Goal: Information Seeking & Learning: Get advice/opinions

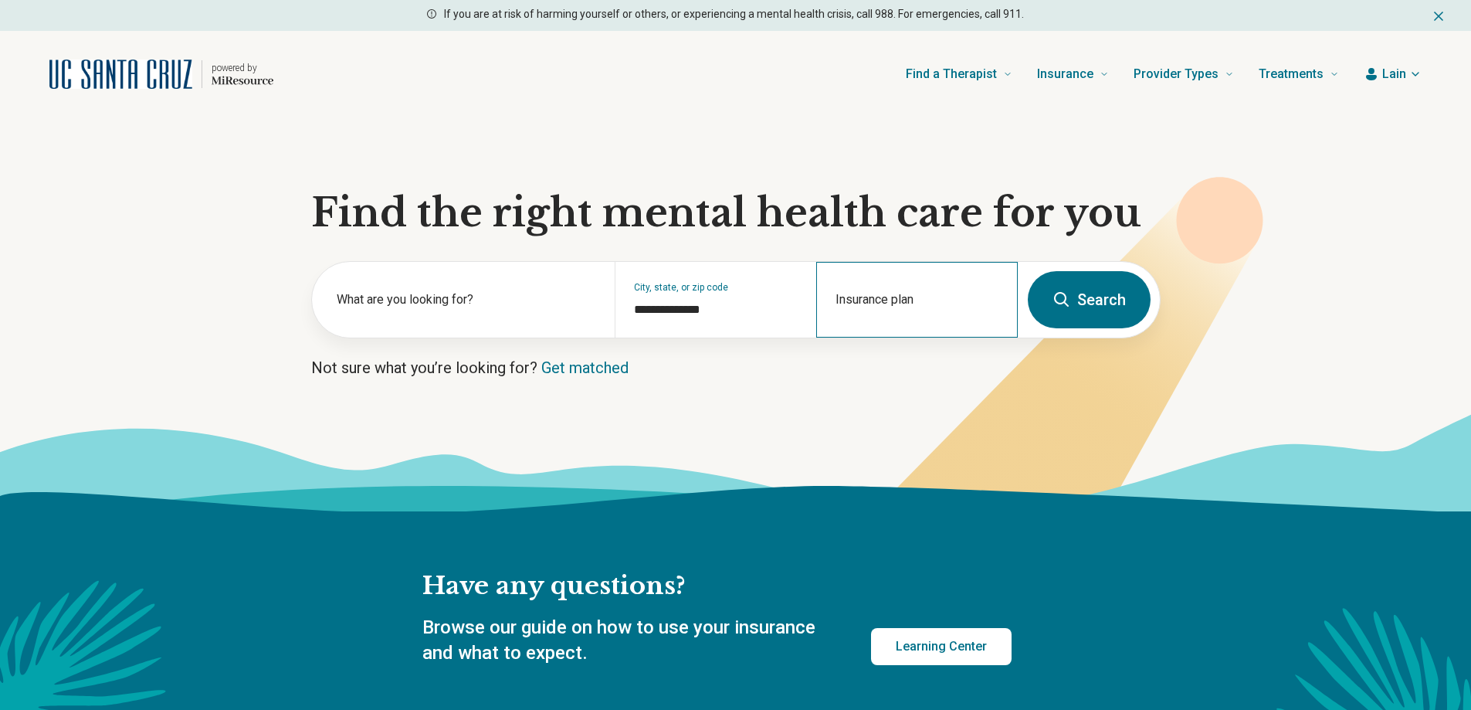
click at [867, 298] on div "Insurance plan" at bounding box center [917, 300] width 202 height 76
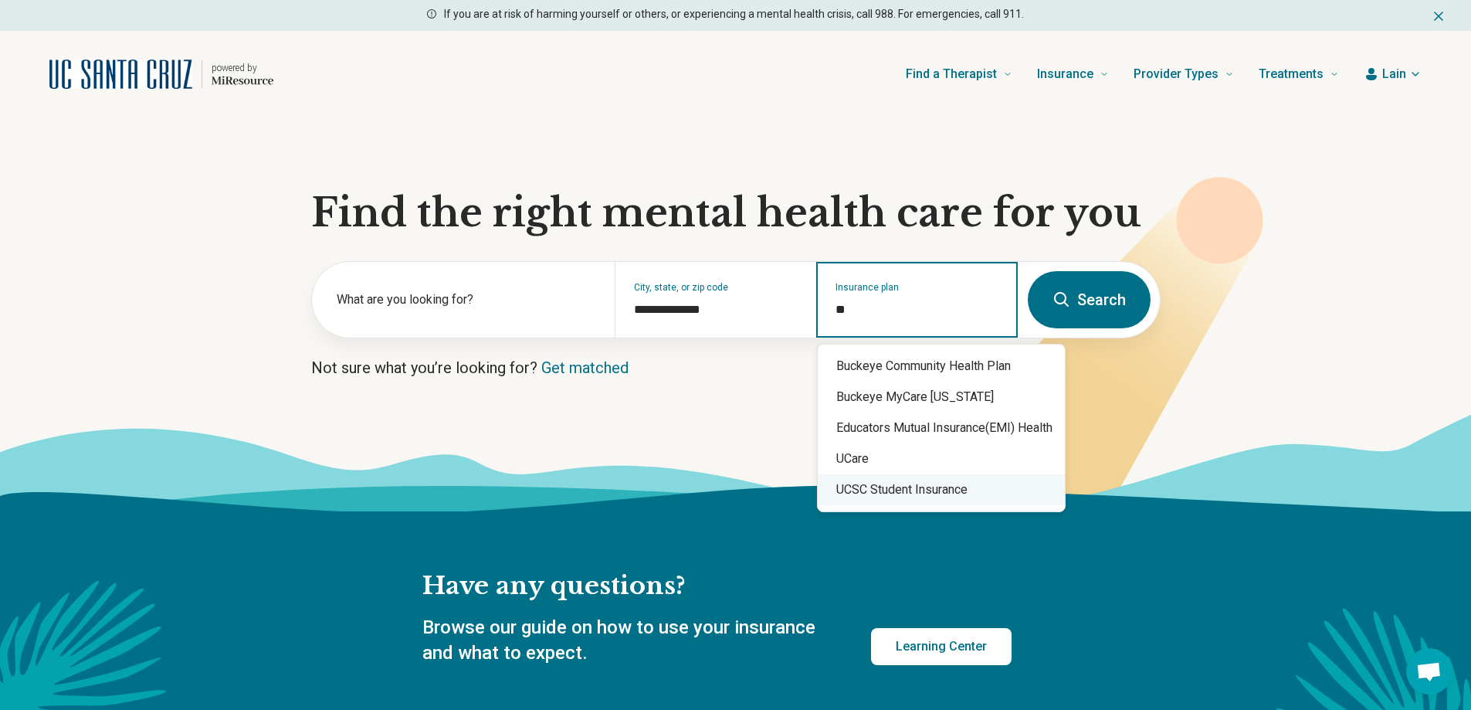
click at [902, 485] on div "UCSC Student Insurance" at bounding box center [941, 489] width 247 height 31
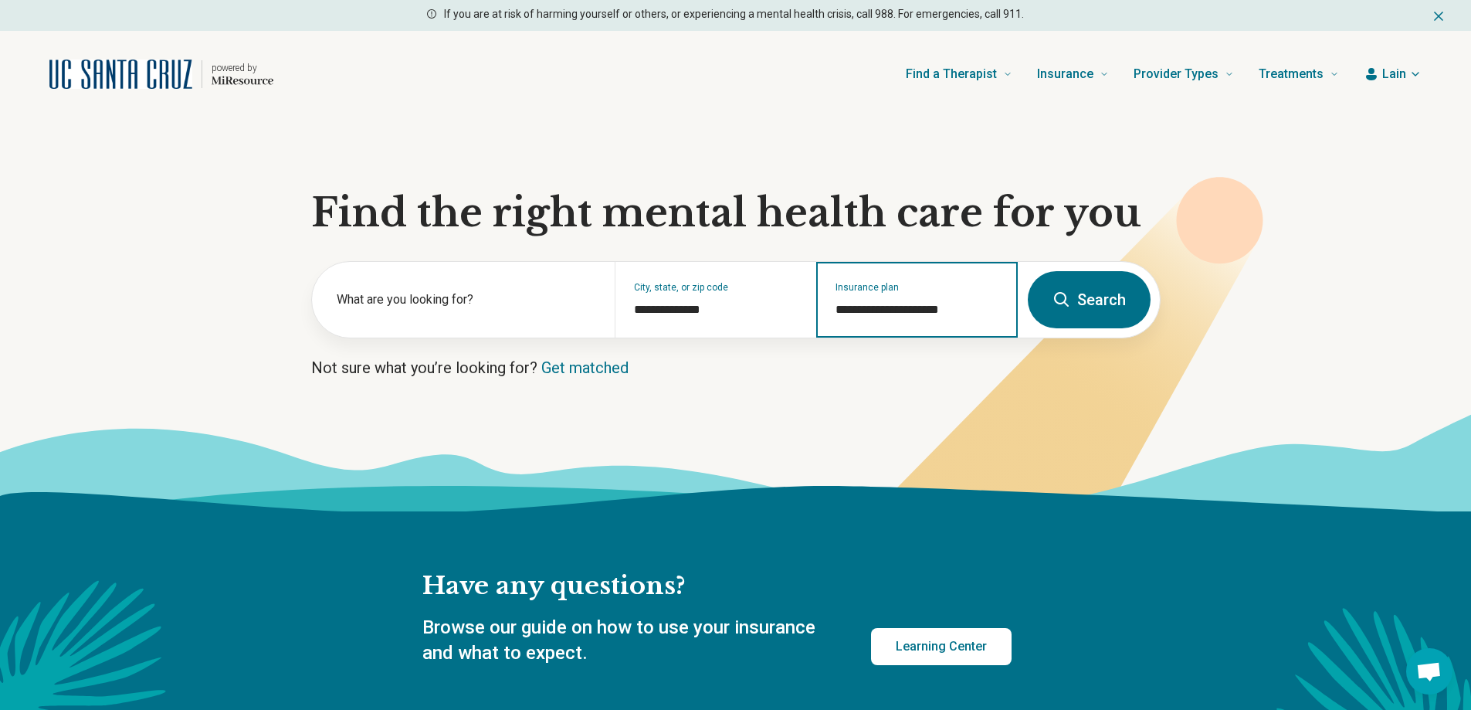
type input "**********"
click at [1083, 311] on button "Search" at bounding box center [1089, 299] width 123 height 57
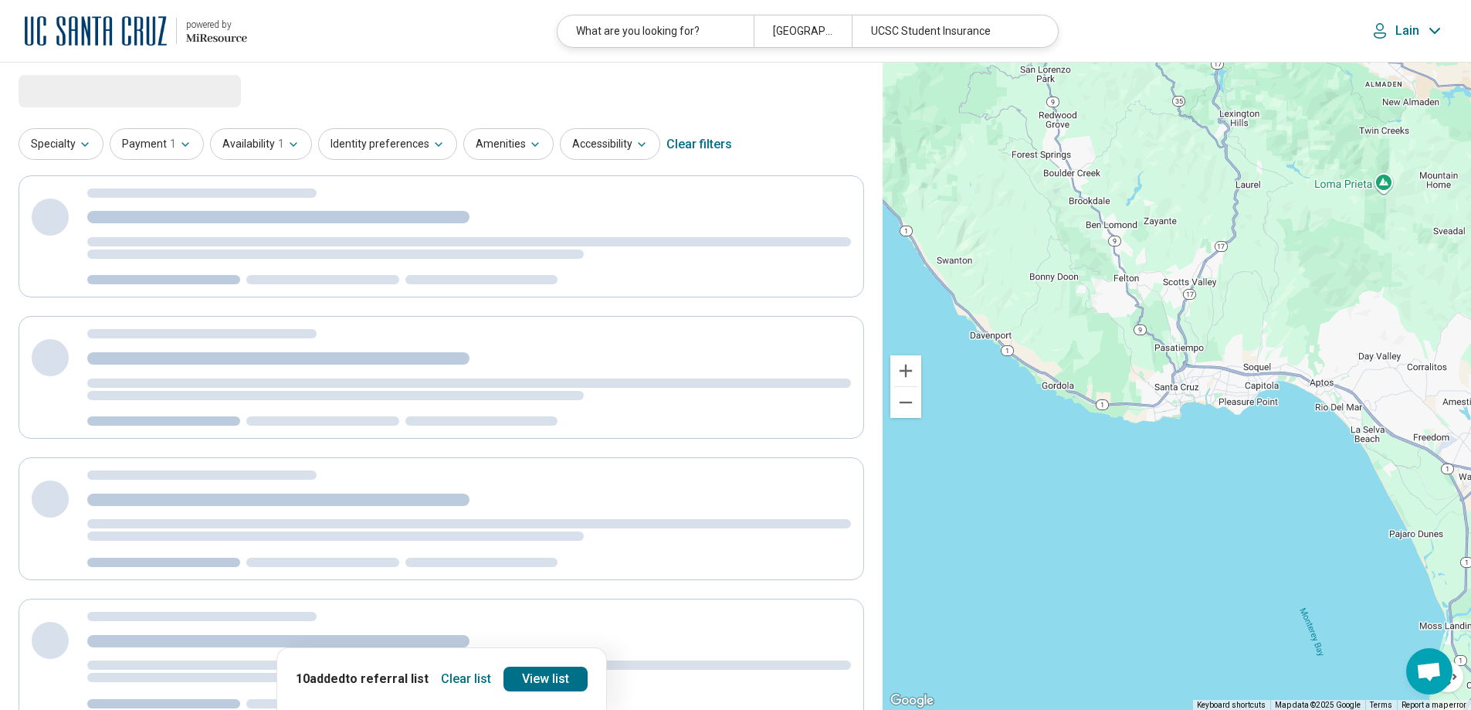
select select "***"
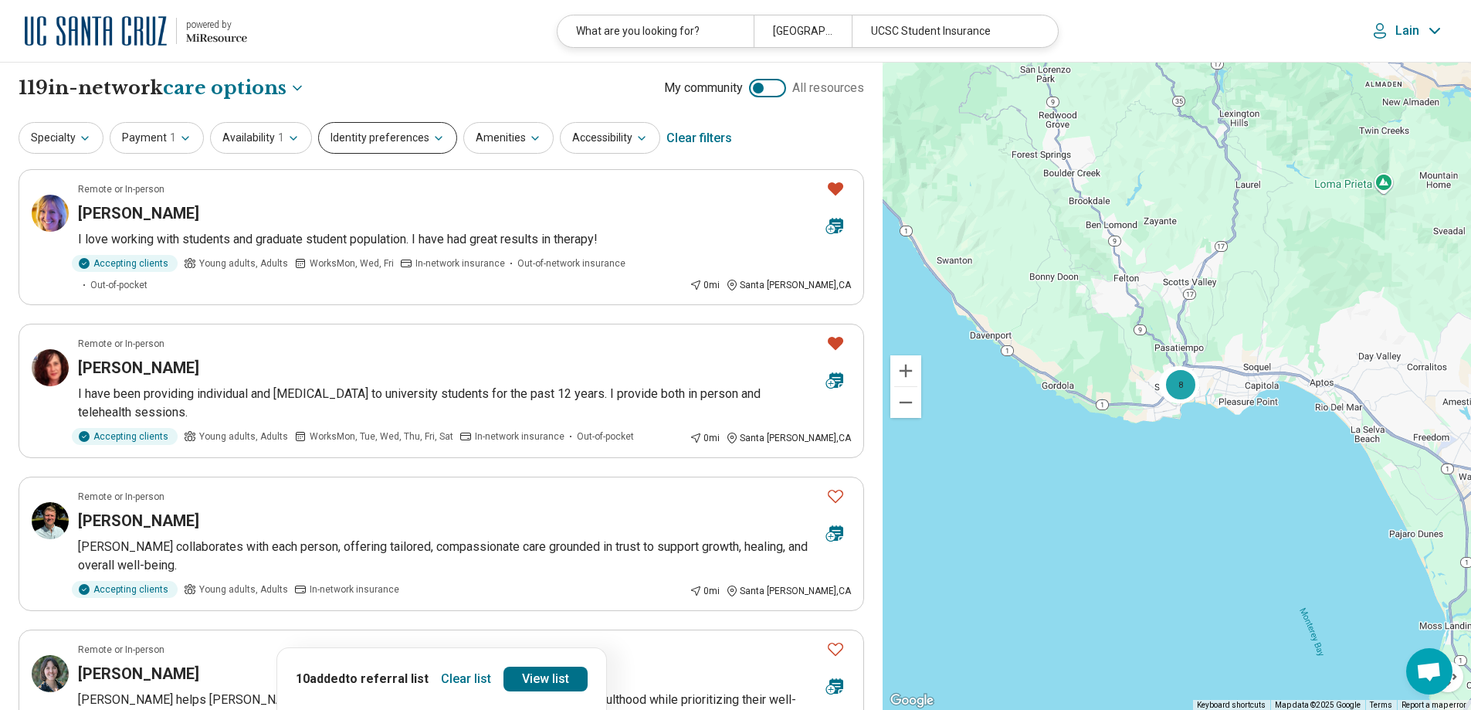
click at [404, 147] on button "Identity preferences" at bounding box center [387, 138] width 139 height 32
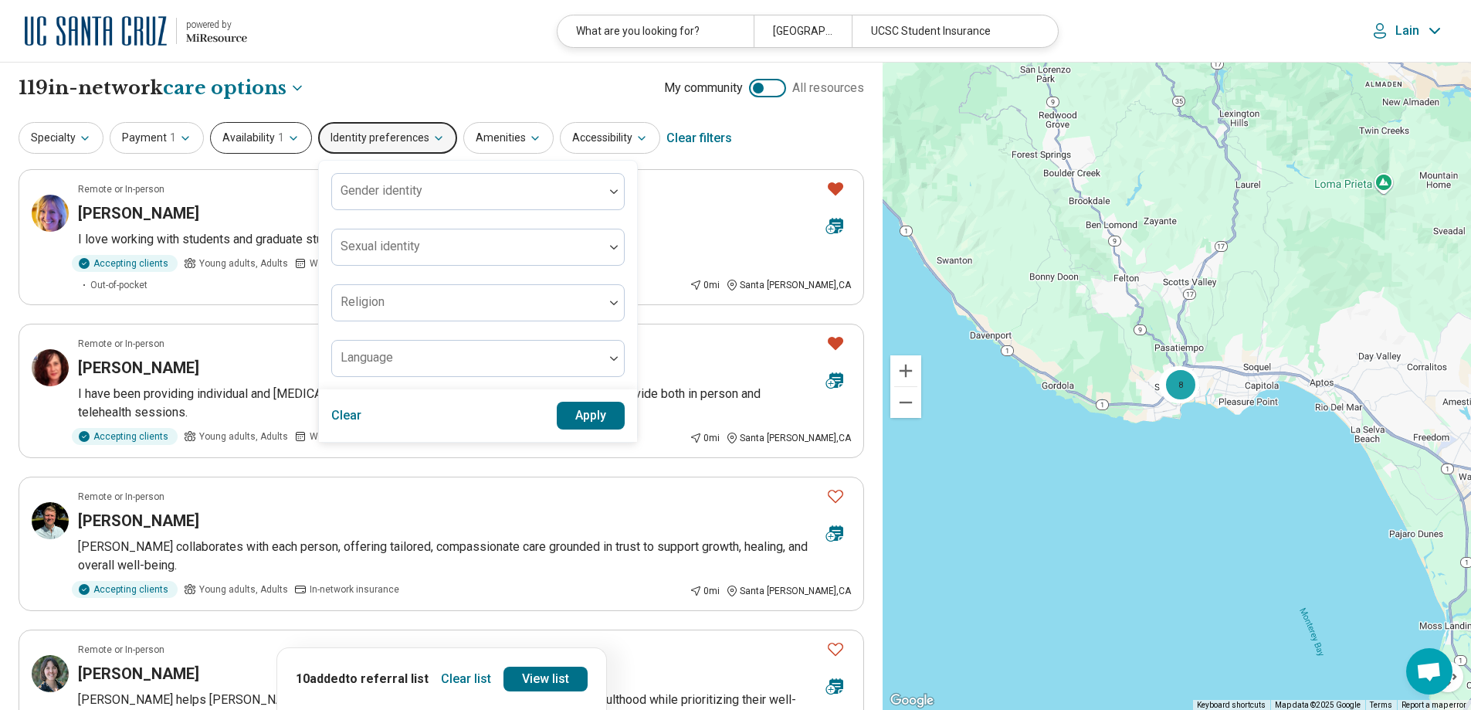
click at [278, 140] on span "1" at bounding box center [281, 138] width 6 height 16
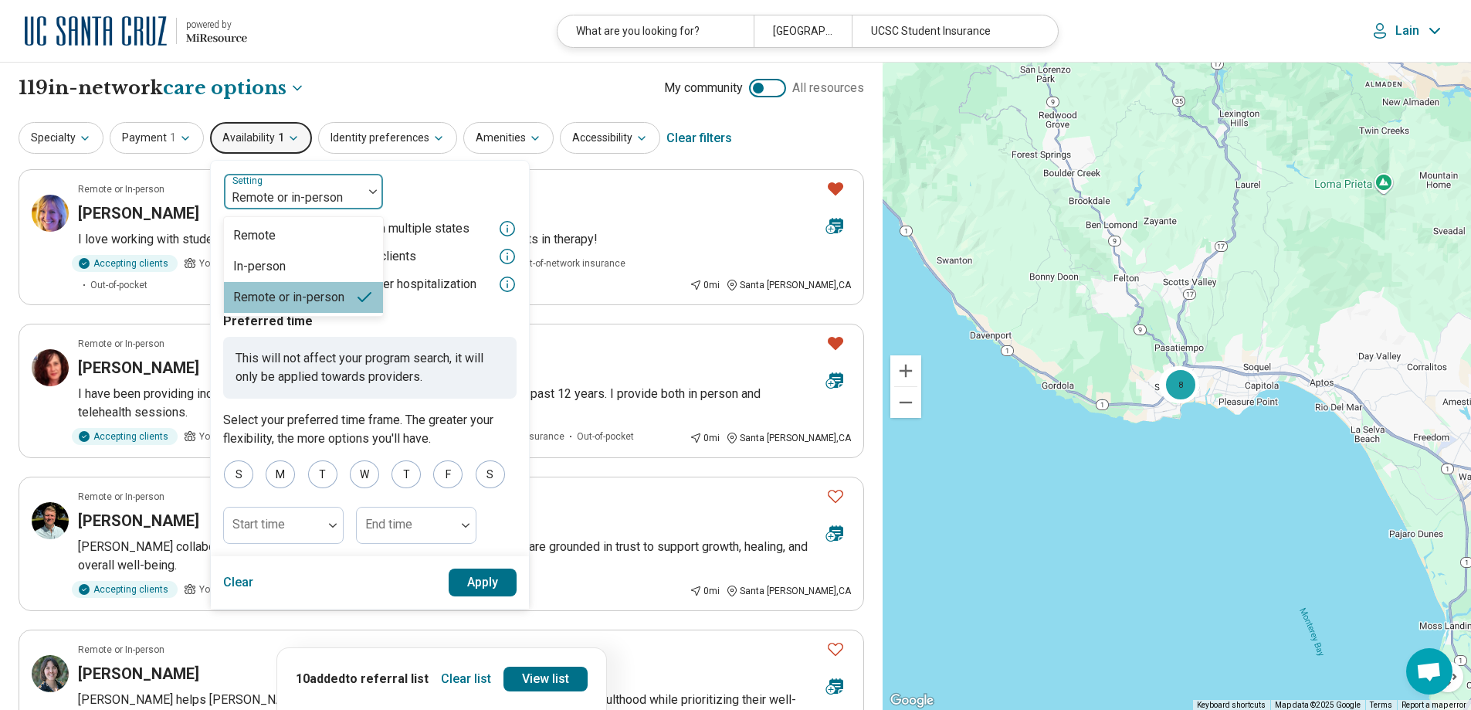
click at [295, 195] on div at bounding box center [293, 198] width 127 height 22
click at [279, 263] on div "In-person" at bounding box center [259, 266] width 53 height 19
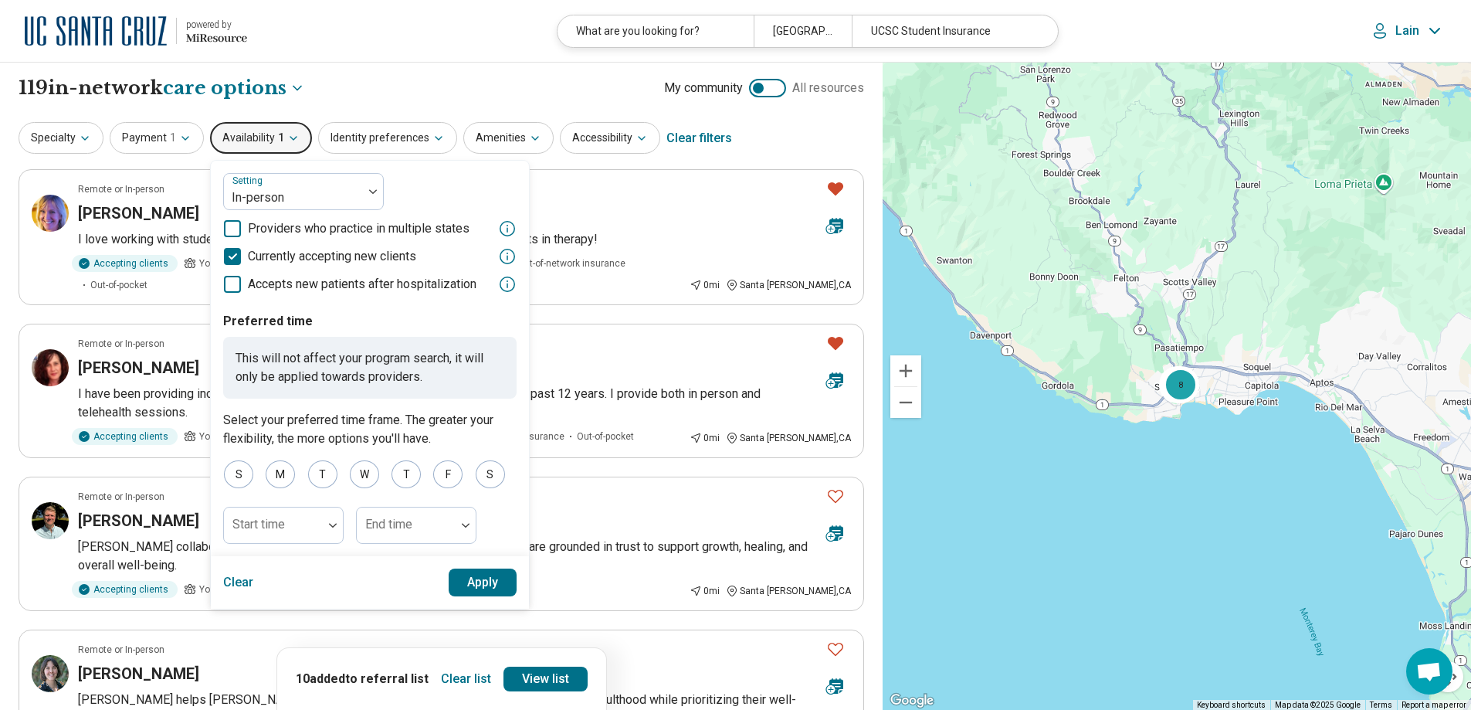
click at [457, 581] on button "Apply" at bounding box center [483, 582] width 69 height 28
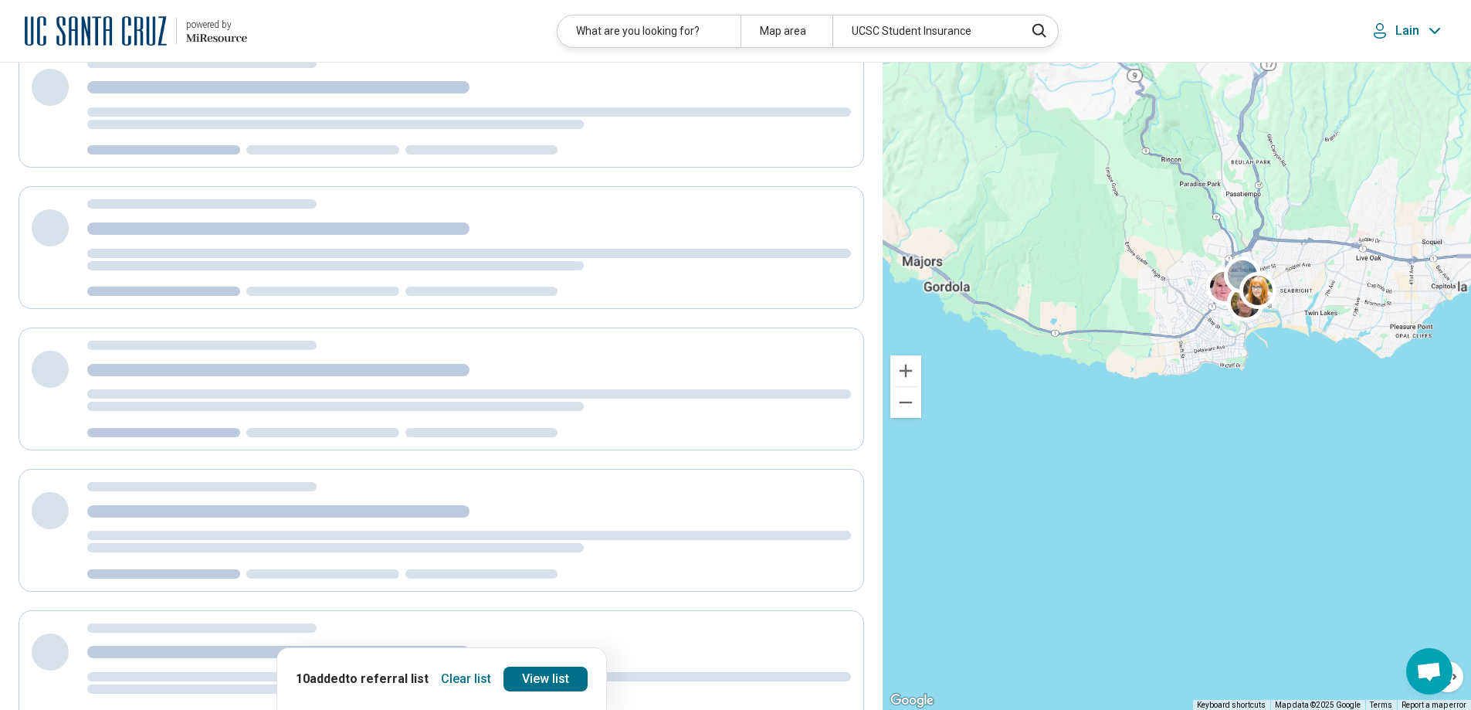
scroll to position [31, 0]
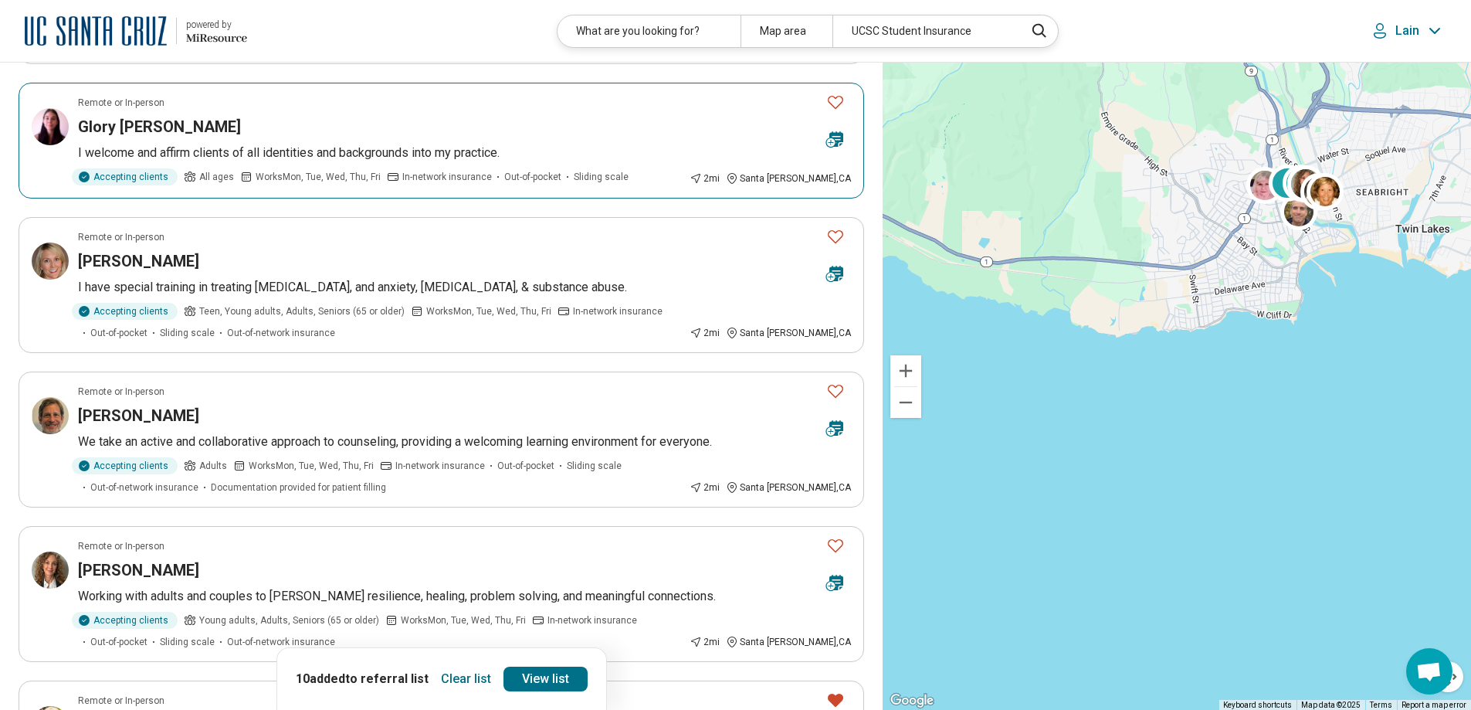
scroll to position [2239, 0]
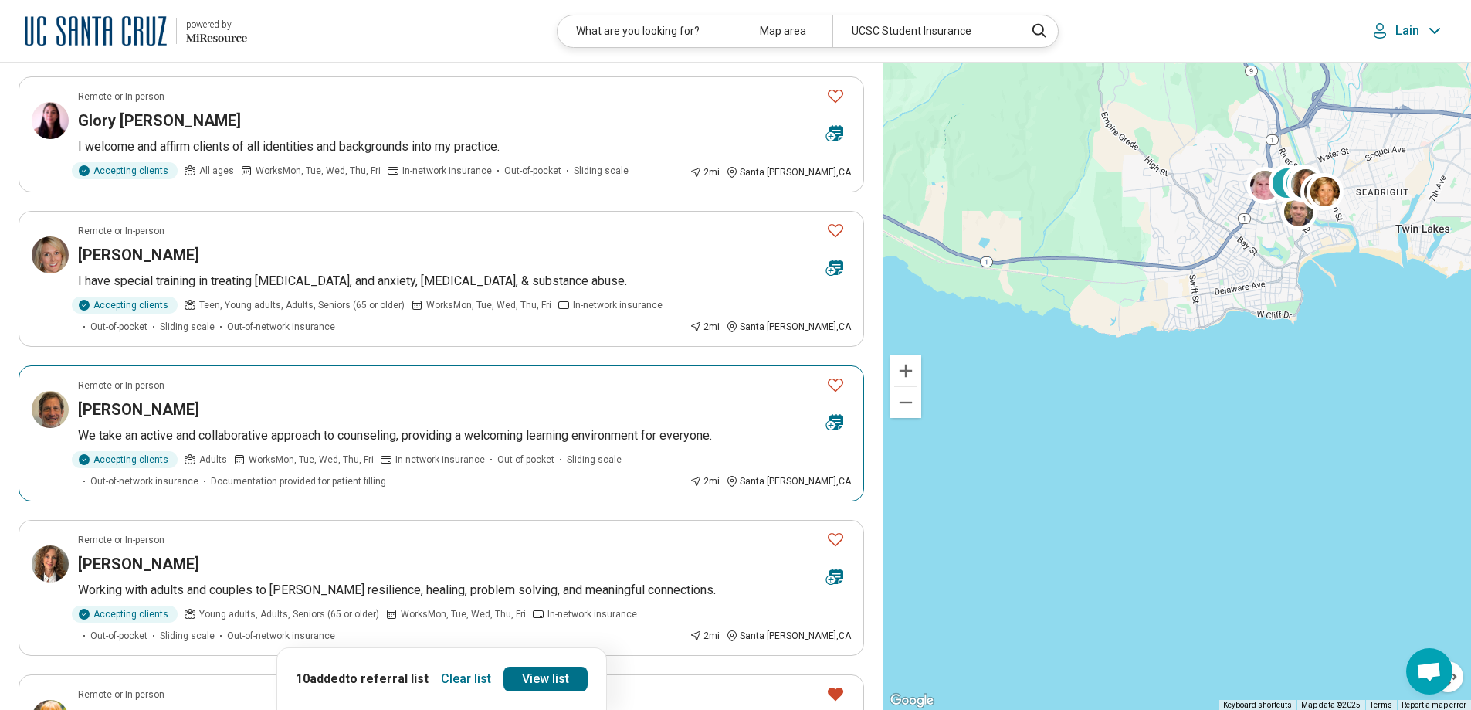
click at [151, 398] on h3 "[PERSON_NAME]" at bounding box center [138, 409] width 121 height 22
click at [835, 378] on icon "Favorite" at bounding box center [835, 384] width 15 height 13
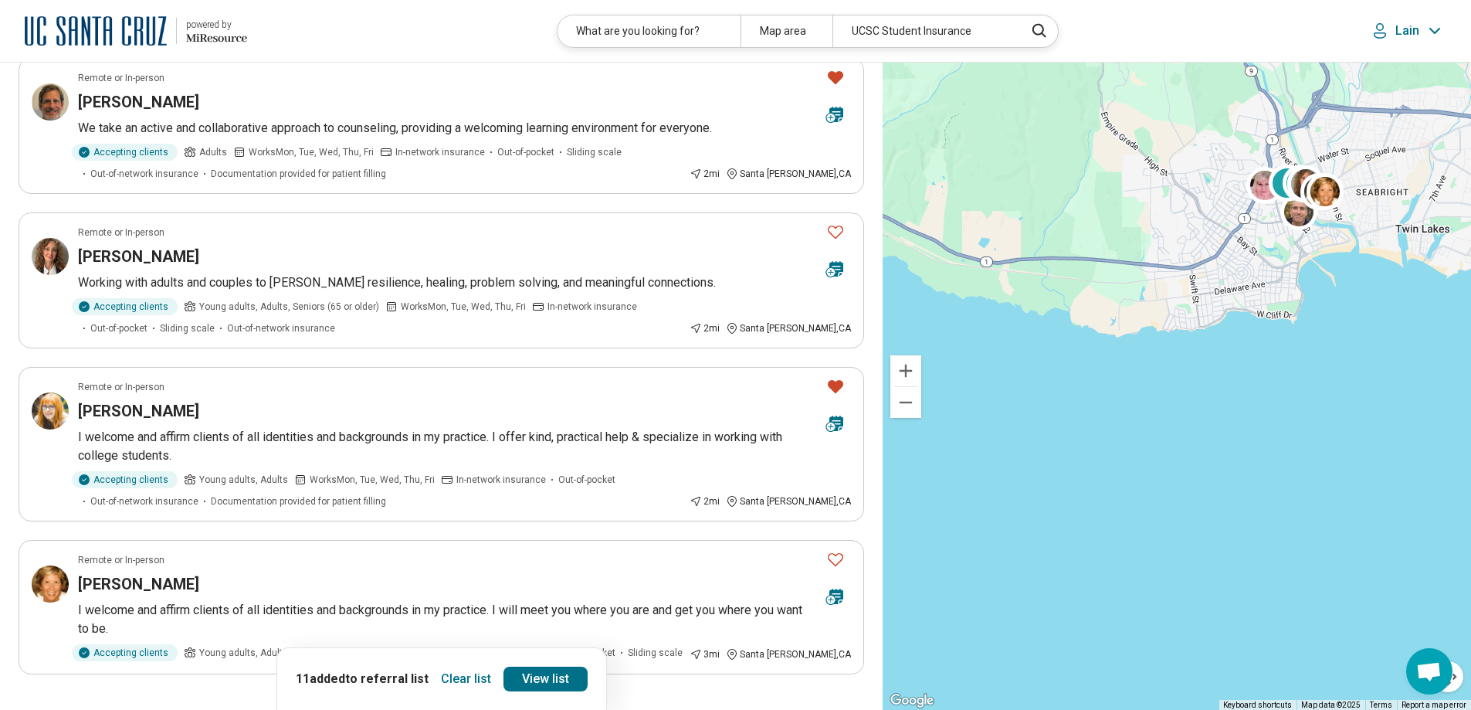
scroll to position [2548, 0]
click at [459, 703] on button "2" at bounding box center [460, 715] width 25 height 25
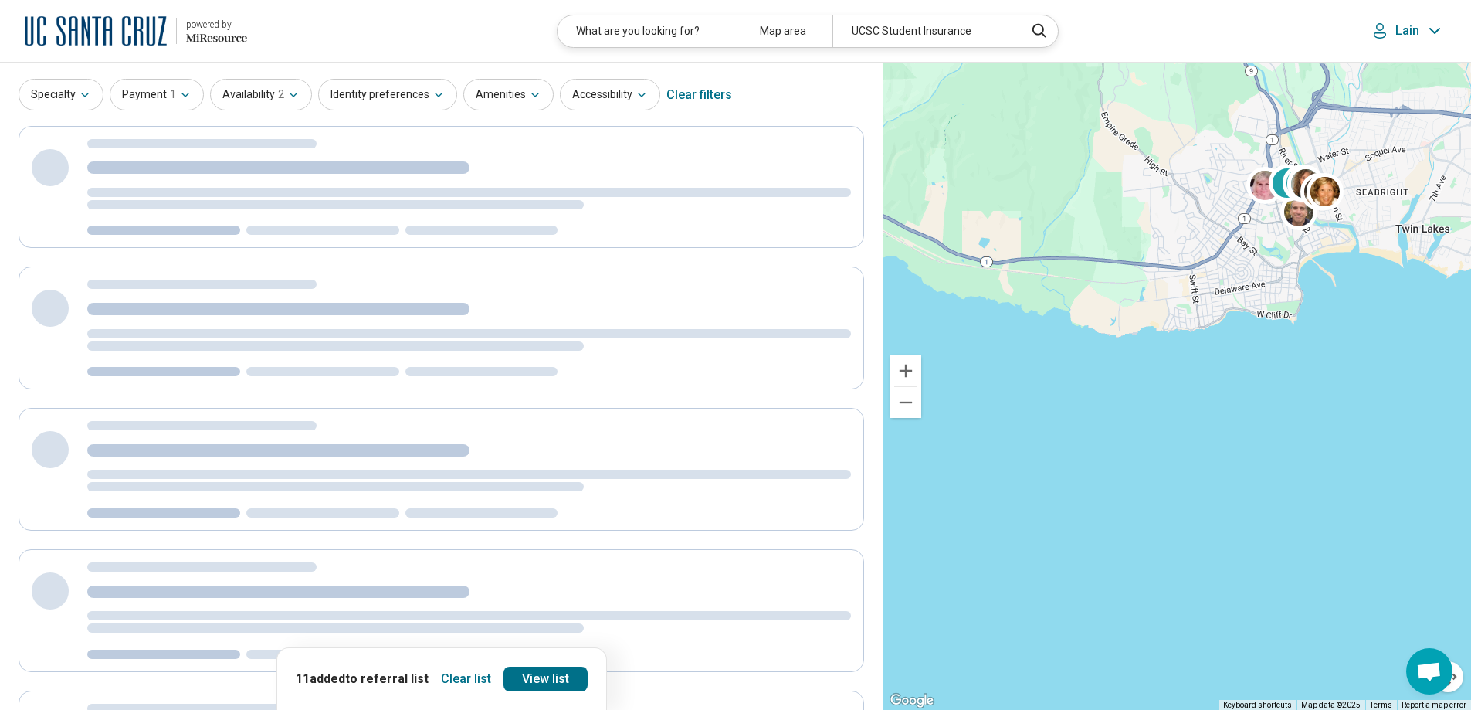
scroll to position [0, 0]
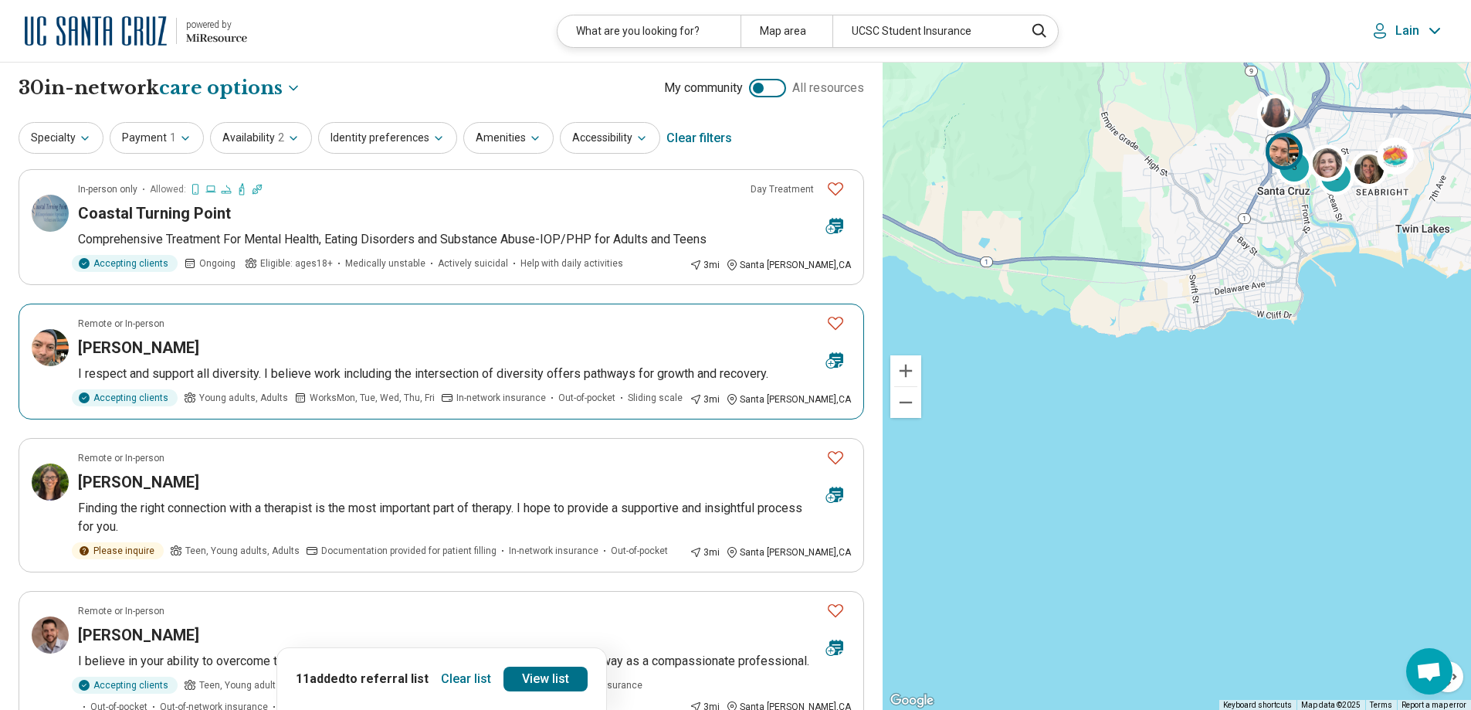
click at [199, 354] on h3 "Daniel Christopher Dailey" at bounding box center [138, 348] width 121 height 22
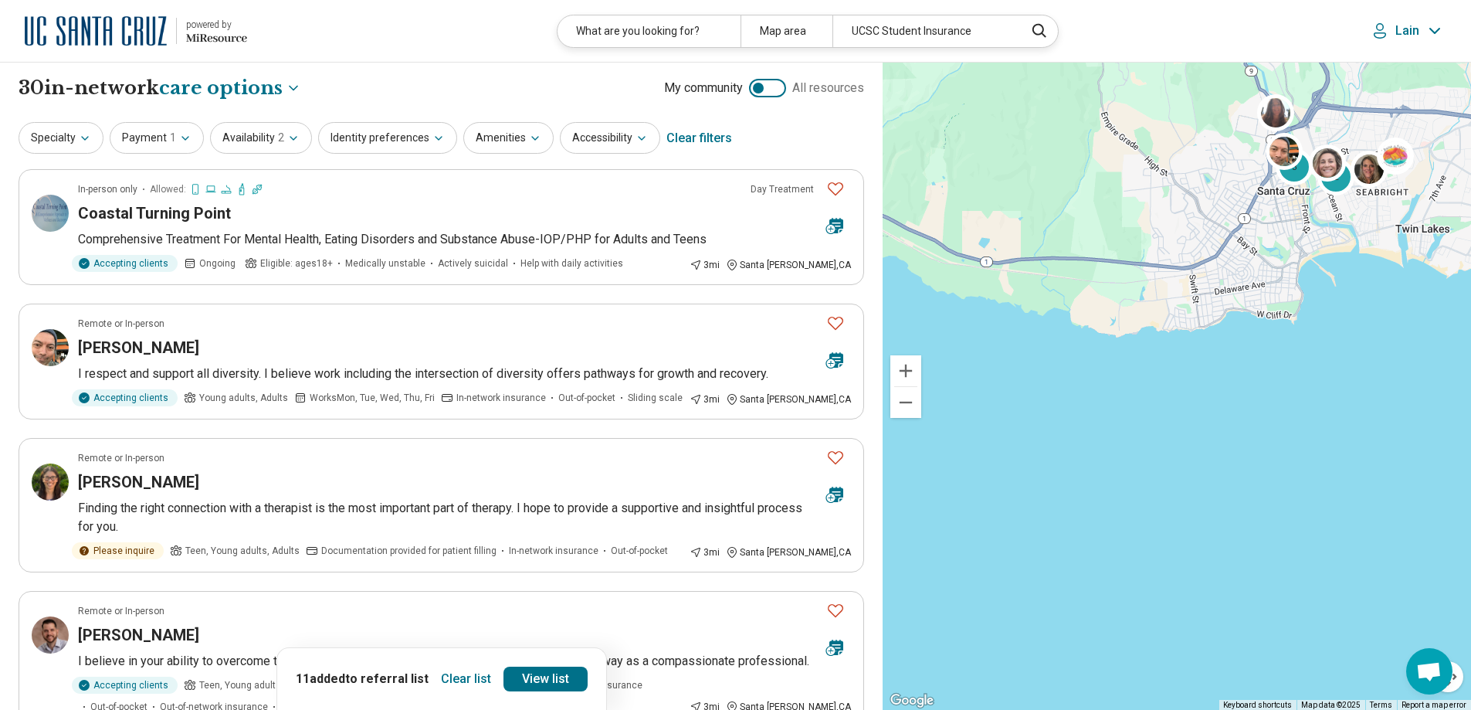
click at [460, 676] on button "Clear list" at bounding box center [466, 678] width 63 height 25
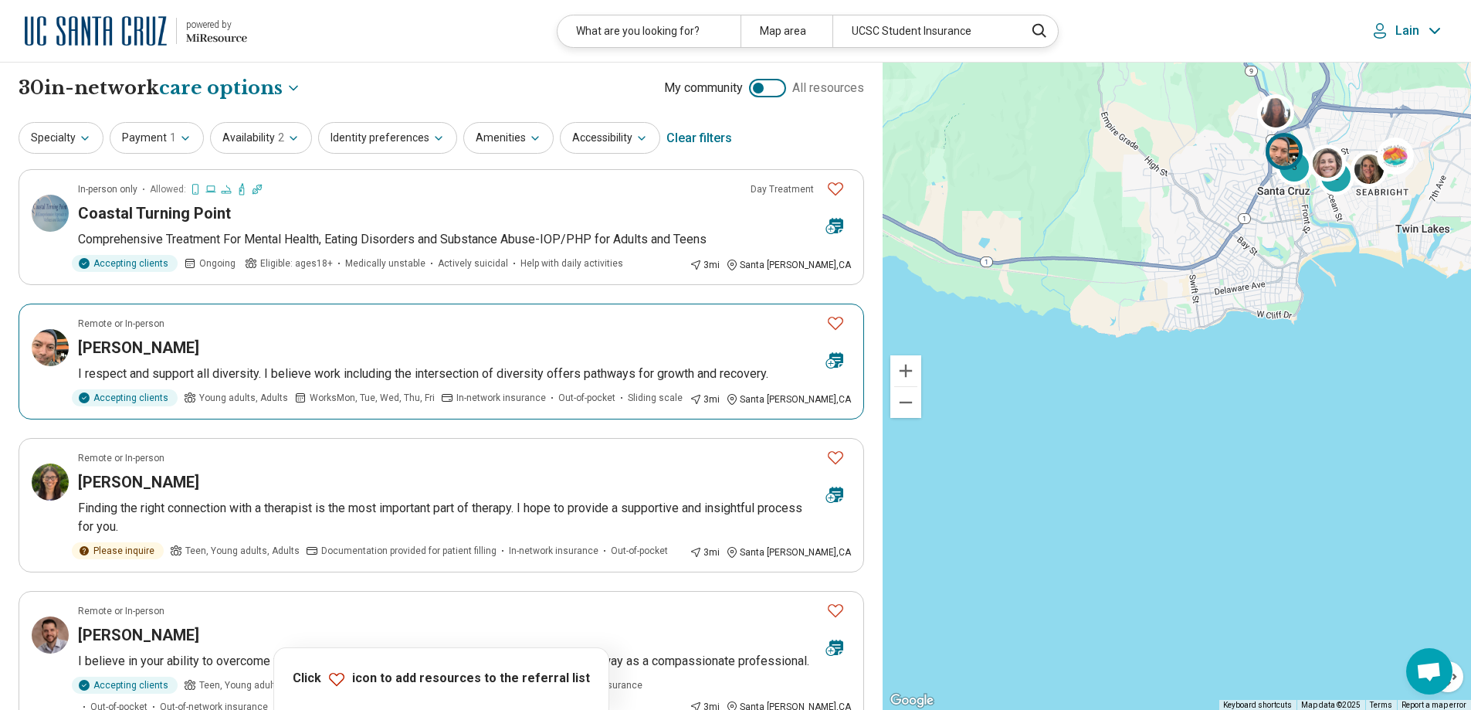
click at [837, 321] on icon "Favorite" at bounding box center [835, 322] width 19 height 19
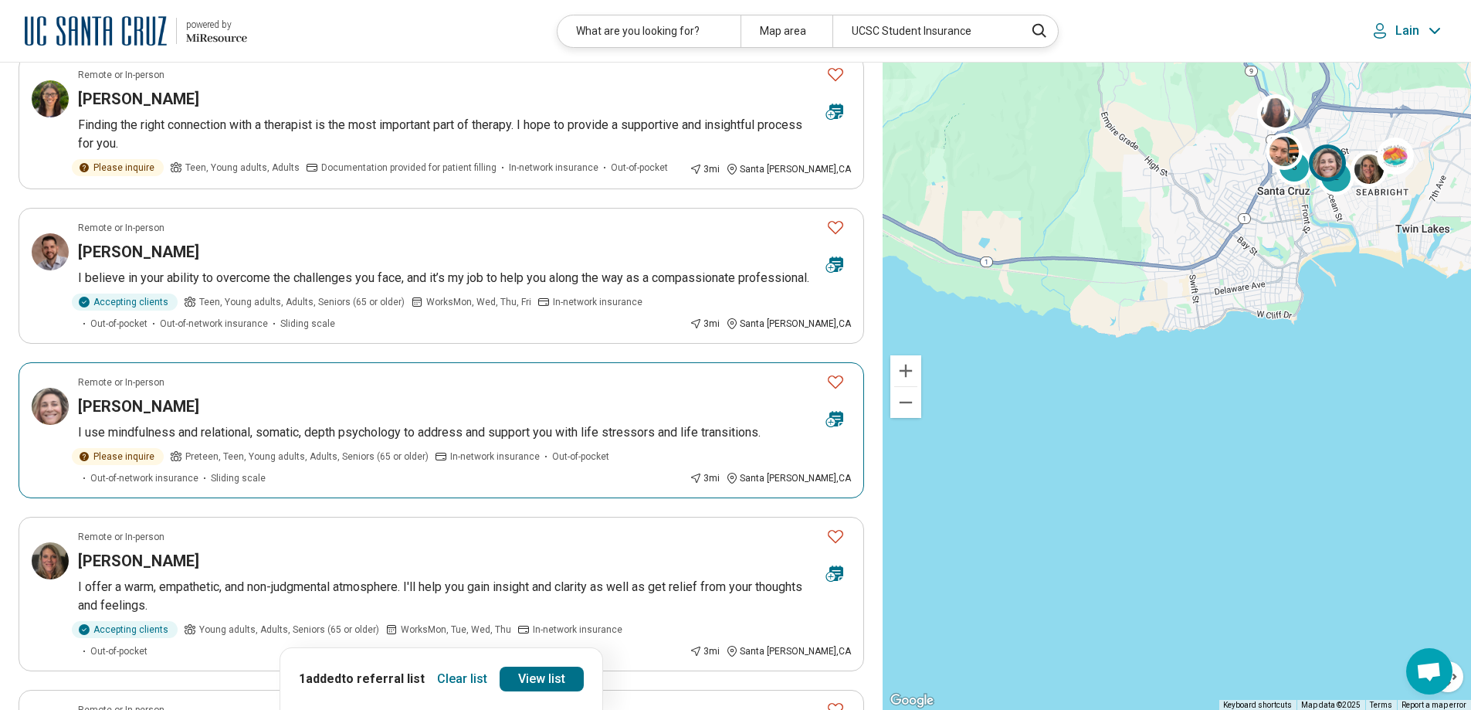
scroll to position [386, 0]
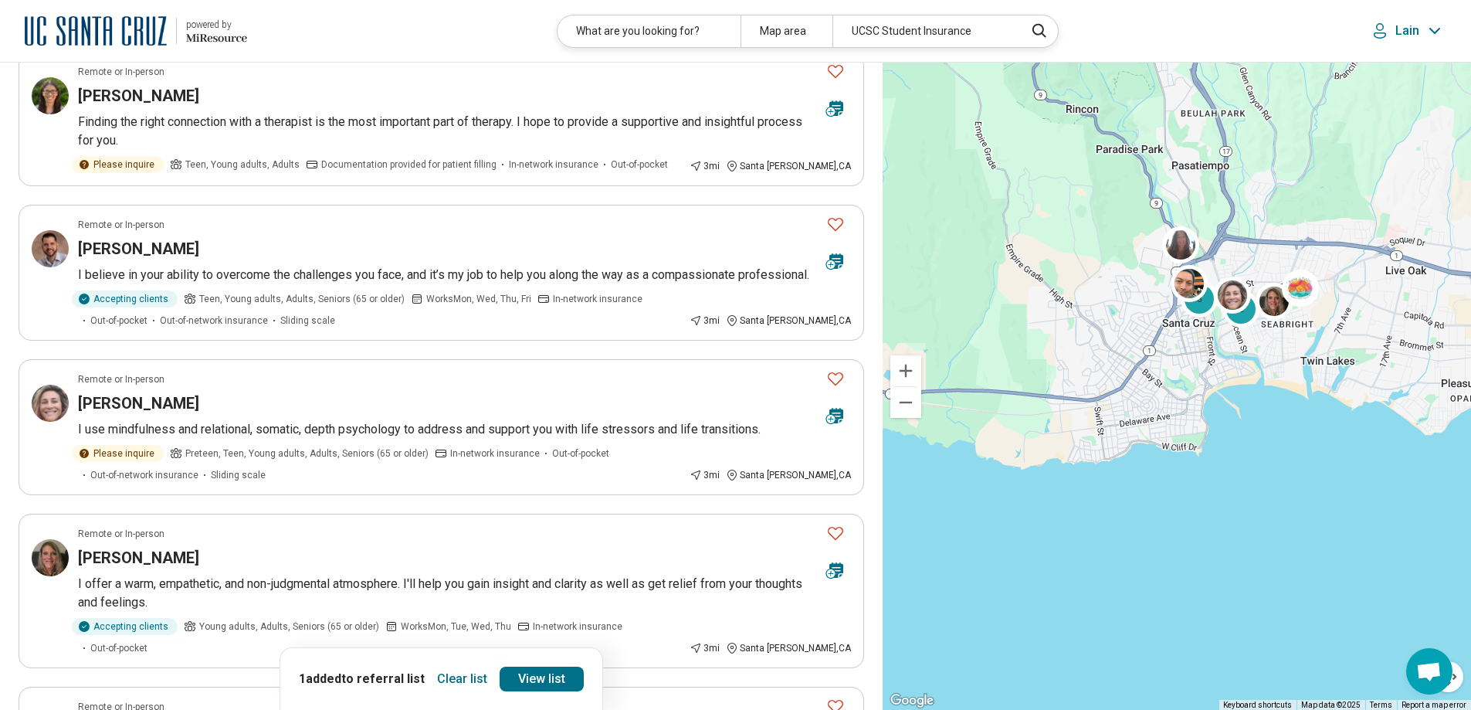
drag, startPoint x: 1245, startPoint y: 344, endPoint x: 1132, endPoint y: 483, distance: 179.4
click at [1145, 479] on div "3 2" at bounding box center [1177, 387] width 588 height 648
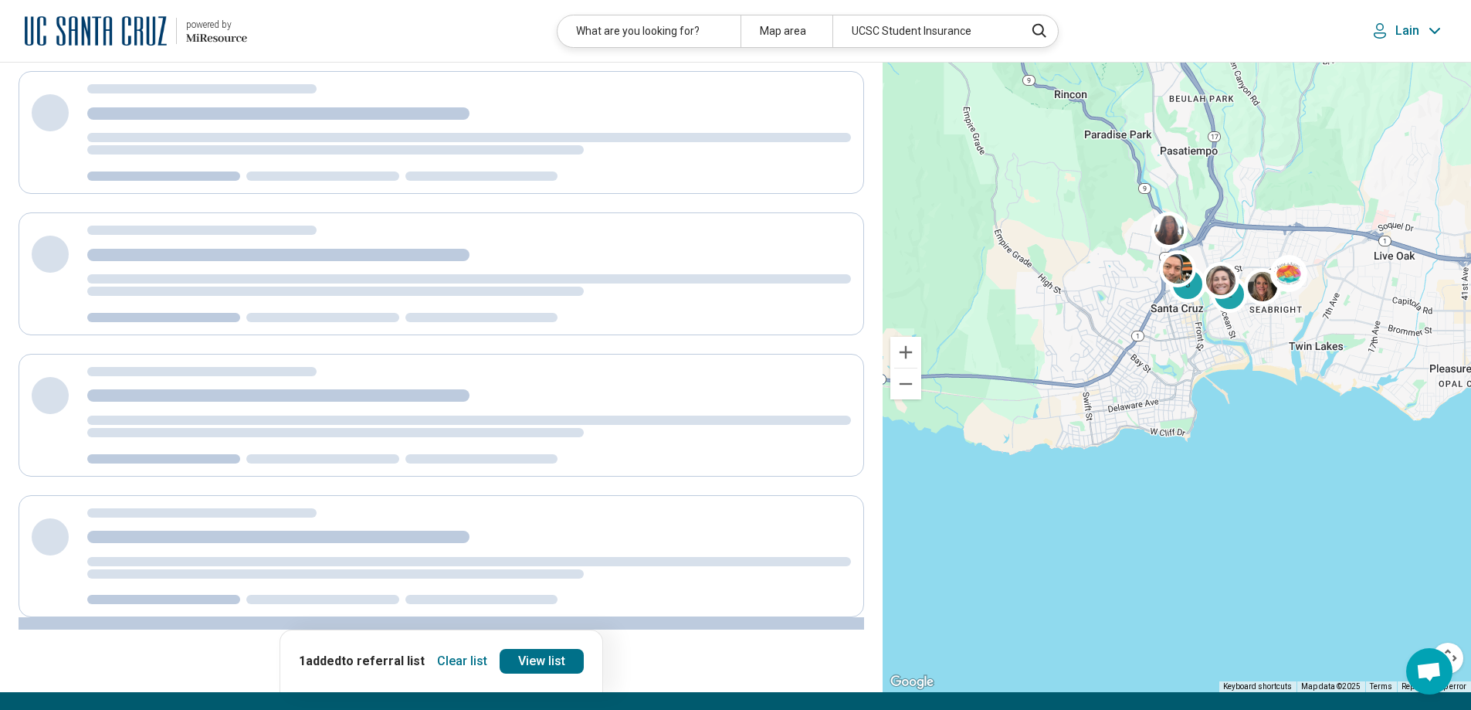
scroll to position [0, 0]
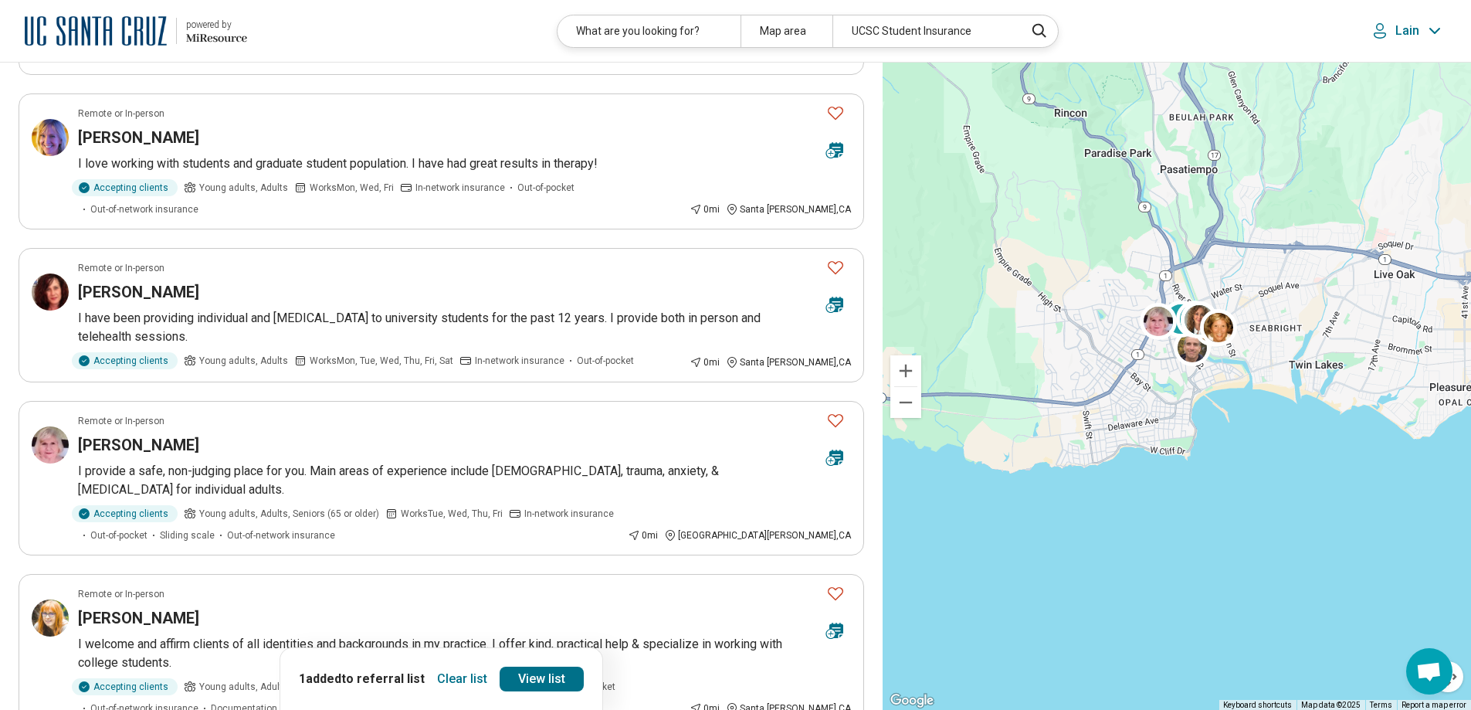
scroll to position [232, 0]
click at [833, 110] on icon "Favorite" at bounding box center [835, 111] width 19 height 19
click at [831, 256] on icon "Favorite" at bounding box center [835, 265] width 19 height 19
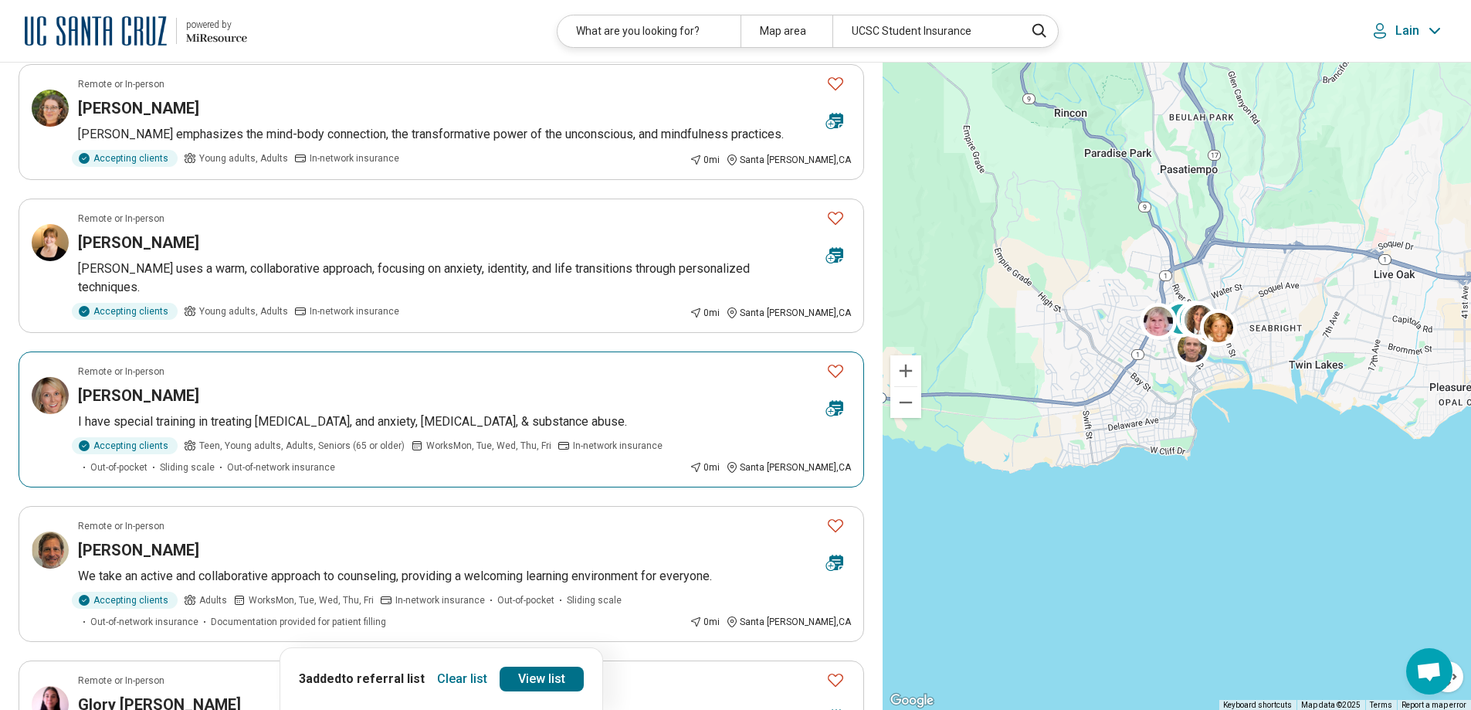
scroll to position [2239, 0]
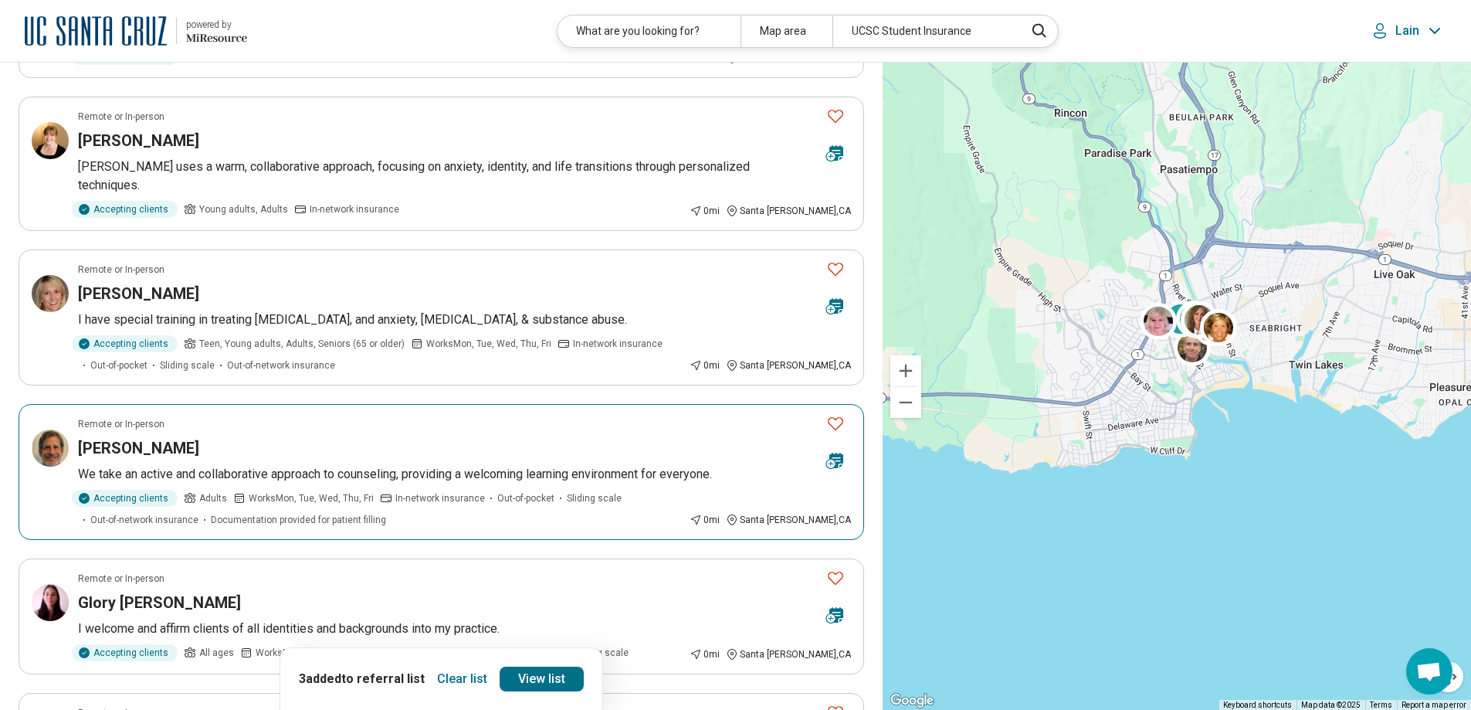
click at [835, 414] on icon "Favorite" at bounding box center [835, 423] width 19 height 19
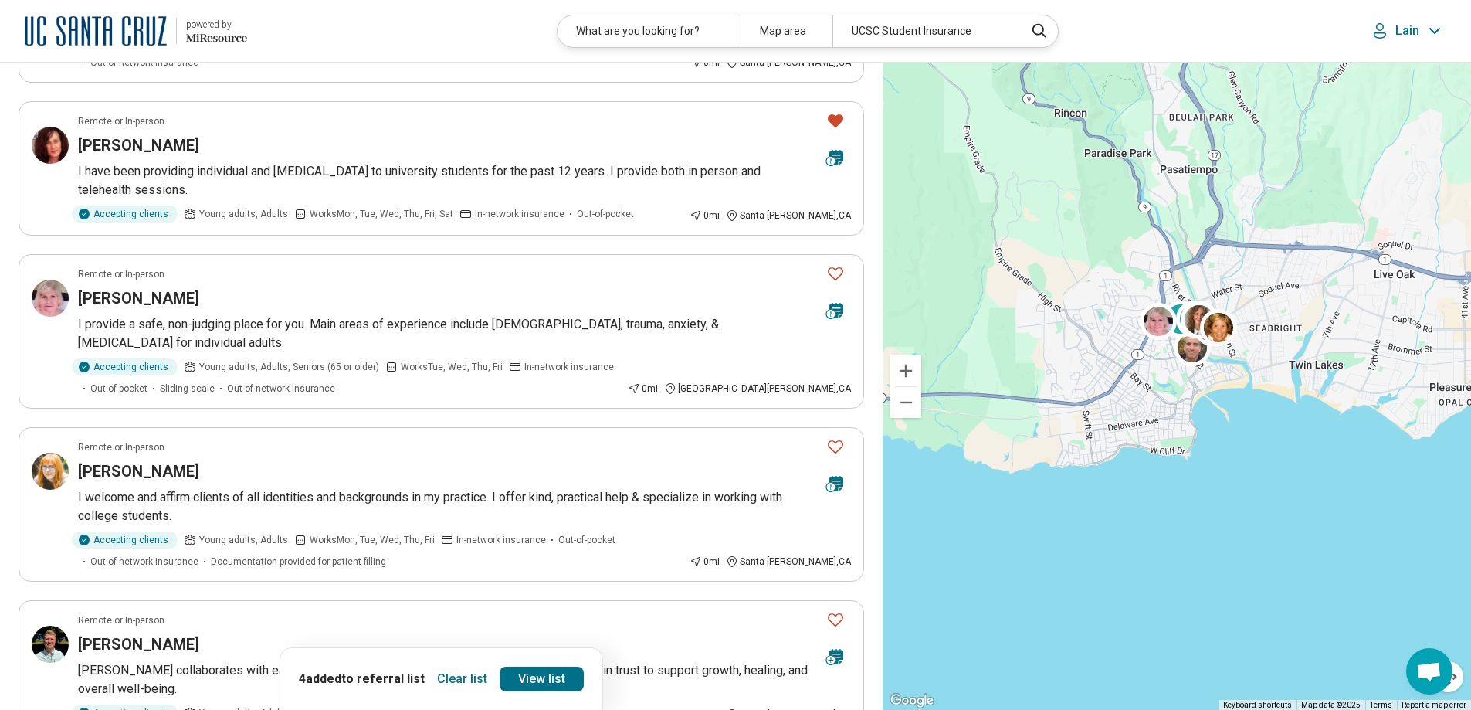
scroll to position [232, 0]
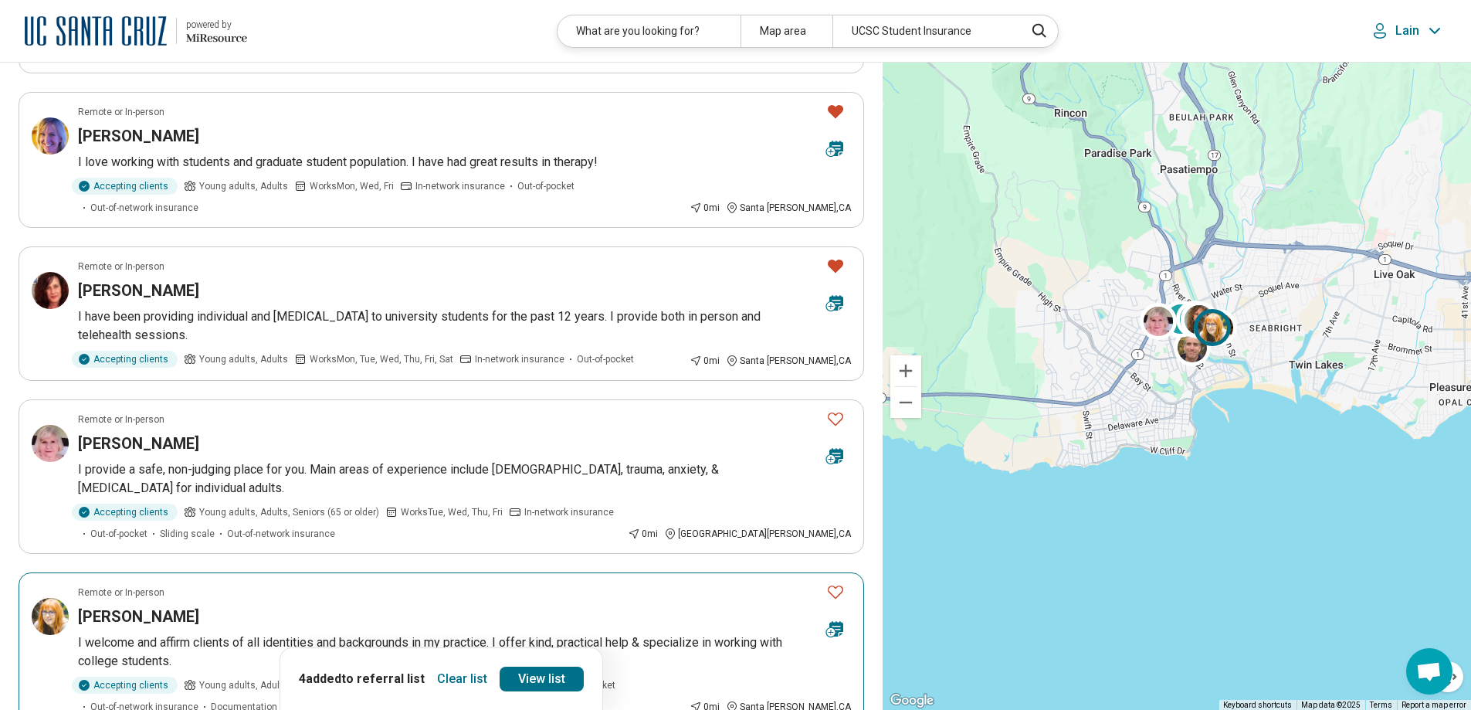
click at [834, 582] on icon "Favorite" at bounding box center [835, 591] width 19 height 19
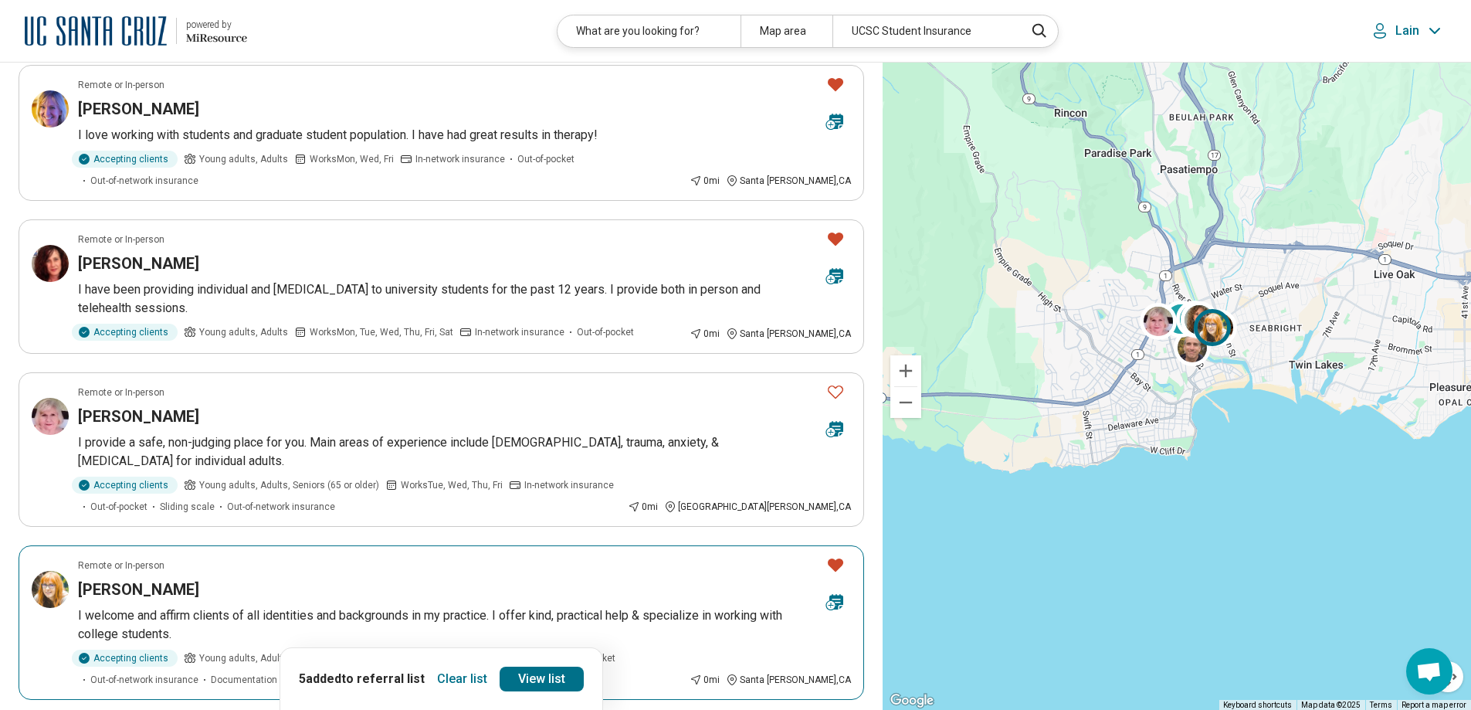
scroll to position [154, 0]
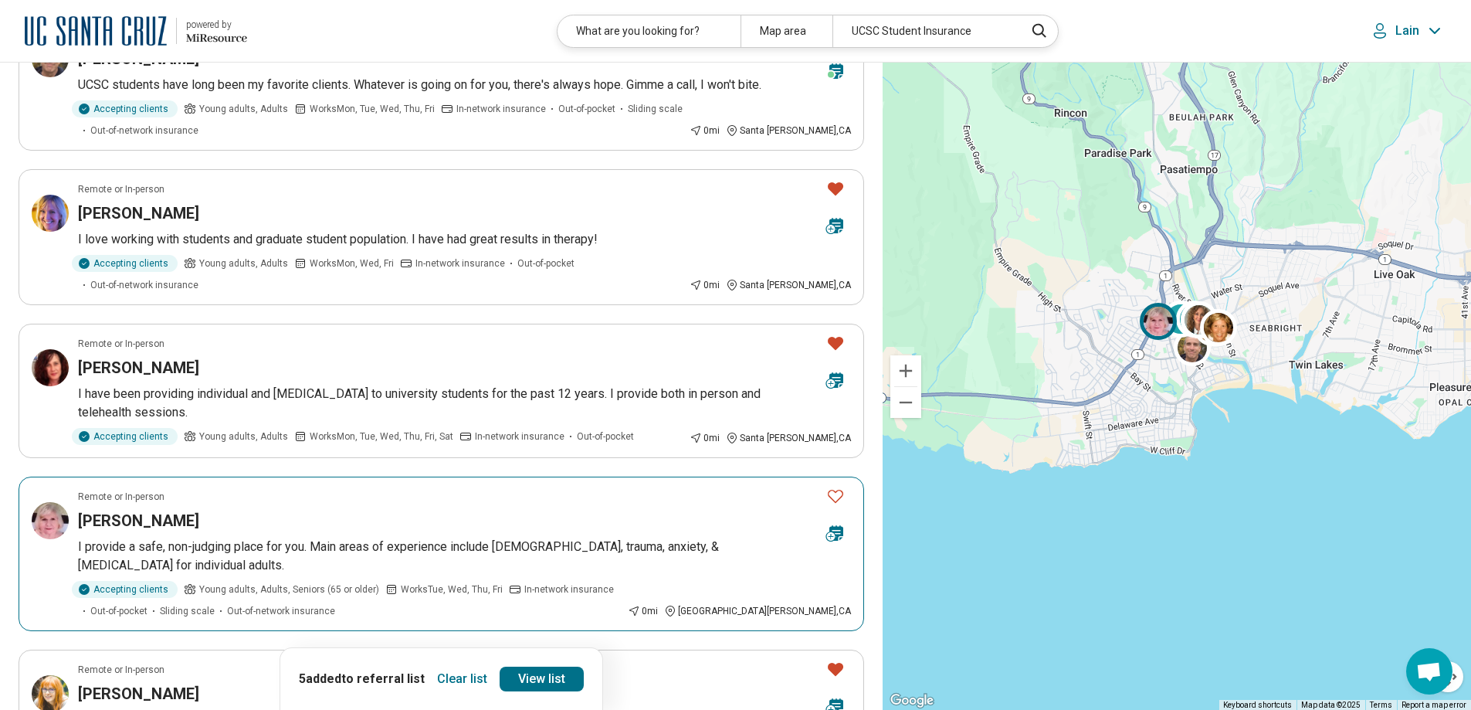
click at [838, 486] on icon "Favorite" at bounding box center [835, 495] width 19 height 19
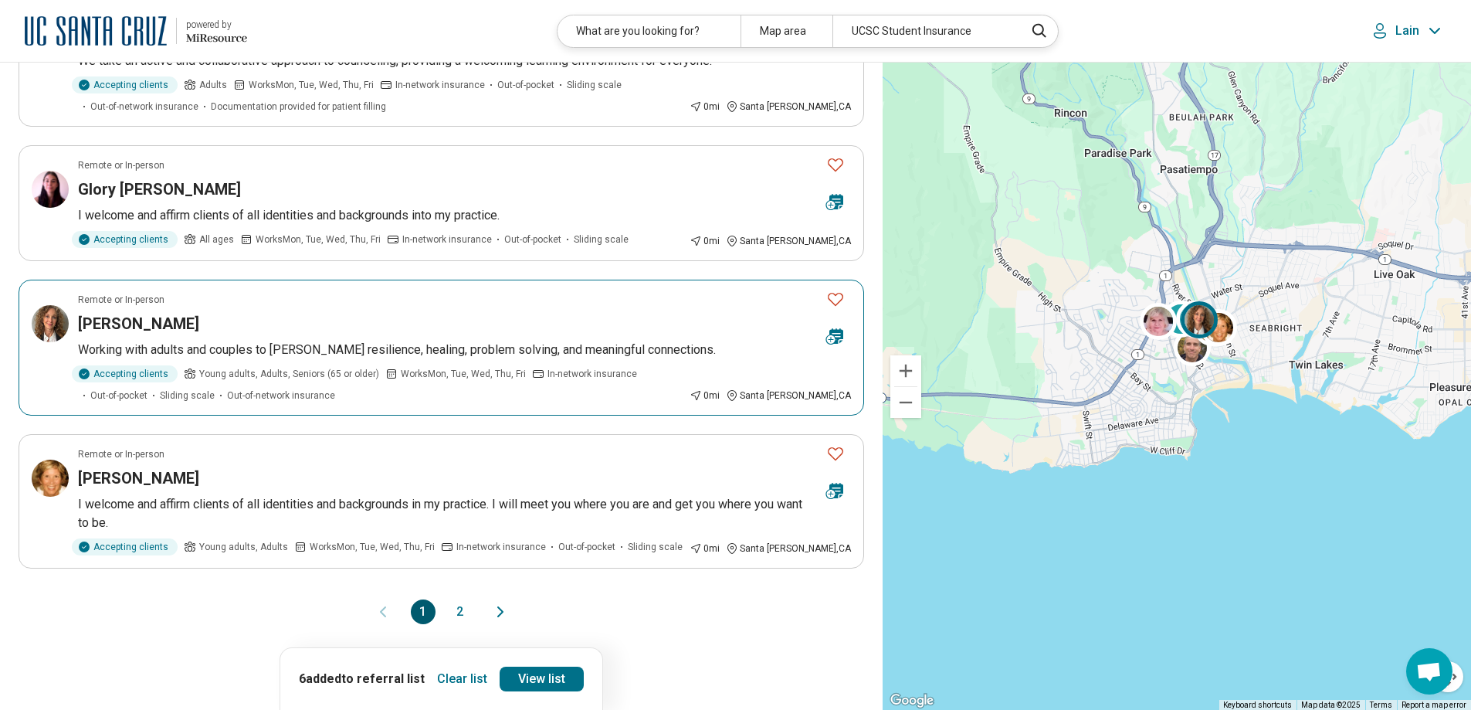
scroll to position [2702, 0]
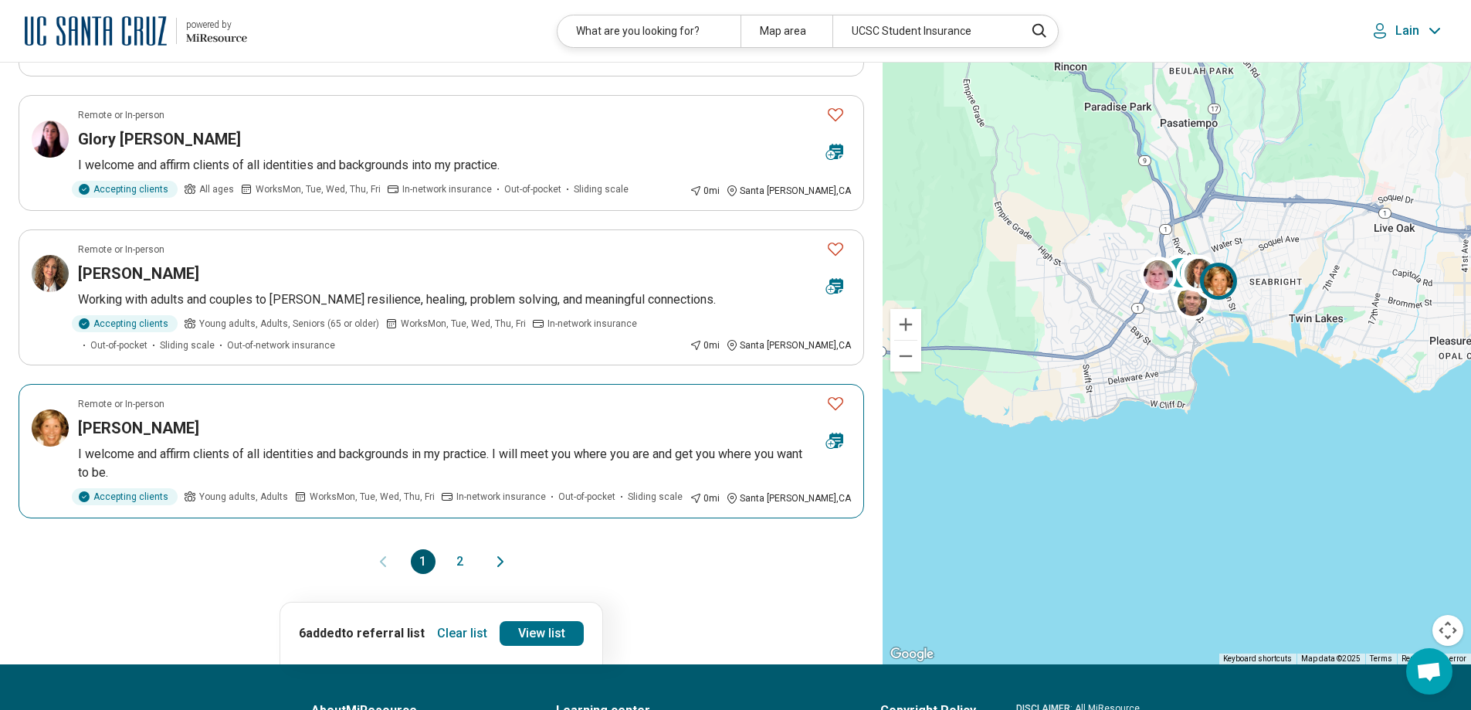
click at [835, 397] on icon "Favorite" at bounding box center [835, 403] width 15 height 13
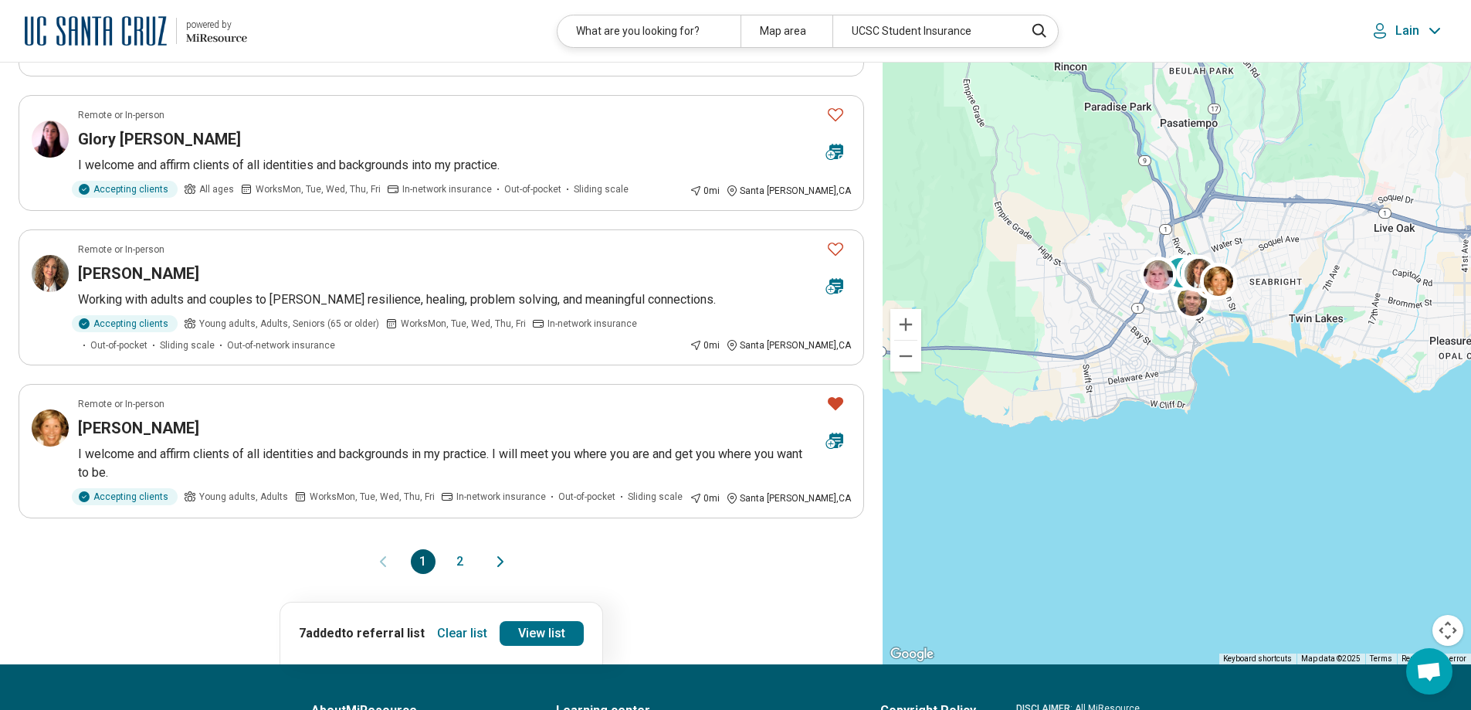
click at [461, 549] on button "2" at bounding box center [460, 561] width 25 height 25
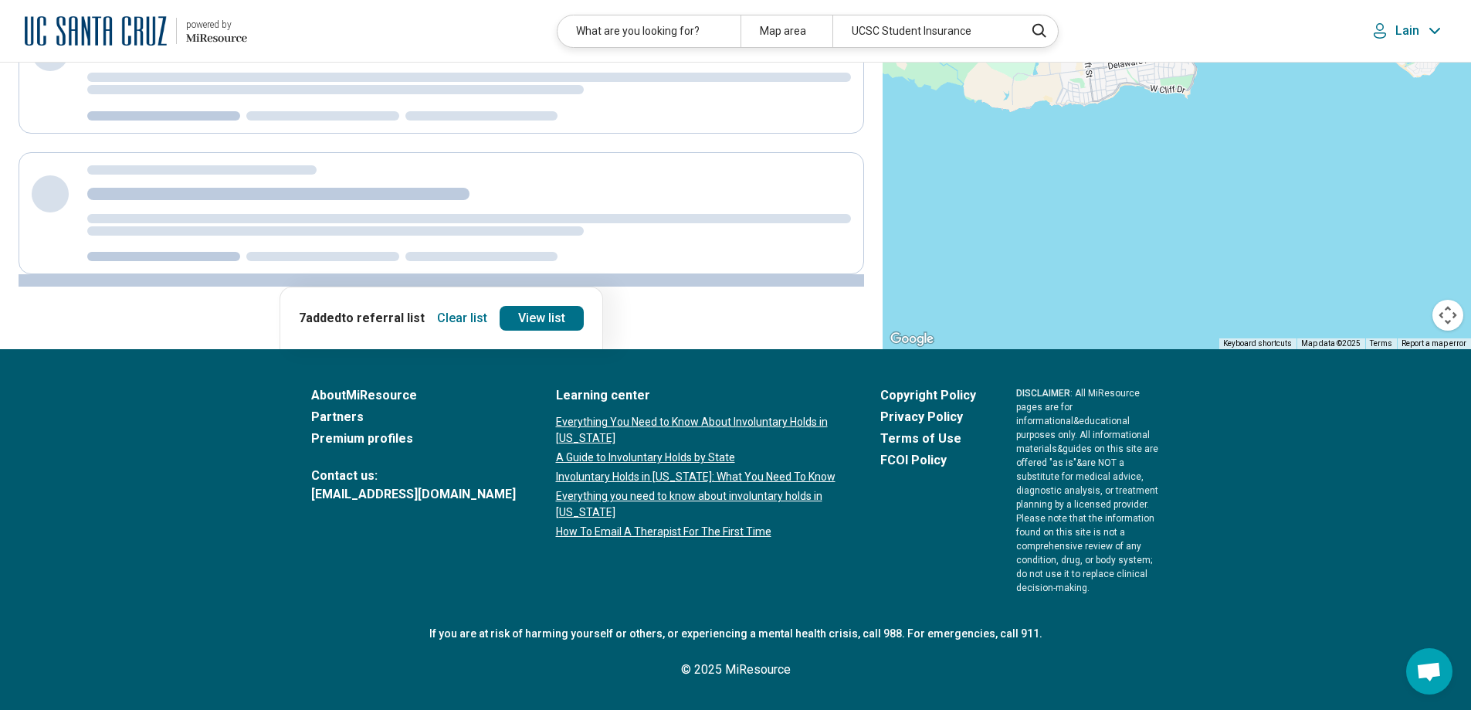
scroll to position [0, 0]
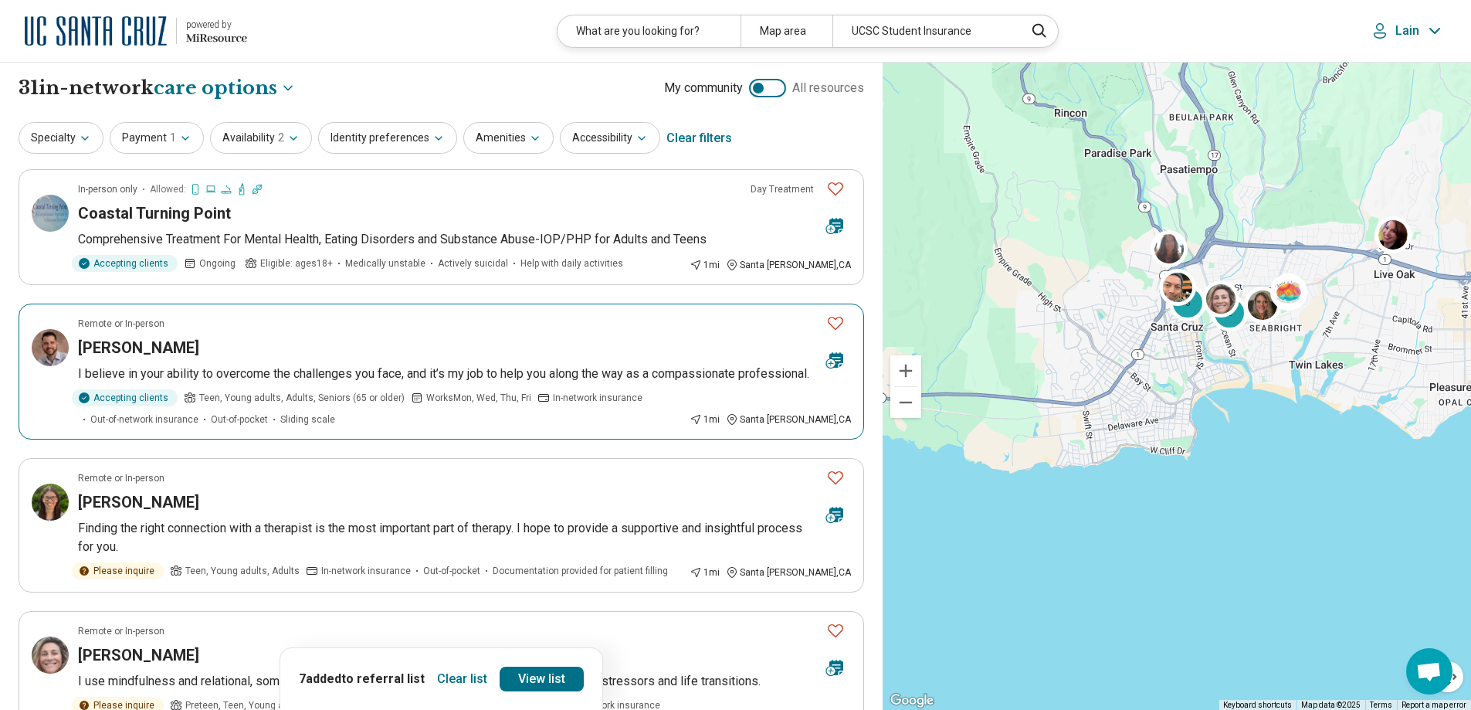
click at [140, 353] on h3 "Darrin Scott" at bounding box center [138, 348] width 121 height 22
click at [833, 322] on icon "Favorite" at bounding box center [835, 322] width 19 height 19
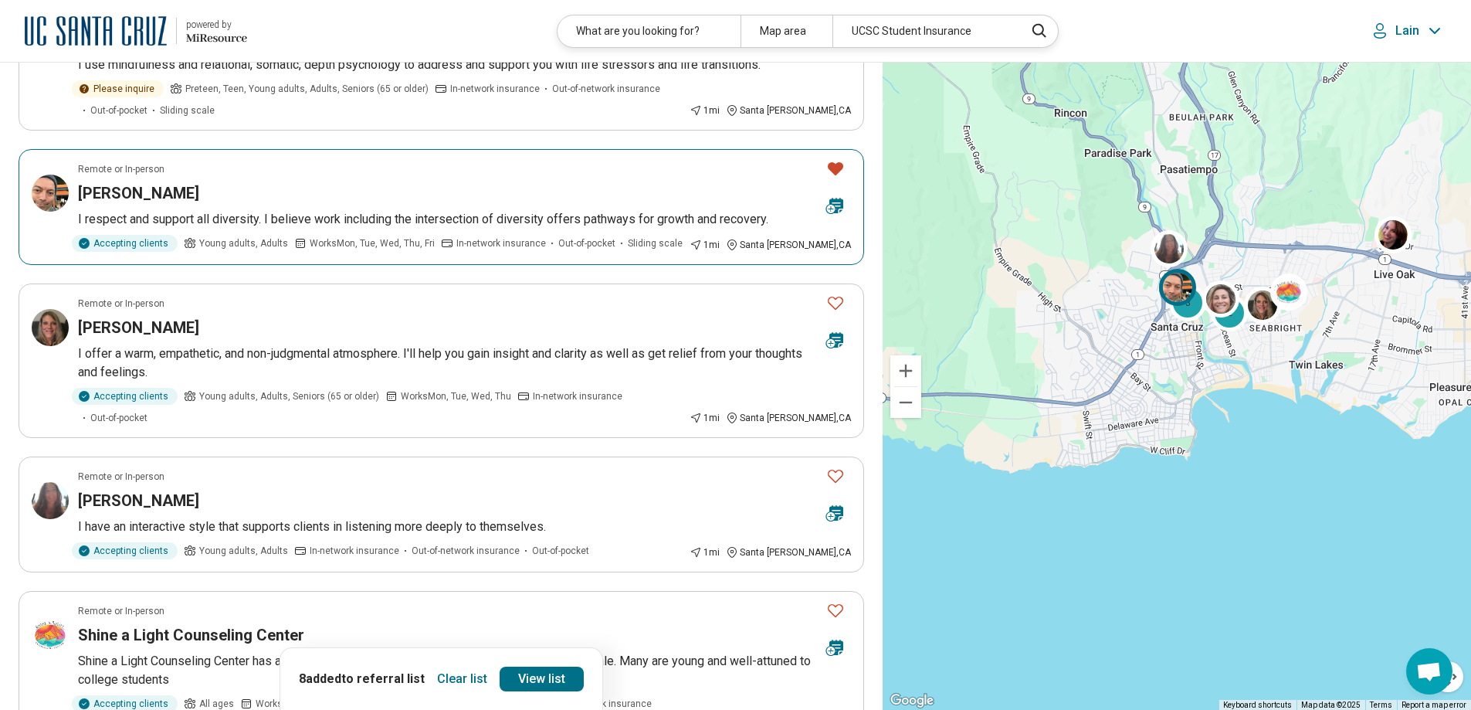
scroll to position [618, 0]
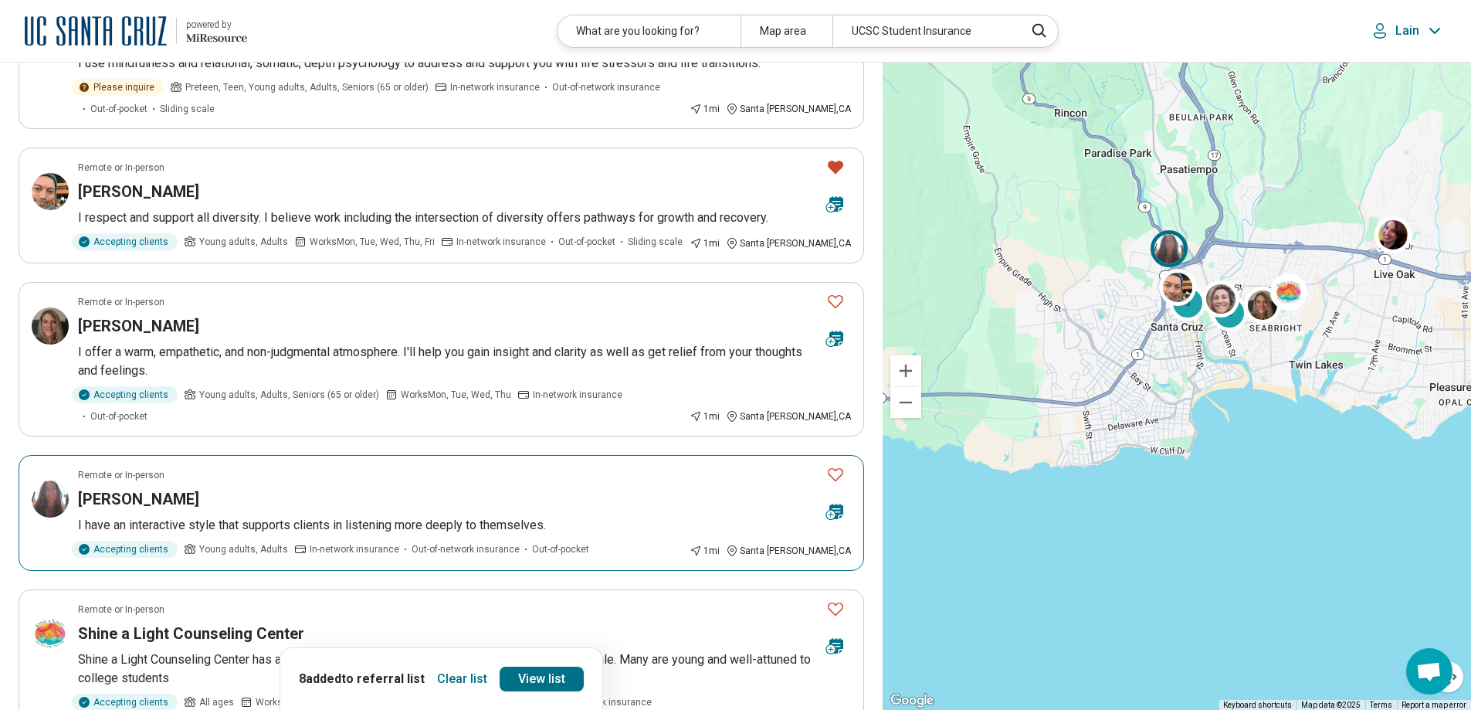
drag, startPoint x: 842, startPoint y: 475, endPoint x: 834, endPoint y: 456, distance: 20.8
click at [840, 474] on icon "Favorite" at bounding box center [835, 474] width 19 height 19
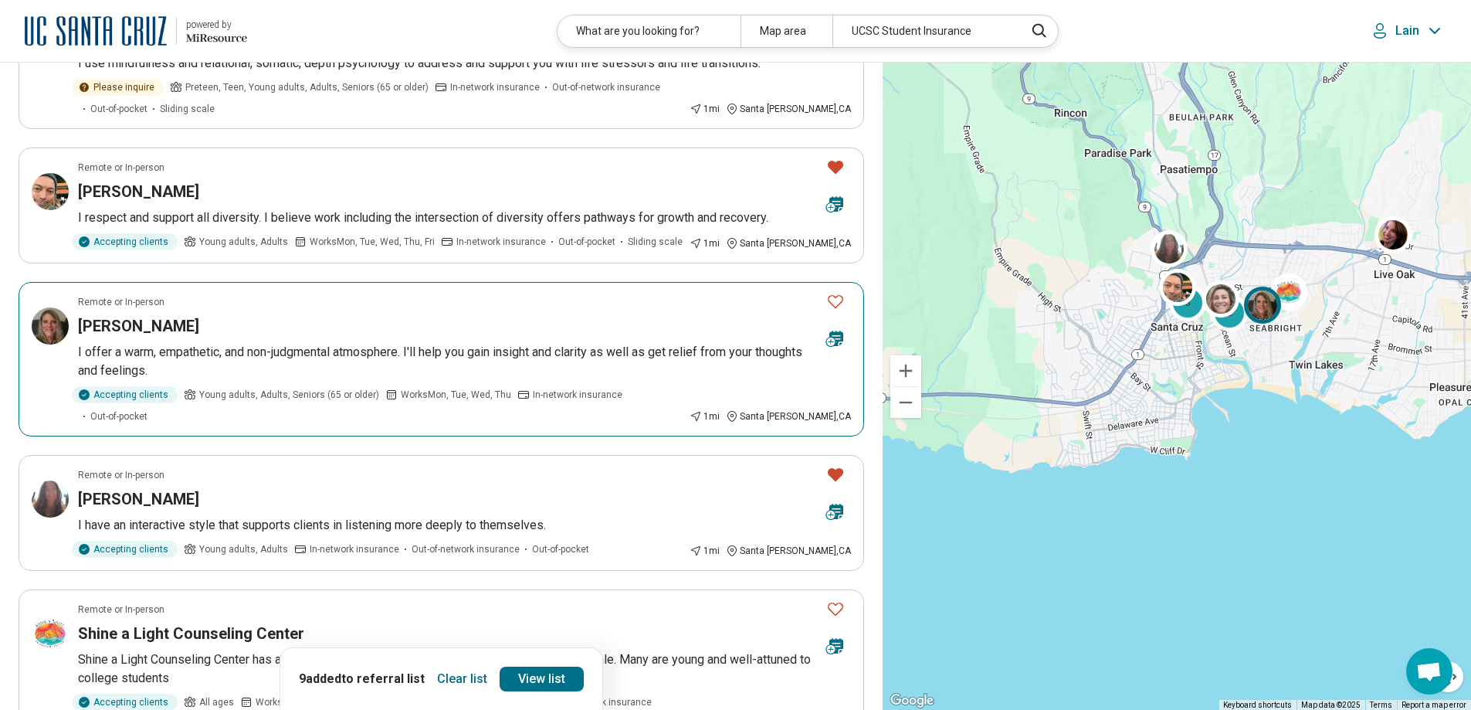
click at [832, 308] on icon "Favorite" at bounding box center [835, 301] width 15 height 13
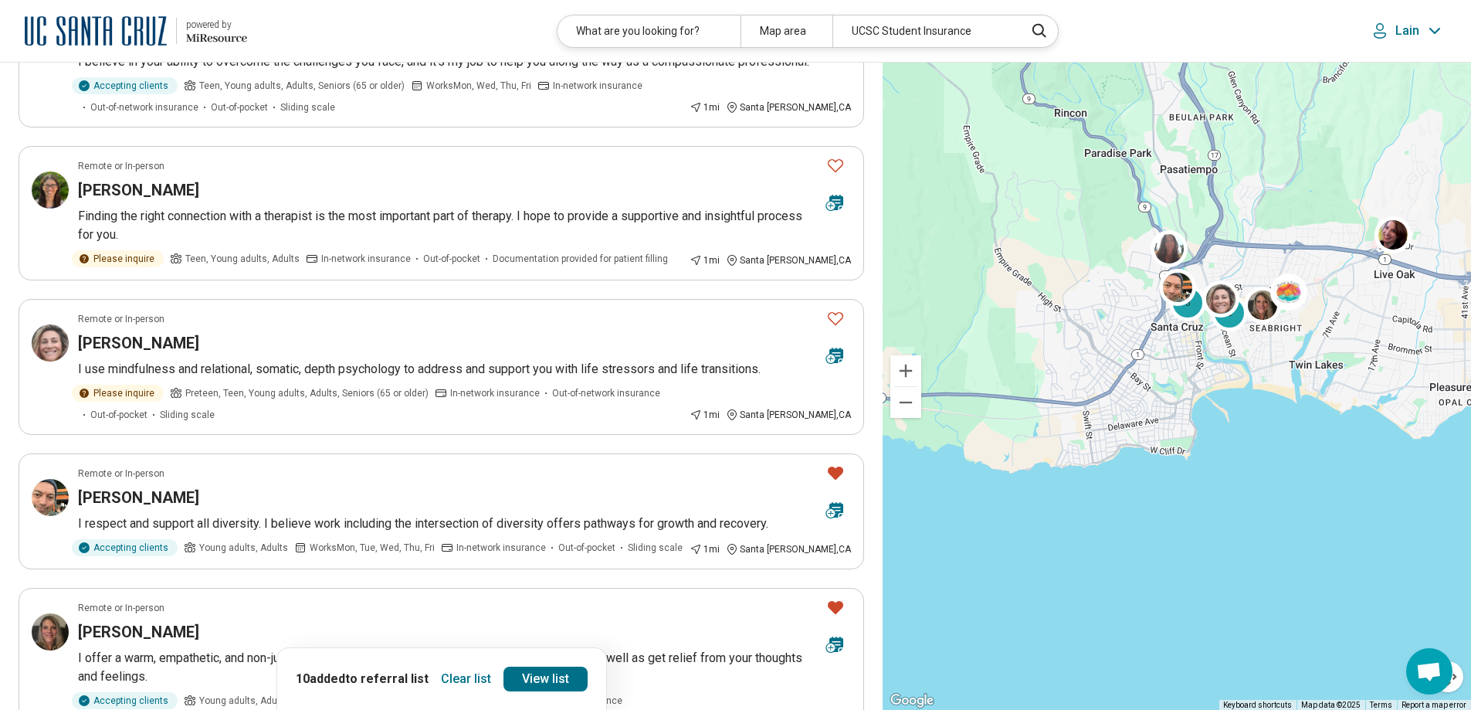
scroll to position [0, 0]
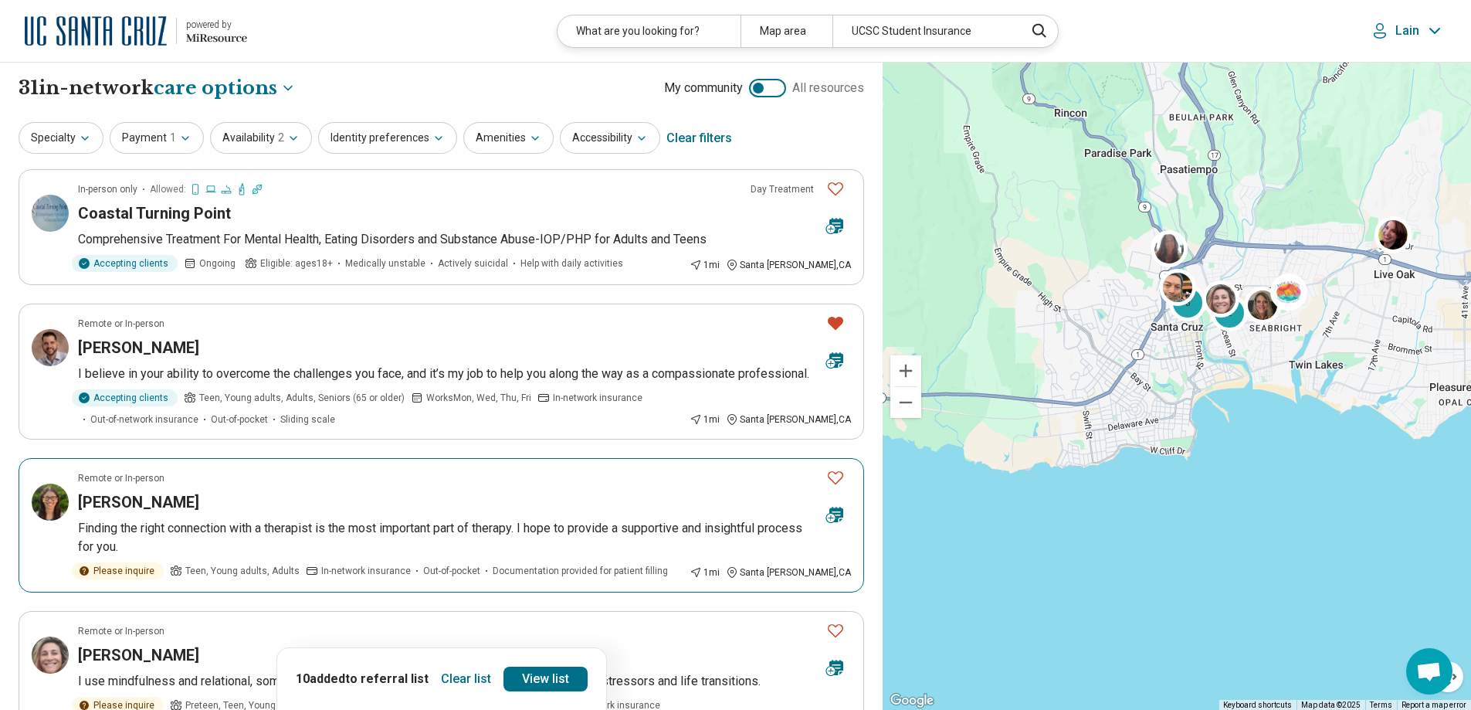
click at [834, 486] on icon "Favorite" at bounding box center [835, 477] width 19 height 19
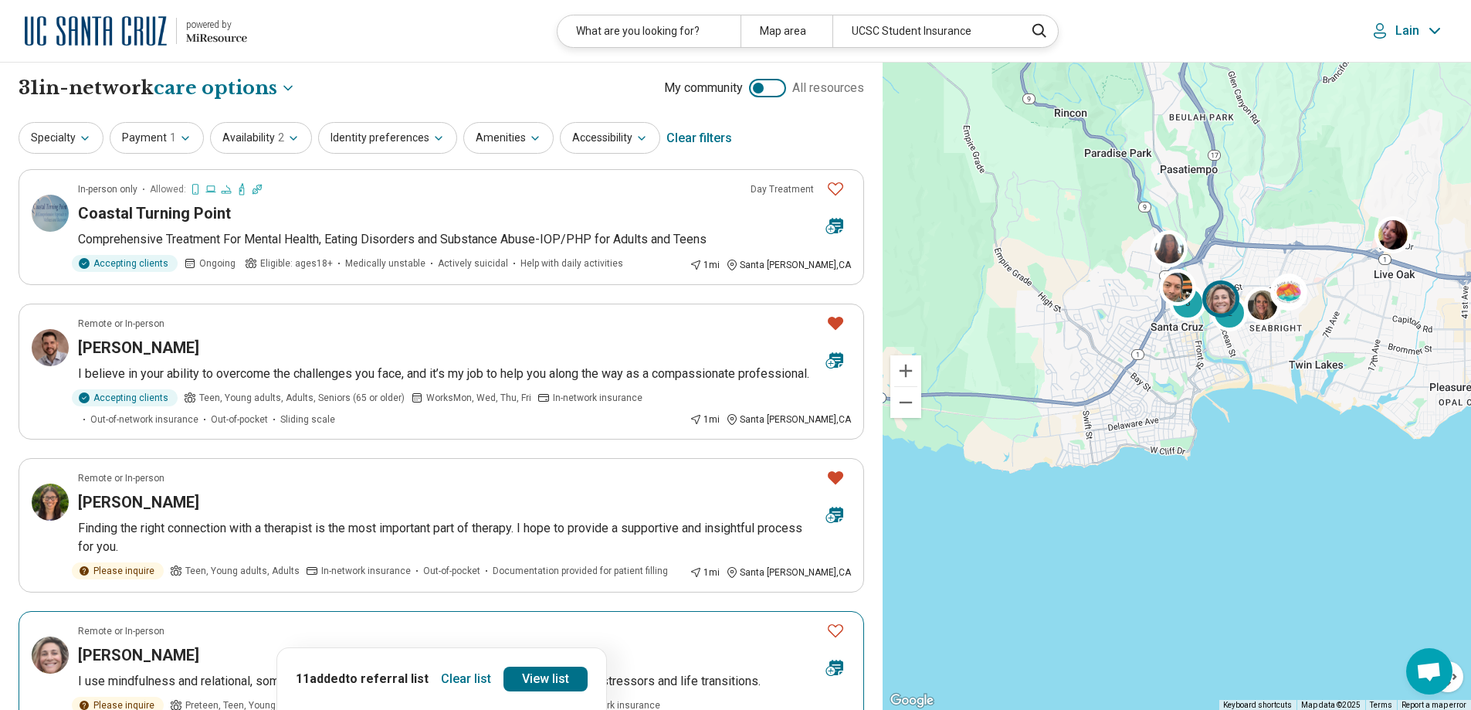
drag, startPoint x: 834, startPoint y: 648, endPoint x: 805, endPoint y: 598, distance: 58.1
click at [831, 639] on icon "Favorite" at bounding box center [835, 630] width 19 height 19
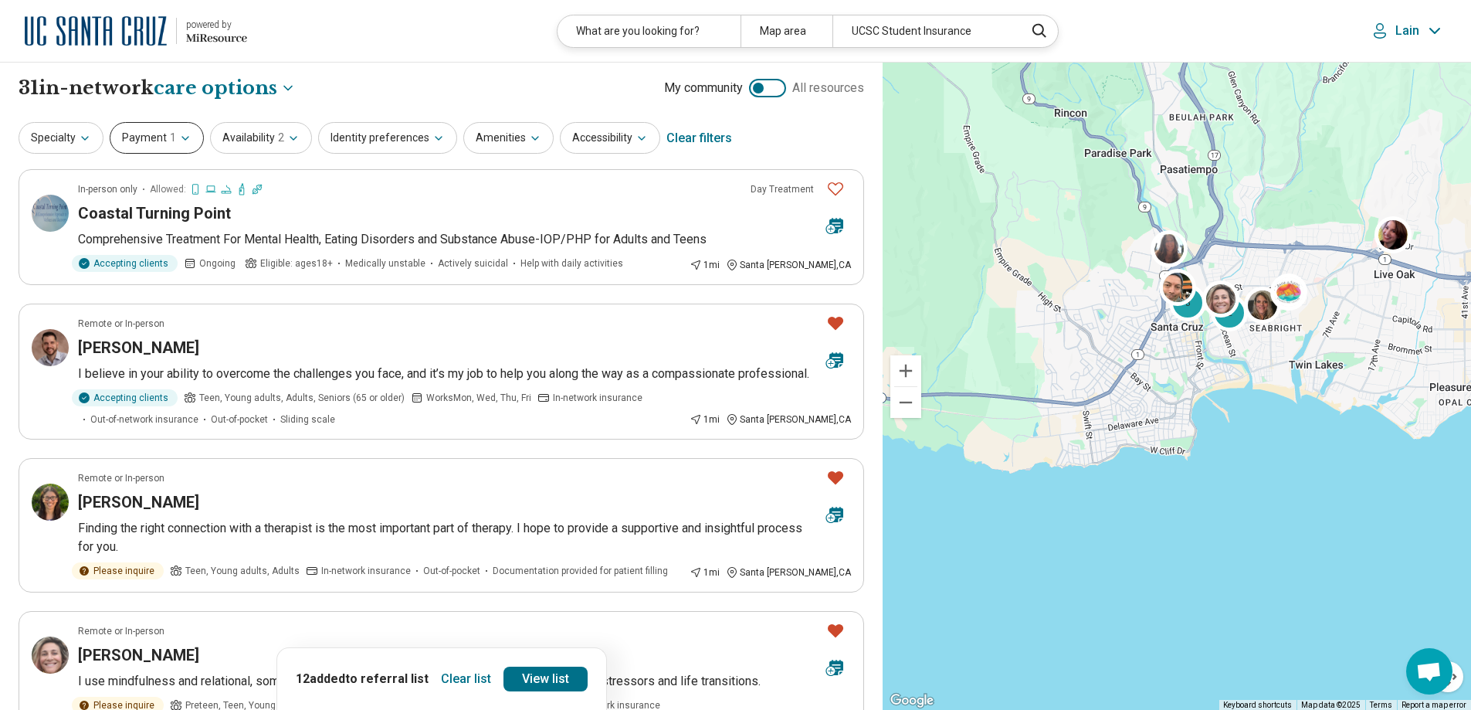
click at [170, 128] on button "Payment 1" at bounding box center [157, 138] width 94 height 32
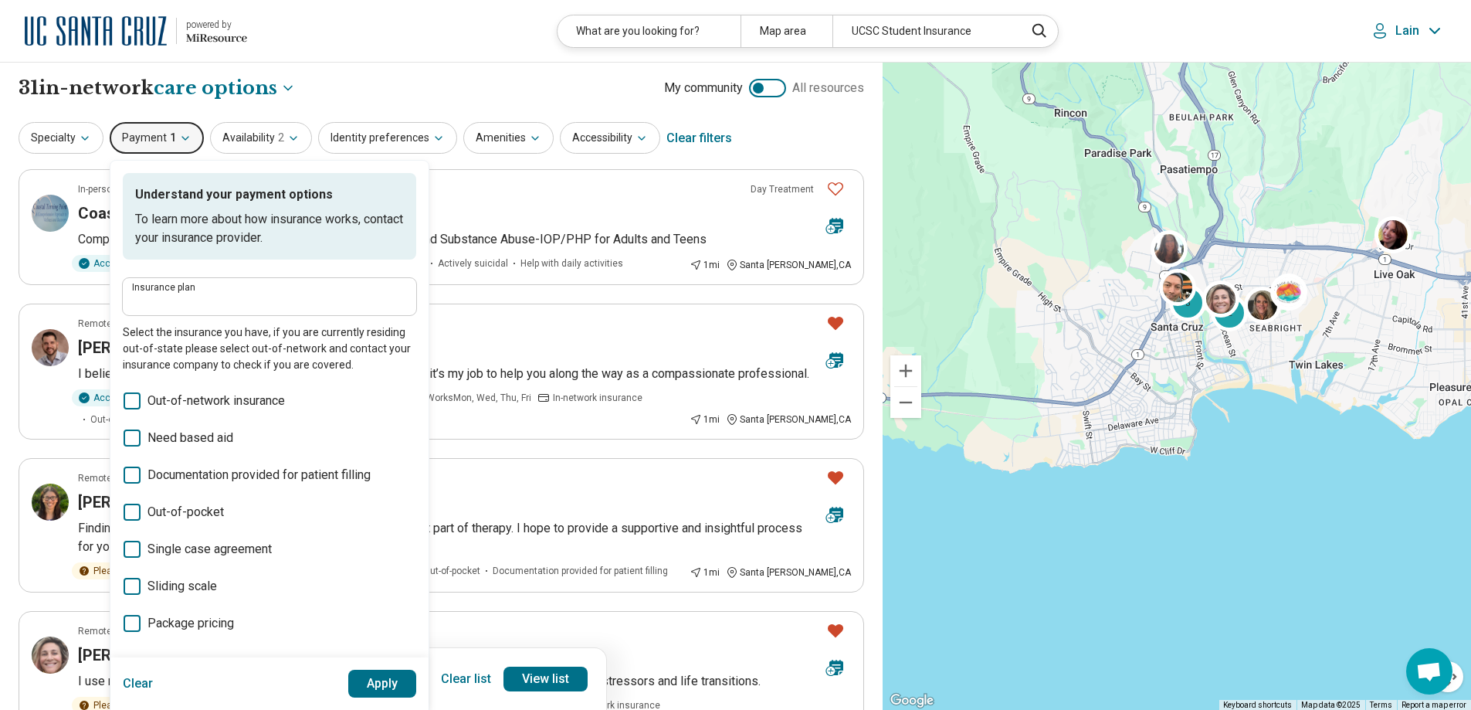
type input "**********"
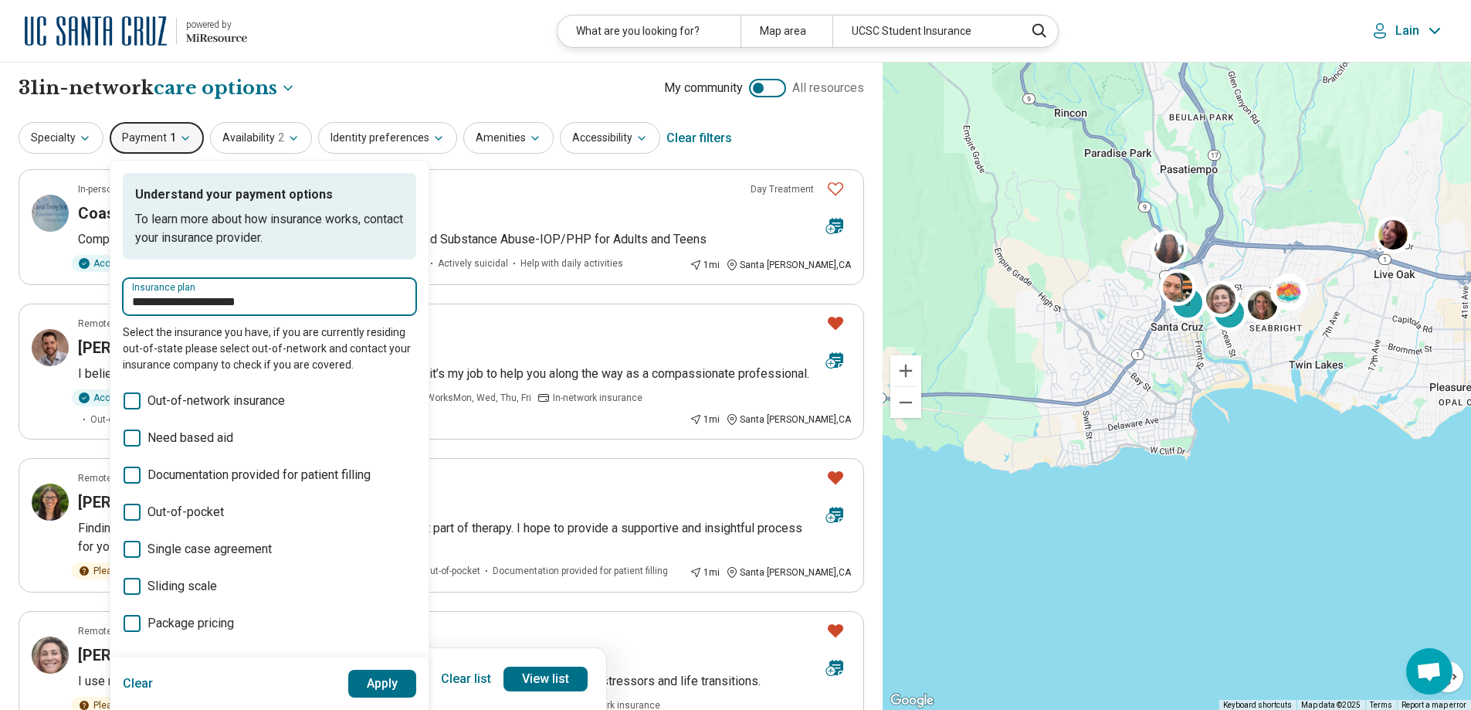
drag, startPoint x: 293, startPoint y: 303, endPoint x: 43, endPoint y: 292, distance: 249.7
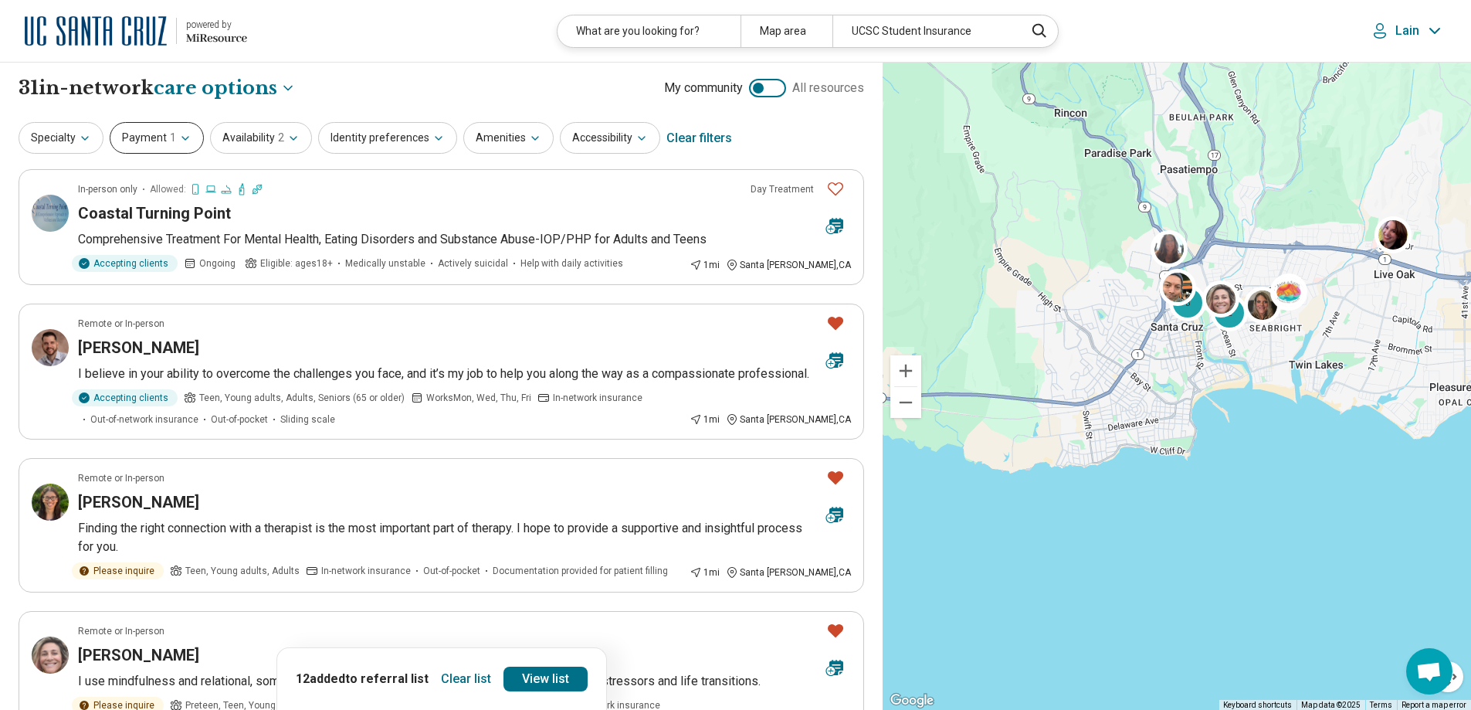
click at [198, 132] on button "Payment 1" at bounding box center [157, 138] width 94 height 32
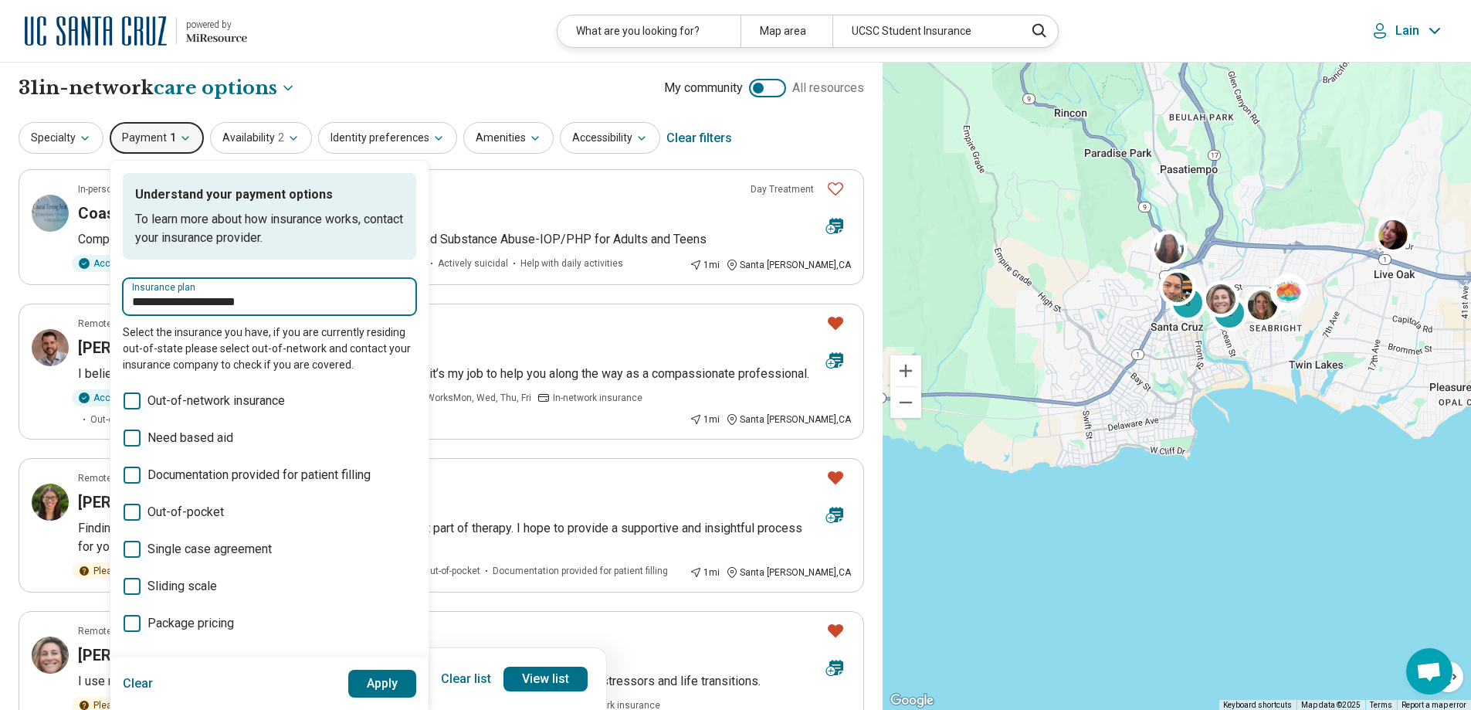
click at [281, 310] on input "**********" at bounding box center [269, 302] width 275 height 19
click at [299, 300] on input "**********" at bounding box center [269, 302] width 275 height 19
type input "******"
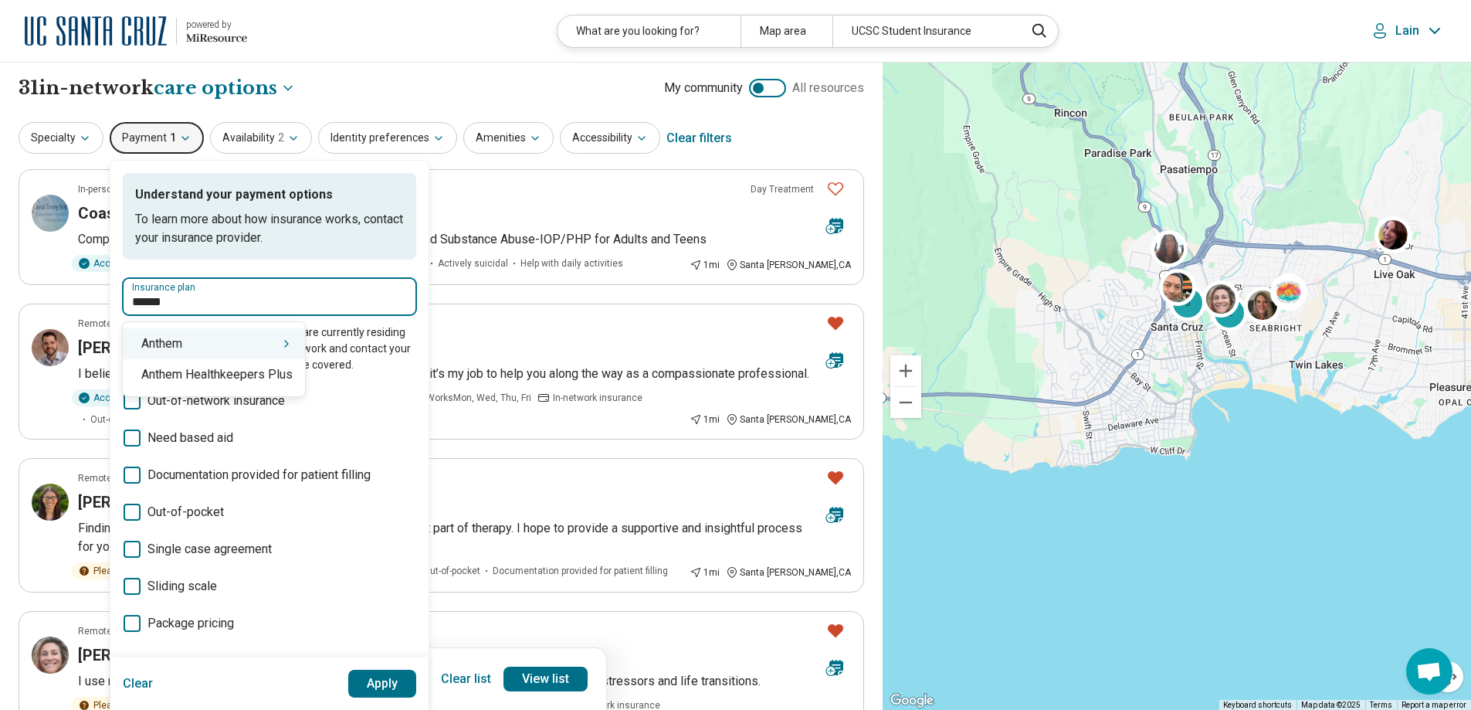
click at [247, 347] on div "Anthem" at bounding box center [214, 343] width 182 height 31
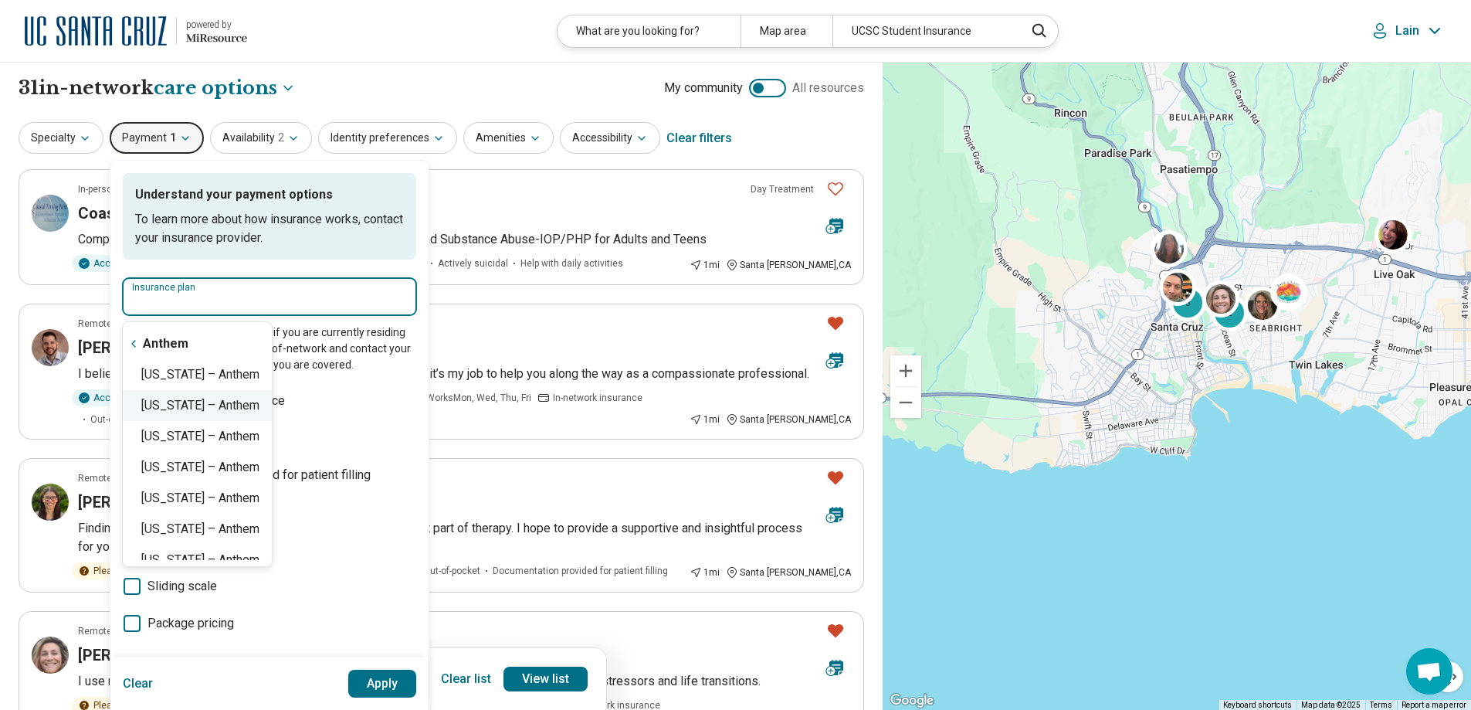
click at [242, 405] on div "California – Anthem" at bounding box center [197, 405] width 149 height 31
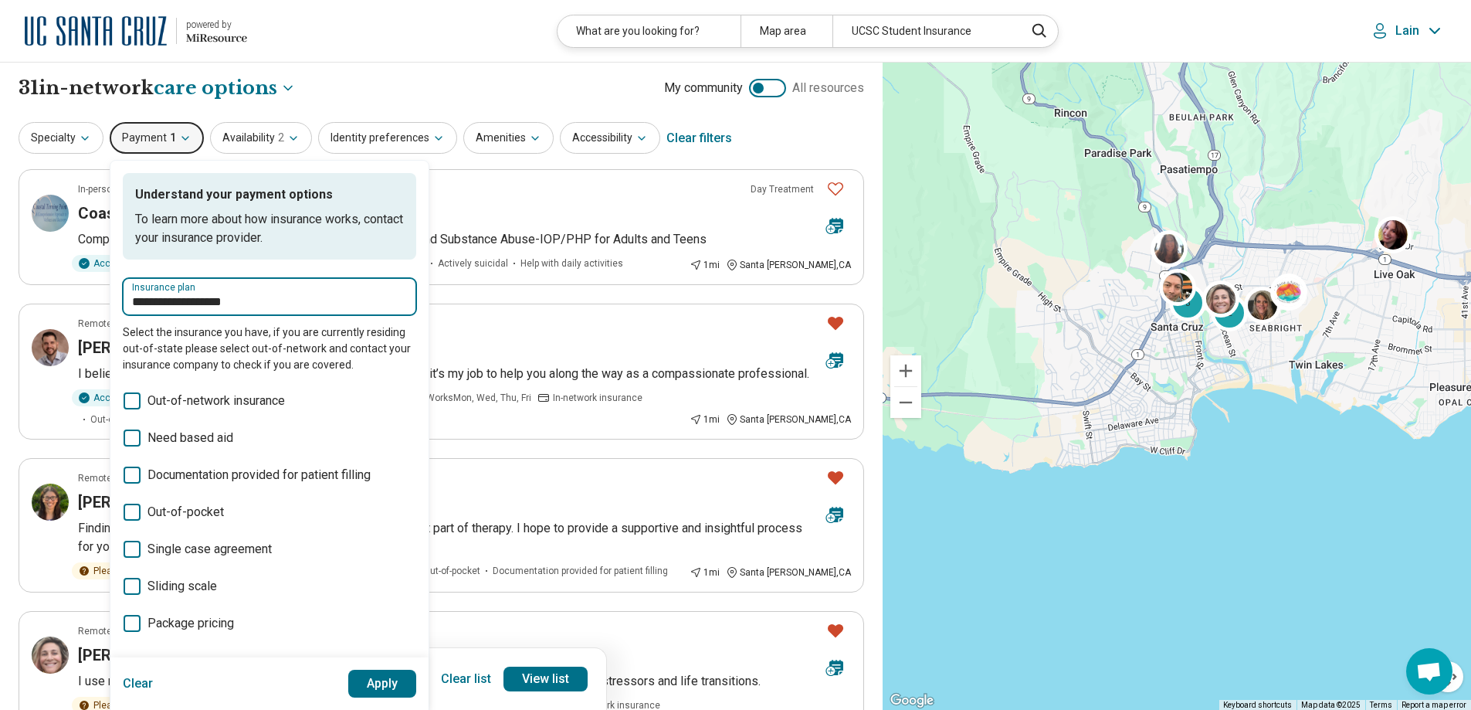
type input "**********"
click at [378, 674] on button "Apply" at bounding box center [382, 683] width 69 height 28
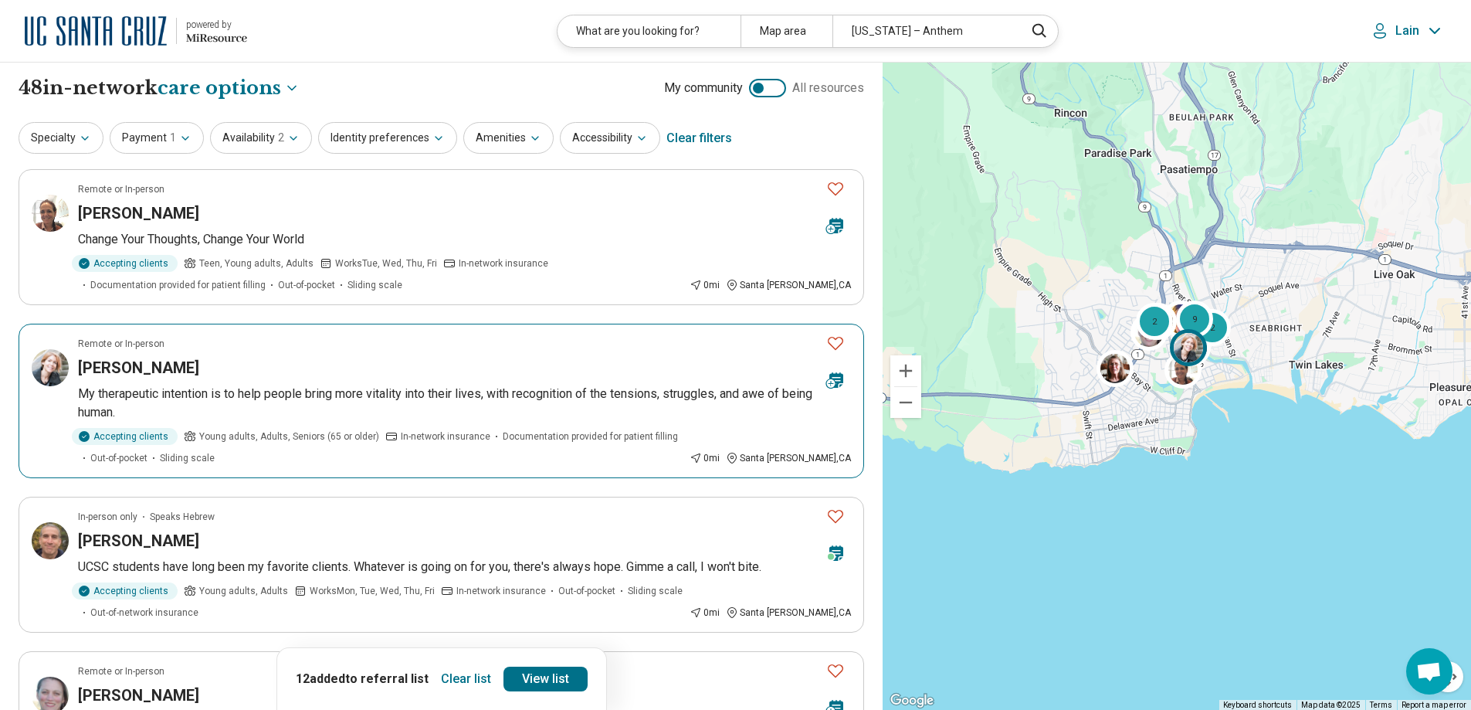
click at [839, 342] on icon "Favorite" at bounding box center [835, 343] width 19 height 19
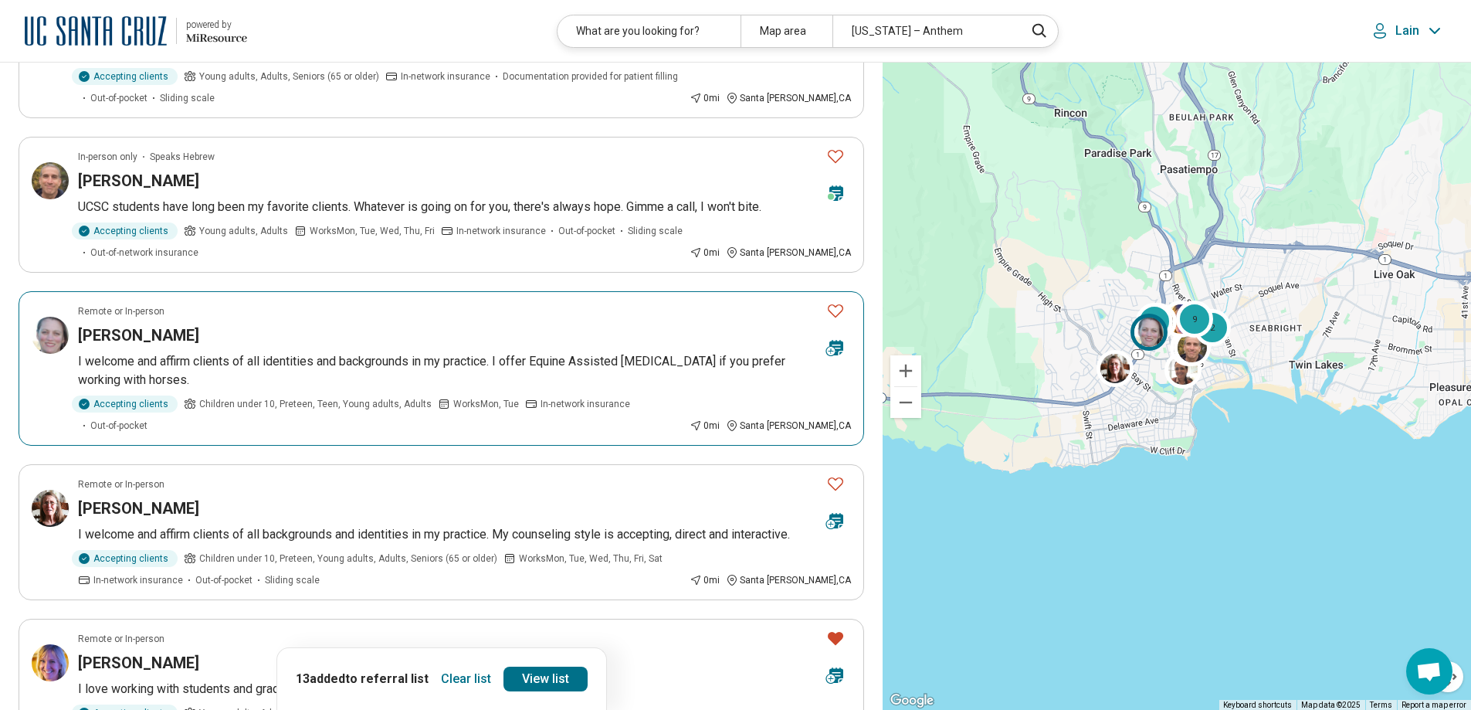
scroll to position [386, 0]
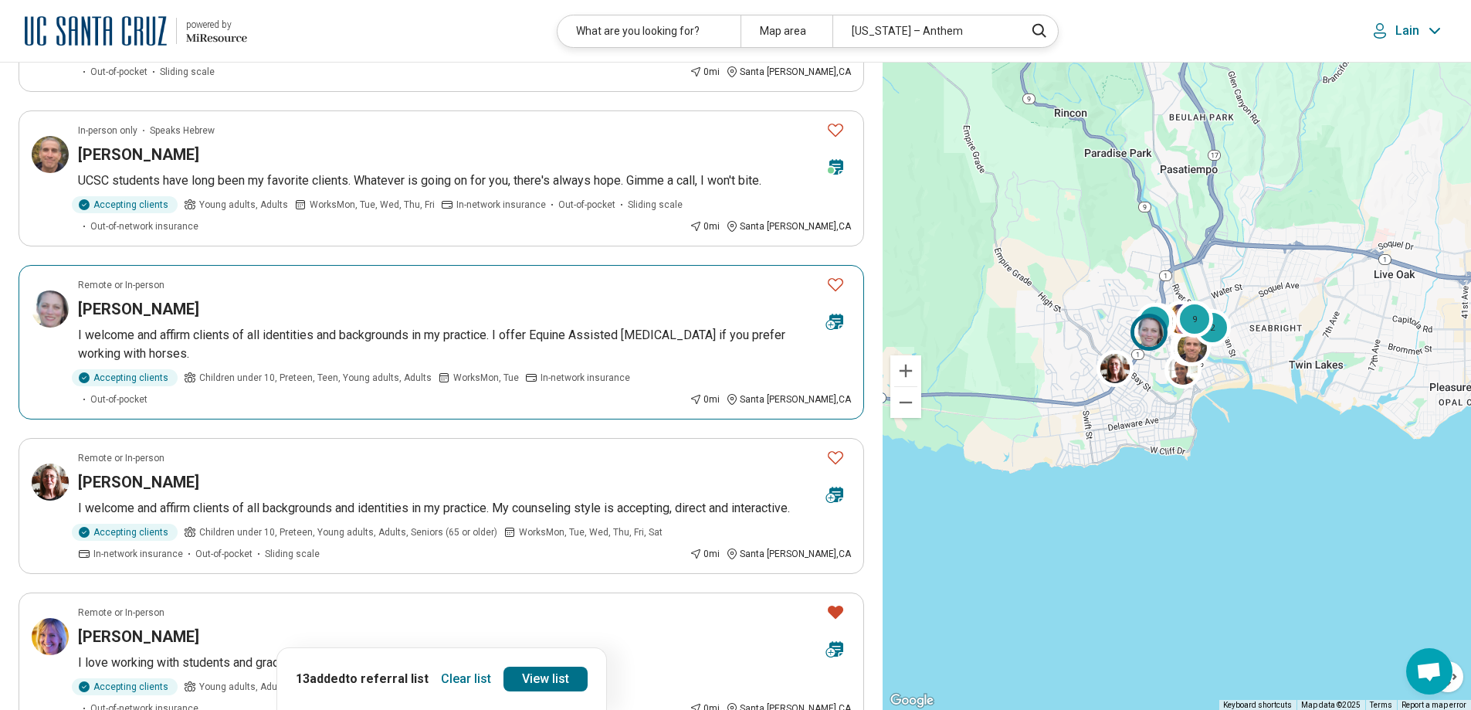
click at [836, 285] on icon "Favorite" at bounding box center [835, 284] width 19 height 19
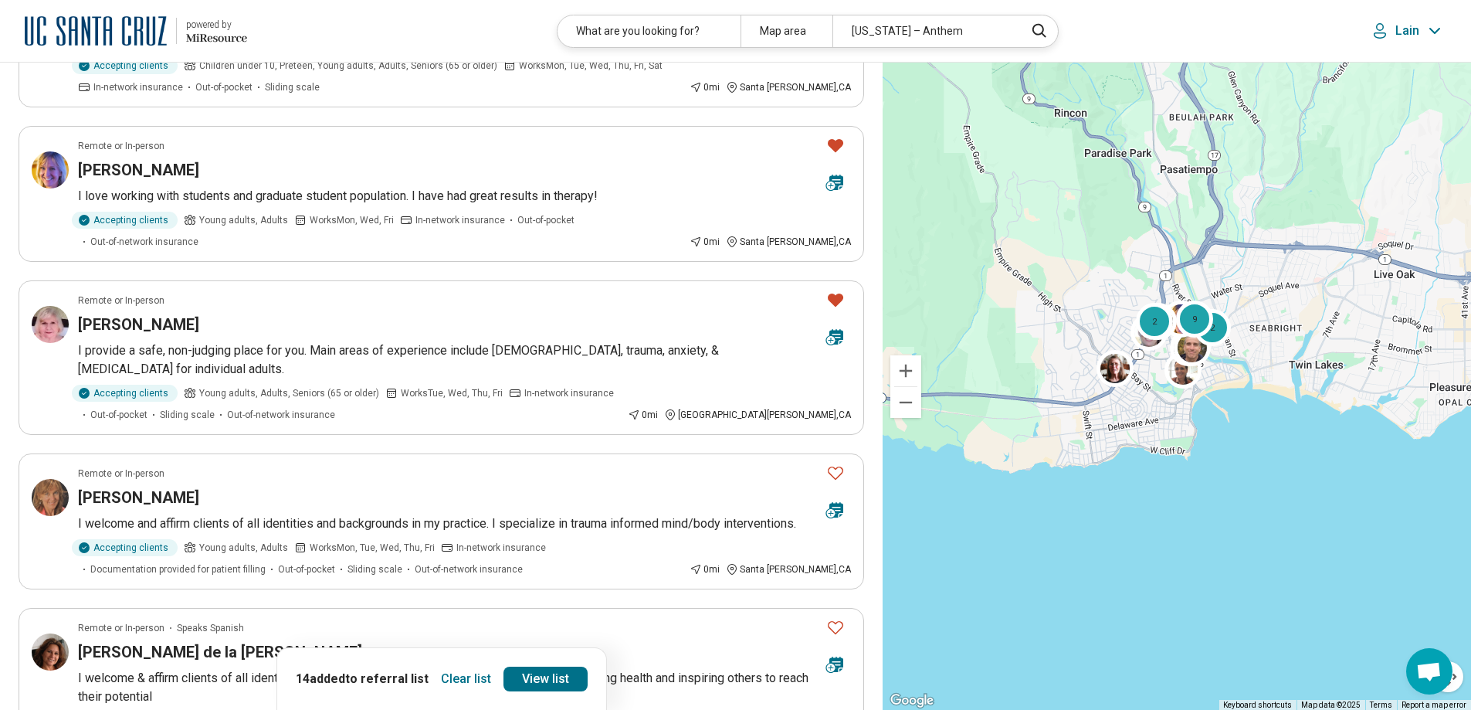
scroll to position [927, 0]
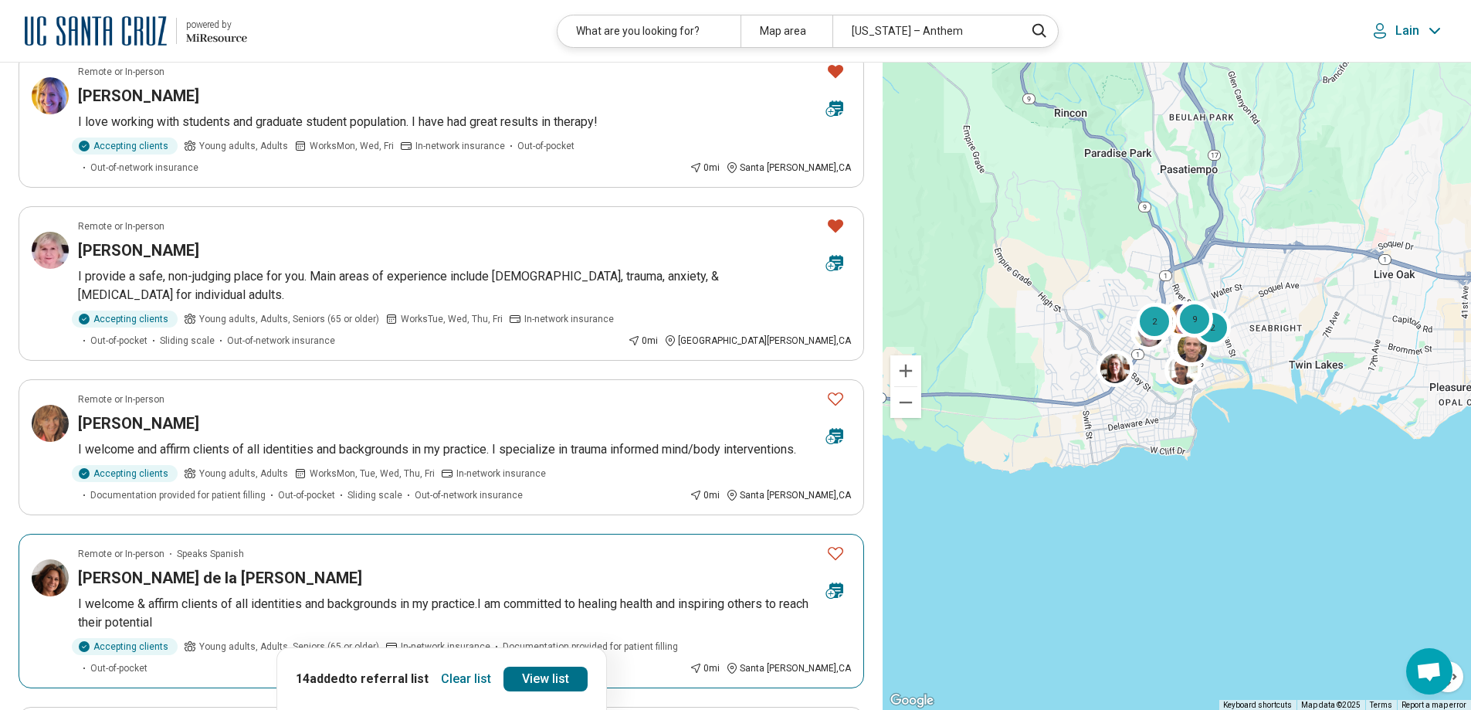
click at [837, 544] on icon "Favorite" at bounding box center [835, 553] width 19 height 19
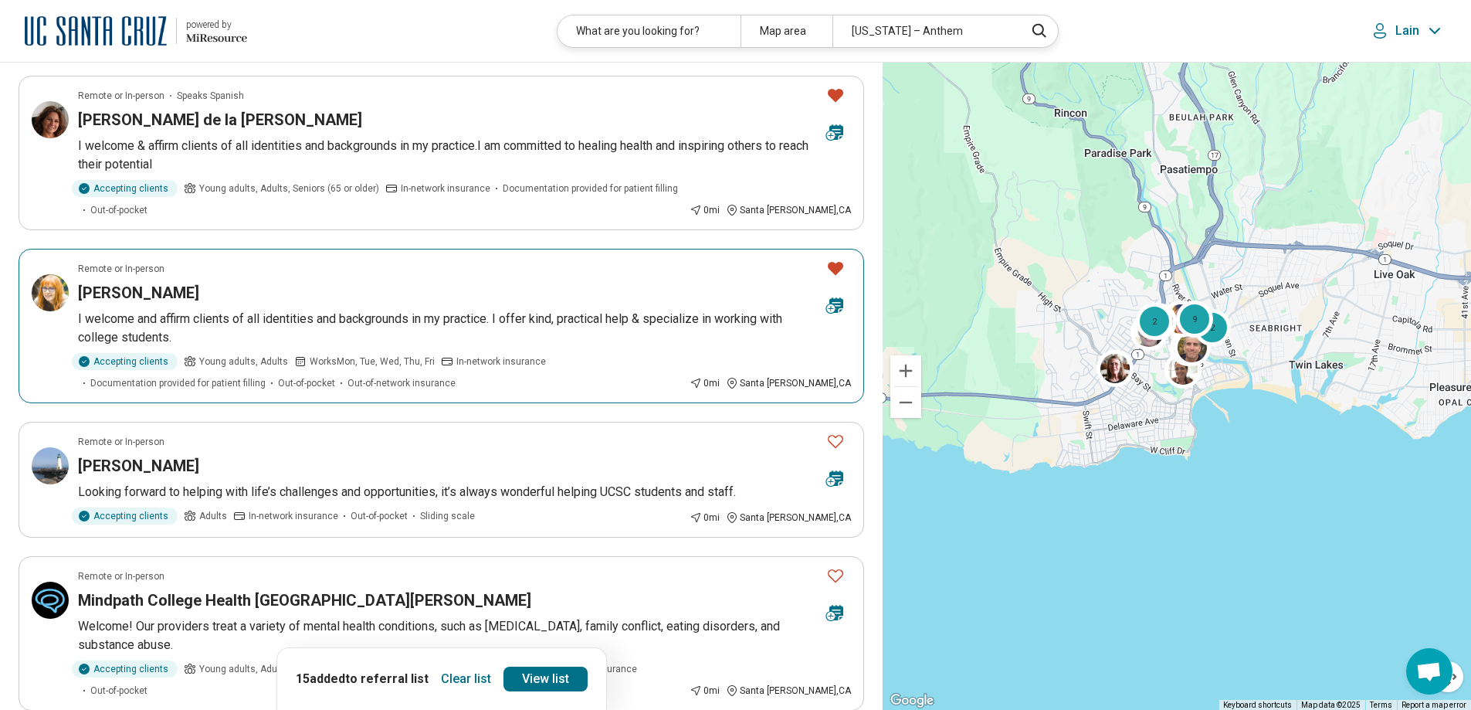
scroll to position [1390, 0]
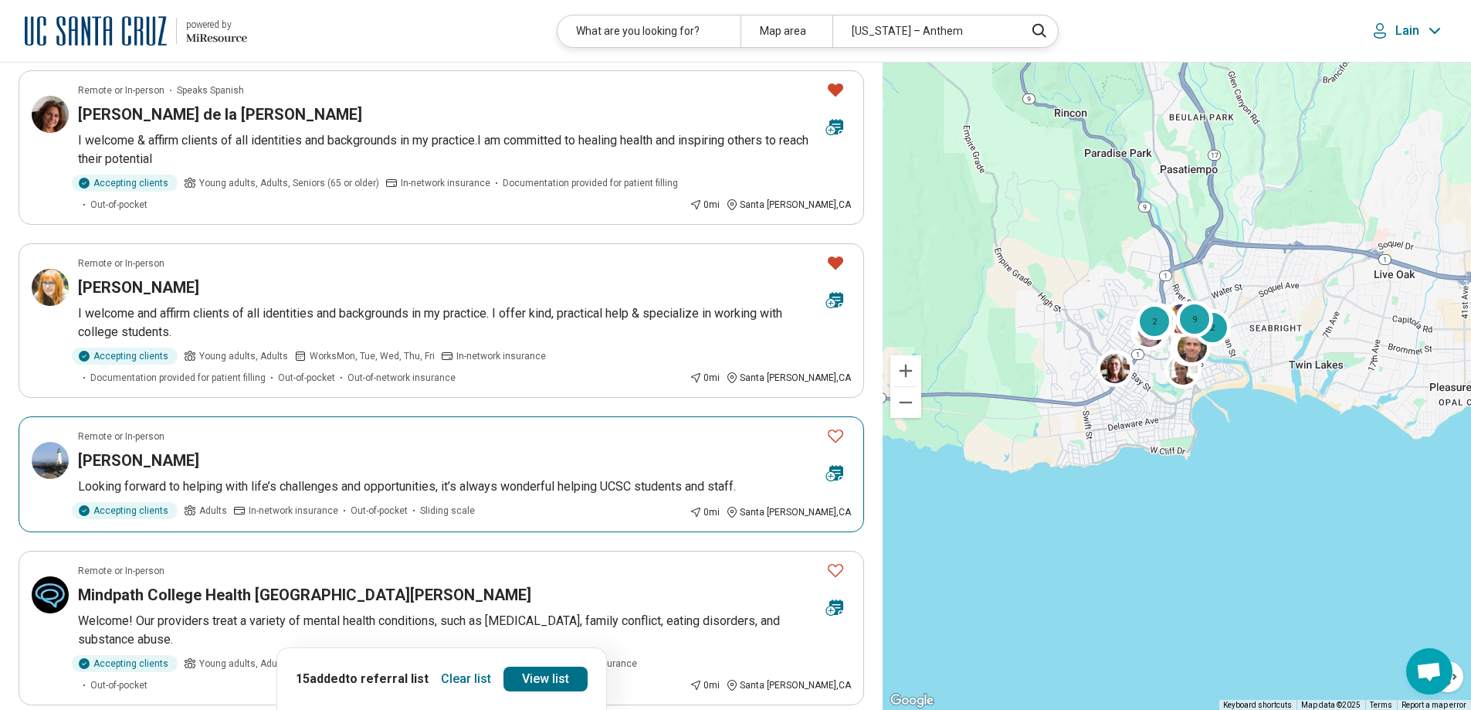
click at [837, 426] on icon "Favorite" at bounding box center [835, 435] width 19 height 19
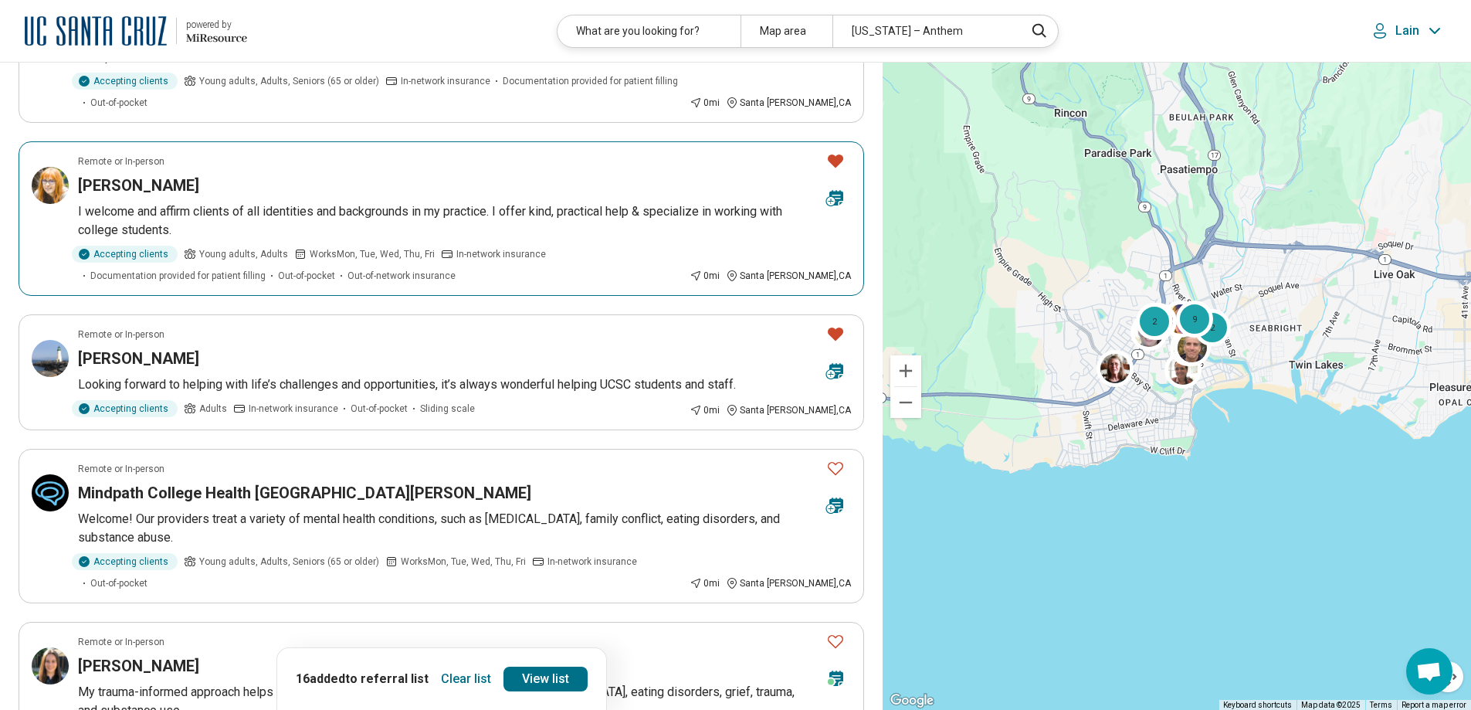
scroll to position [1467, 0]
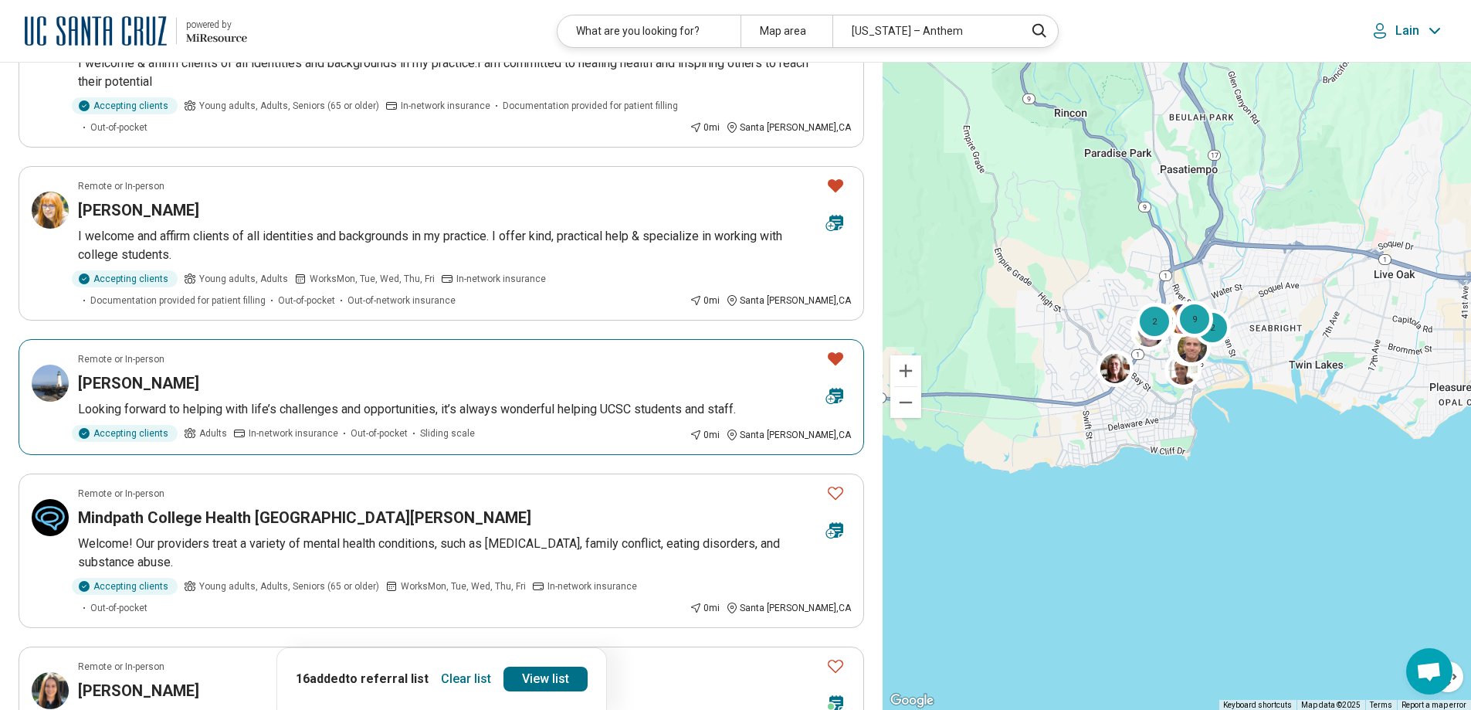
click at [104, 372] on h3 "Heather McIsaac" at bounding box center [138, 383] width 121 height 22
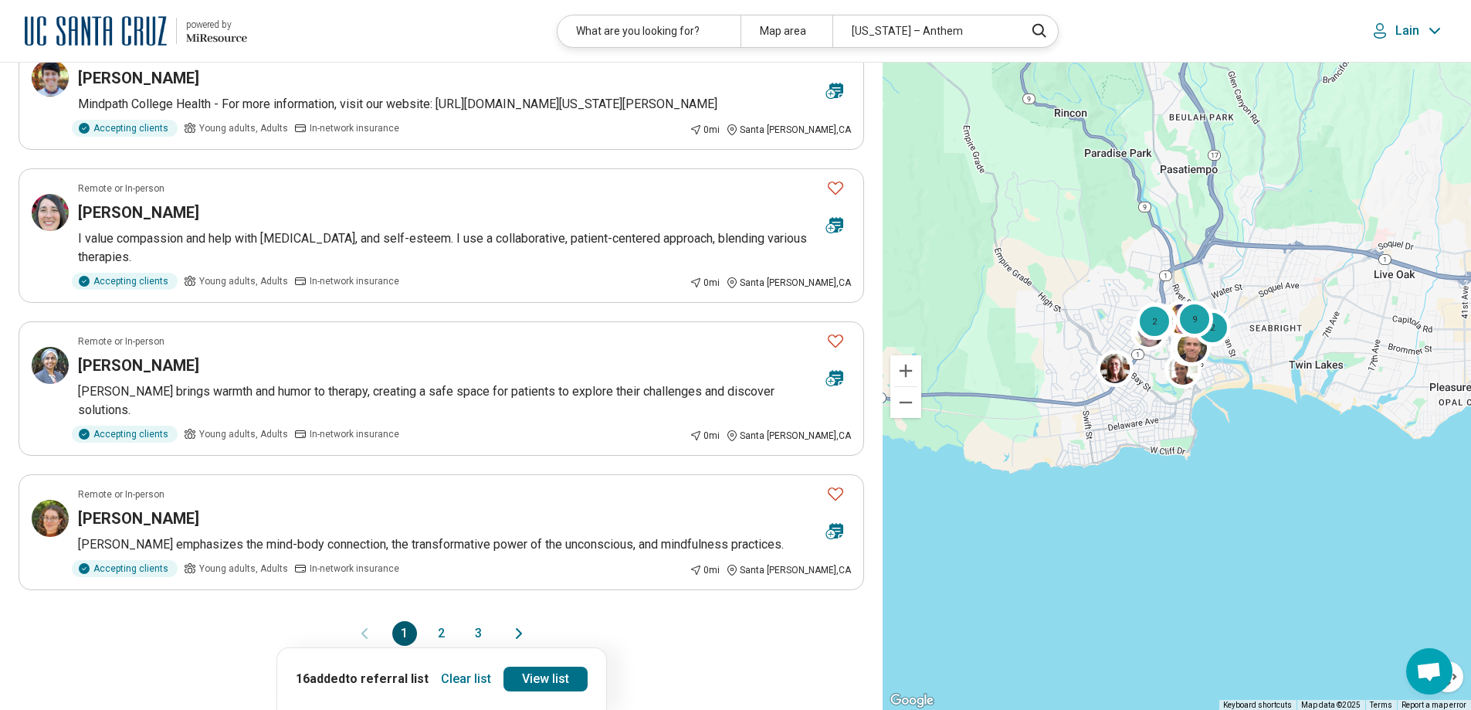
scroll to position [2702, 0]
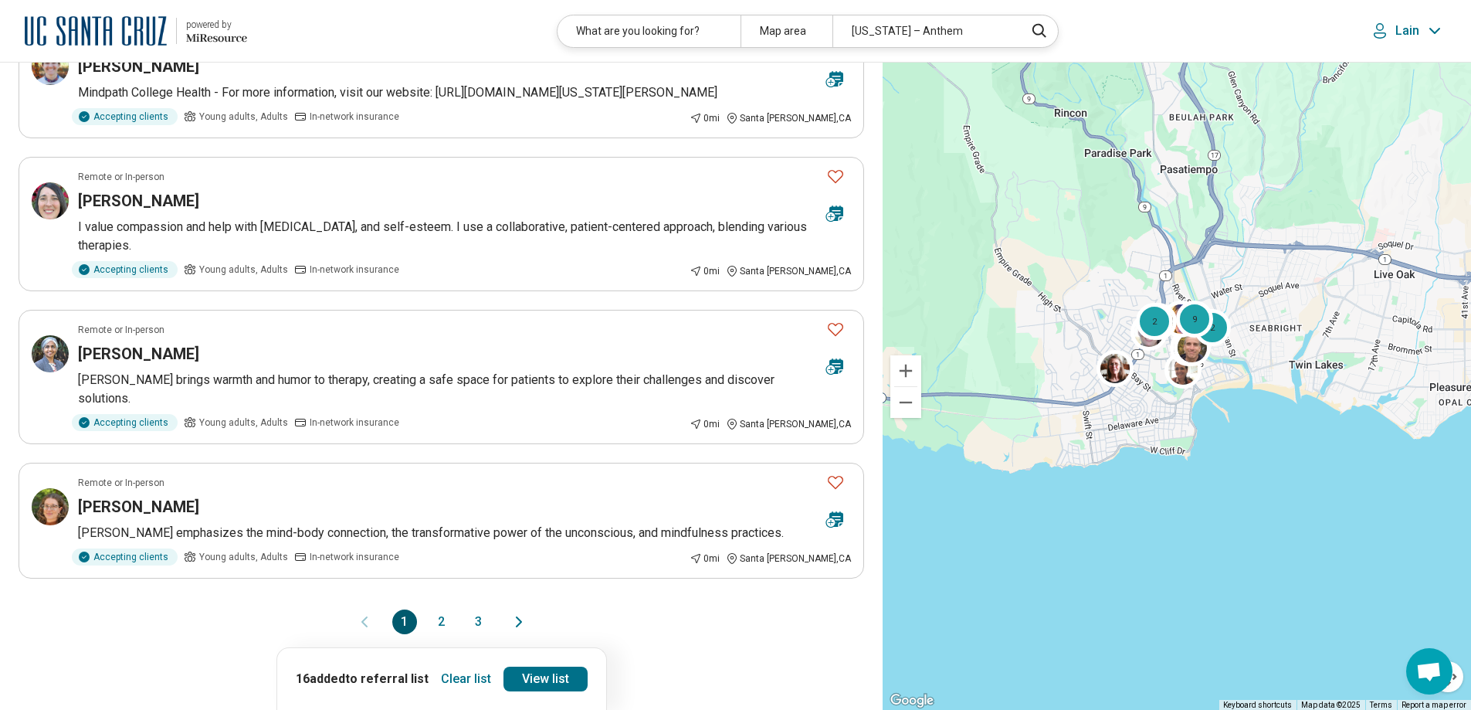
click at [444, 609] on button "2" at bounding box center [441, 621] width 25 height 25
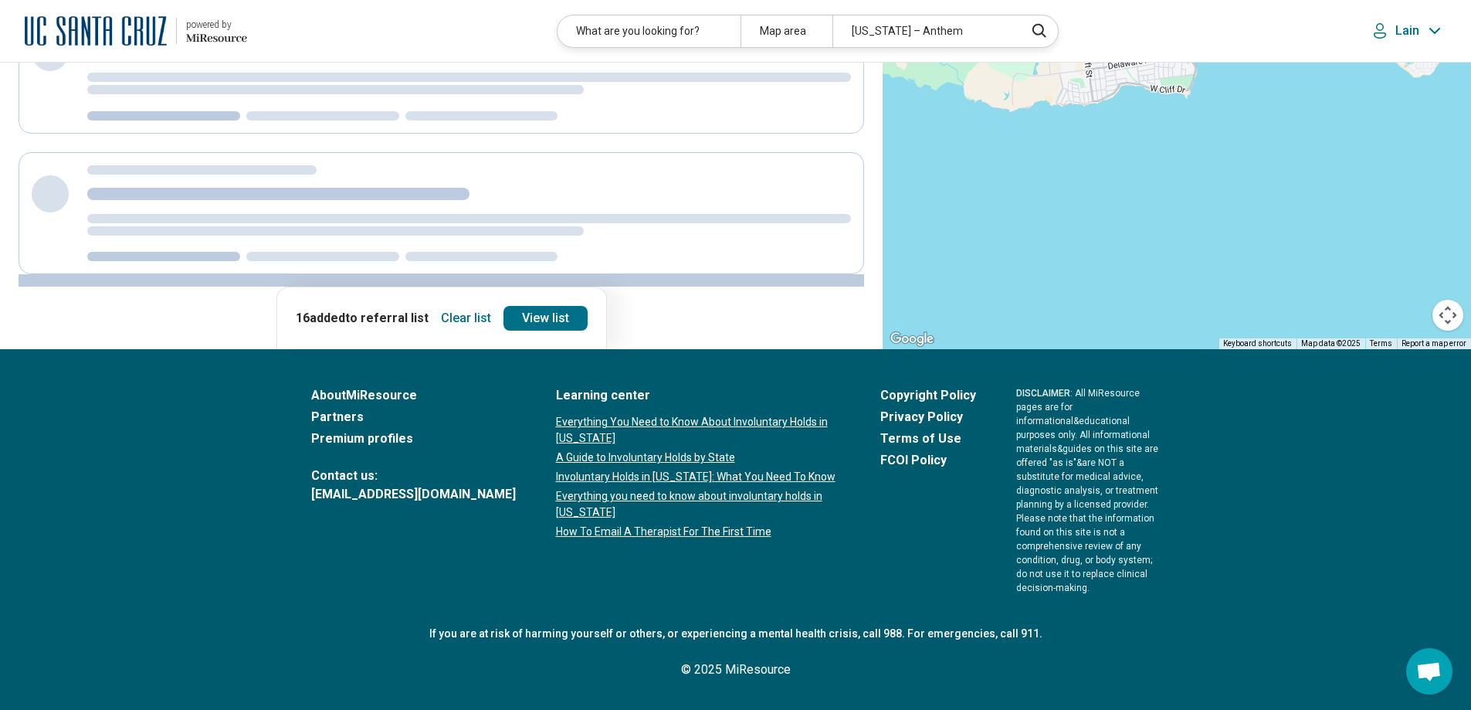
scroll to position [0, 0]
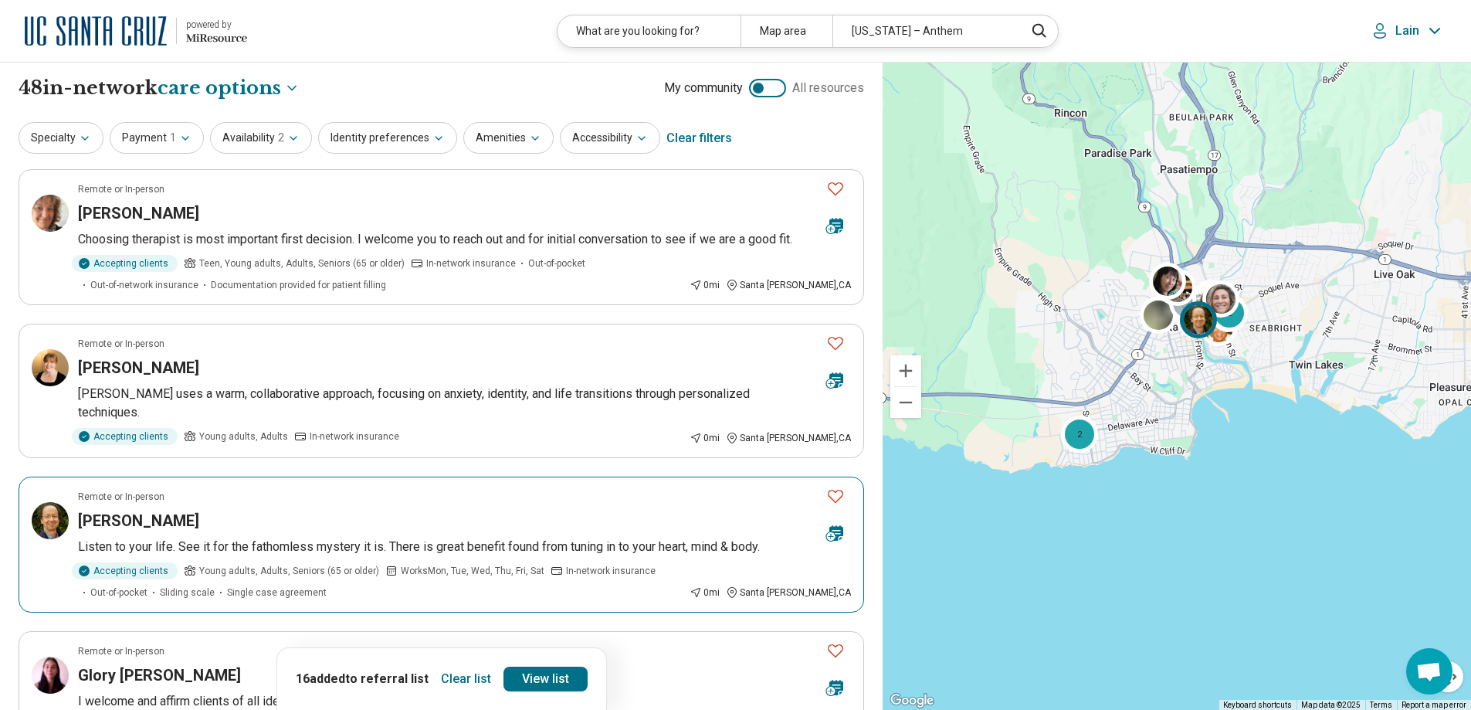
click at [834, 486] on icon "Favorite" at bounding box center [835, 495] width 19 height 19
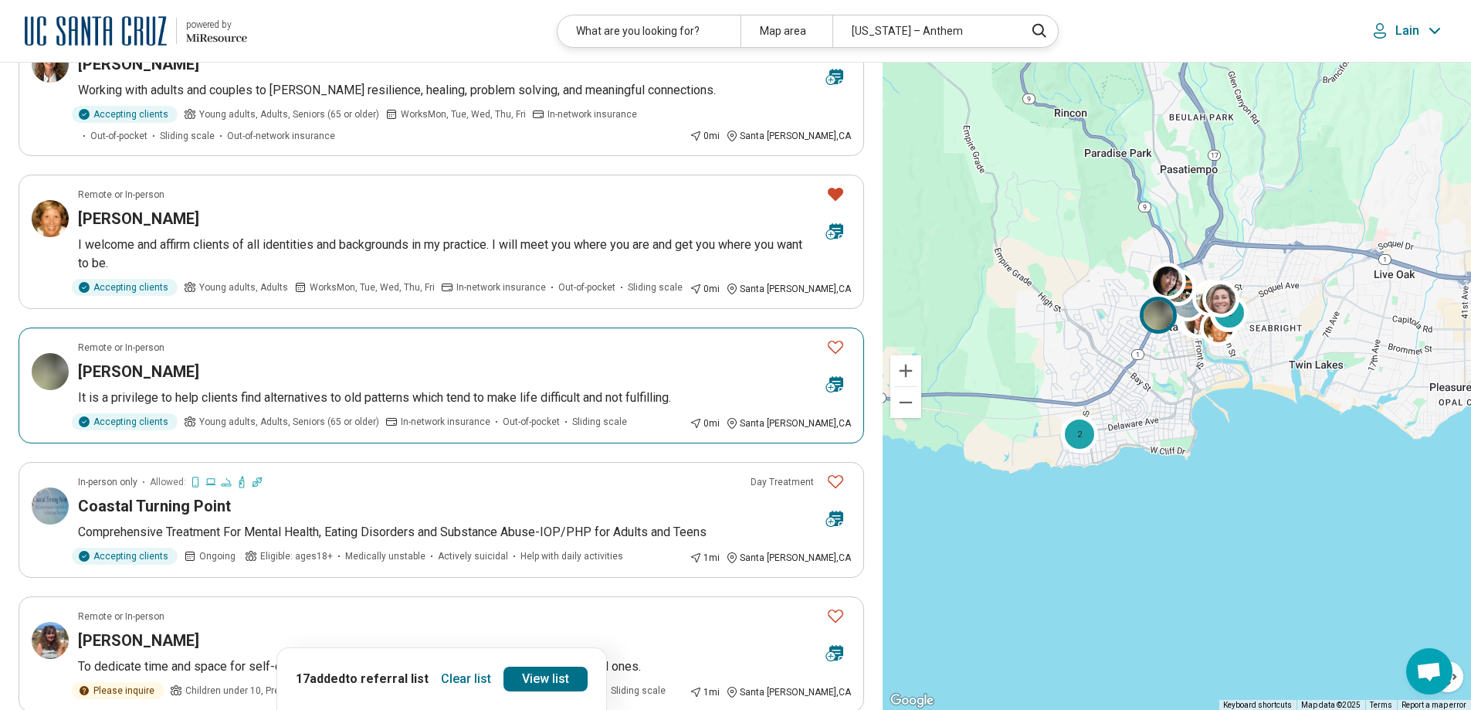
scroll to position [1081, 0]
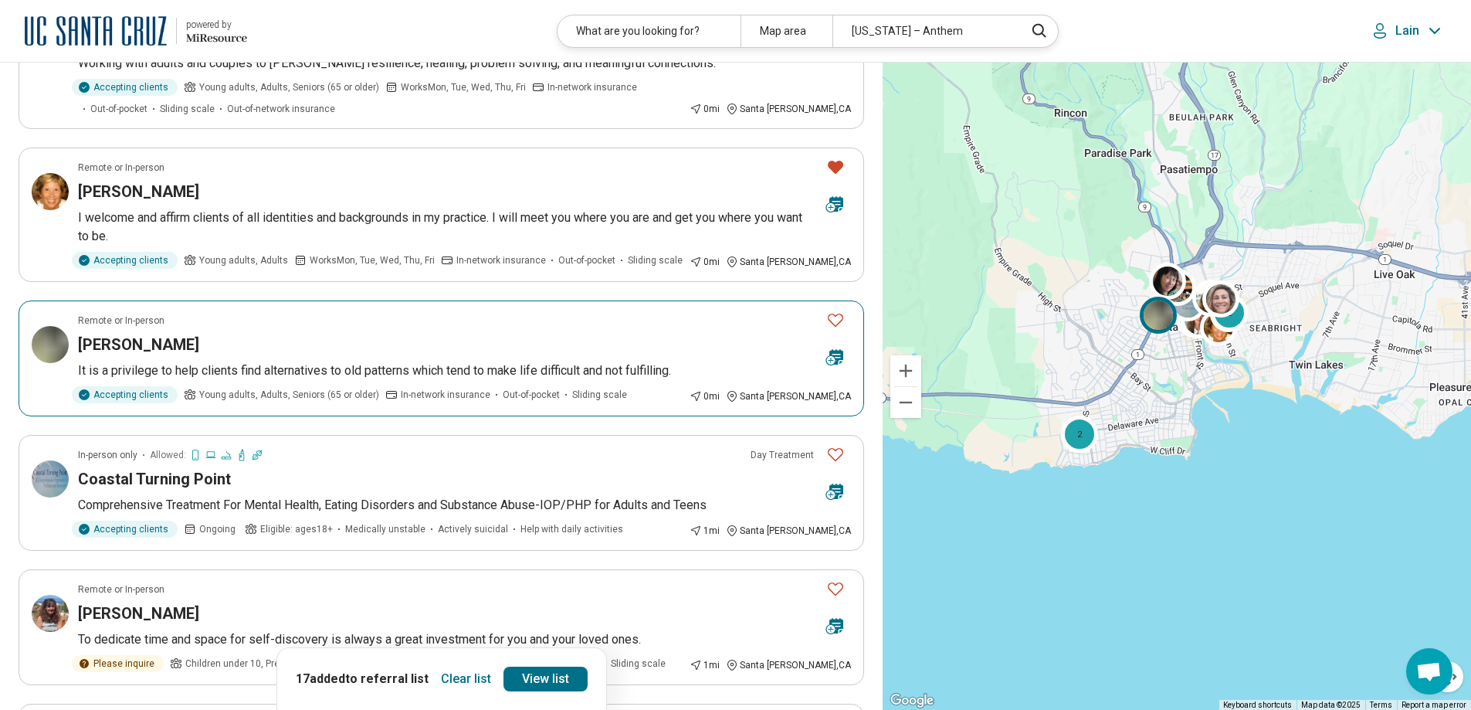
click at [833, 310] on icon "Favorite" at bounding box center [835, 319] width 19 height 19
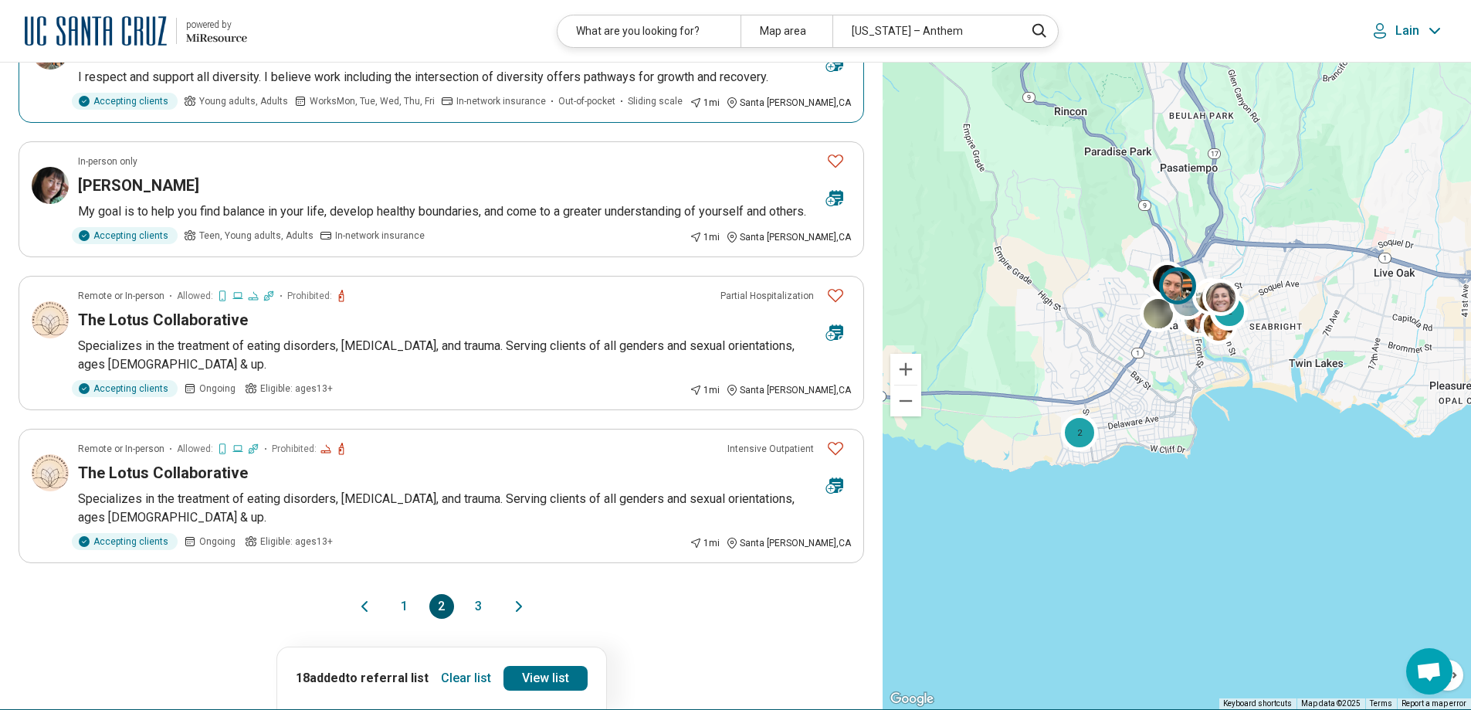
scroll to position [2625, 0]
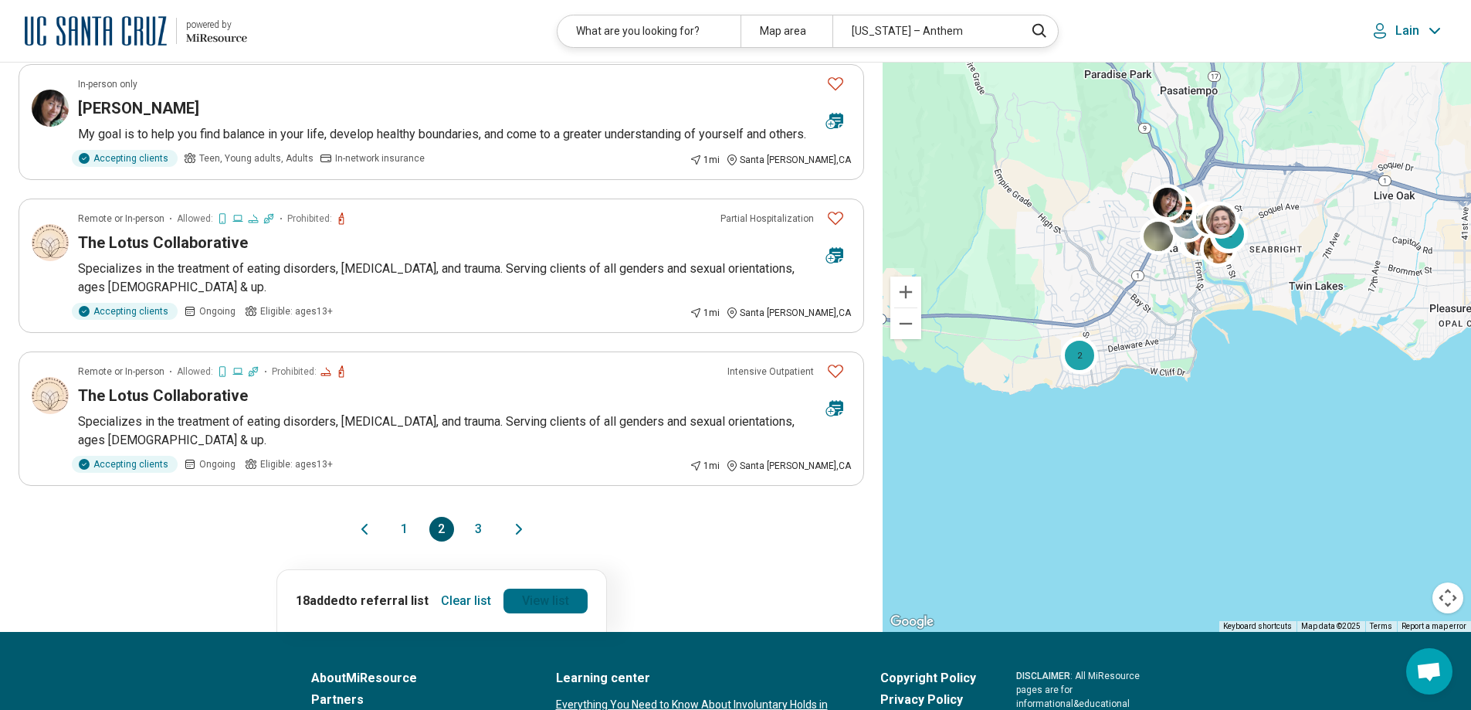
click at [543, 613] on link "View list" at bounding box center [545, 600] width 84 height 25
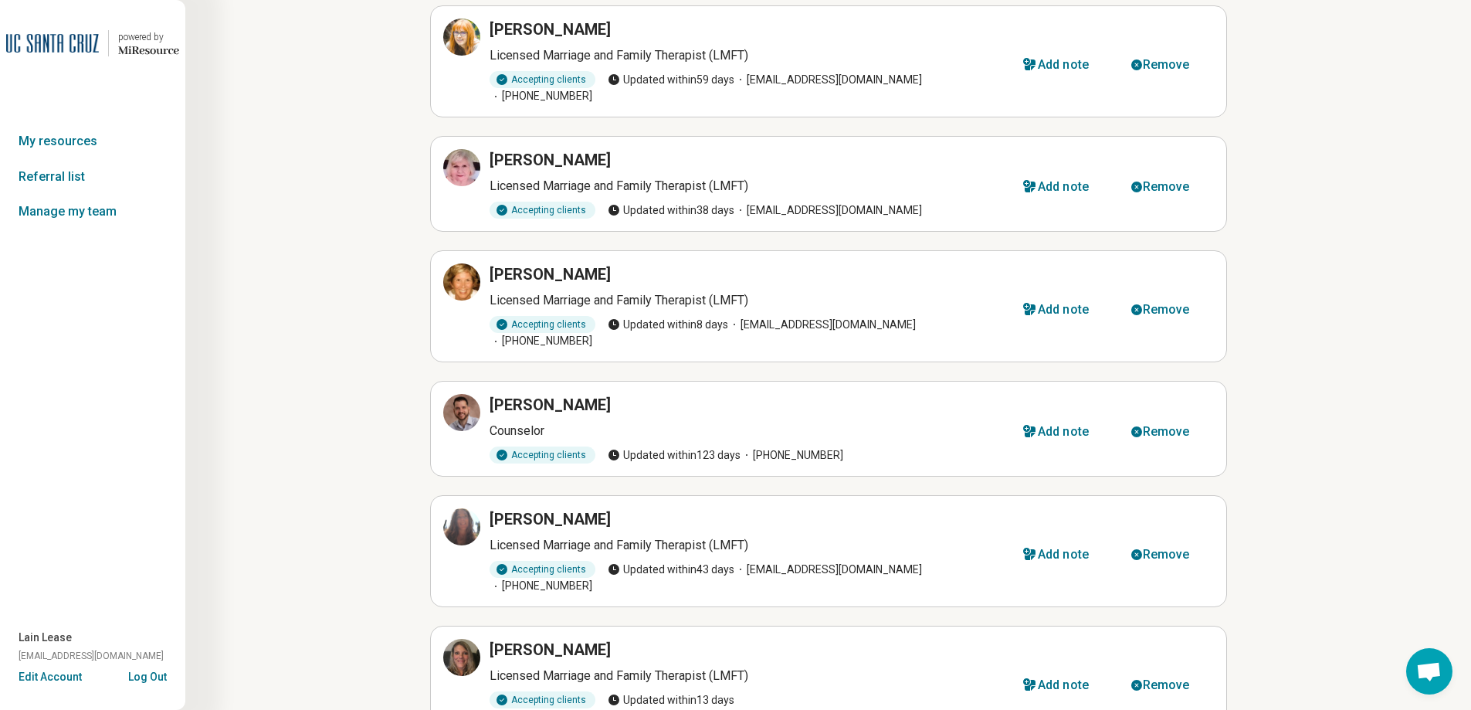
scroll to position [565, 0]
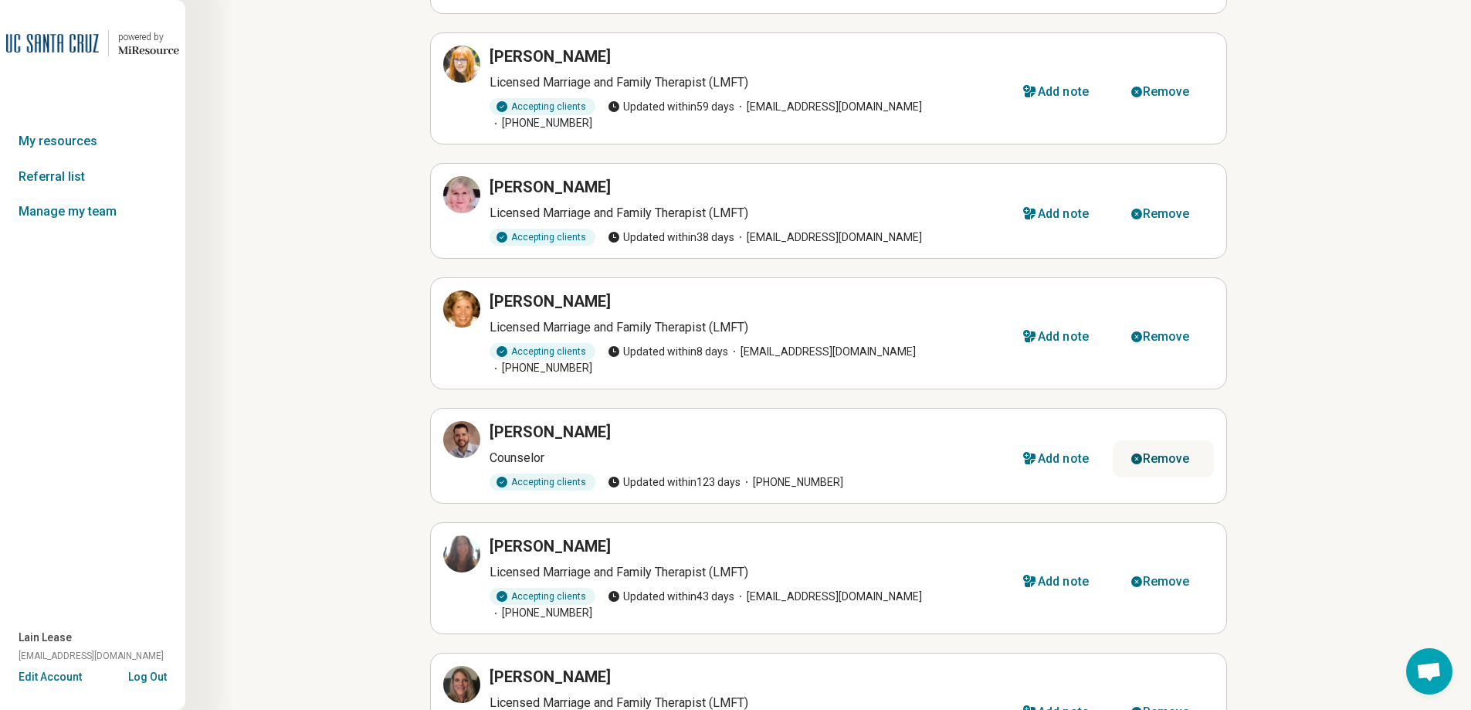
click at [1174, 452] on div "Remove" at bounding box center [1166, 458] width 47 height 12
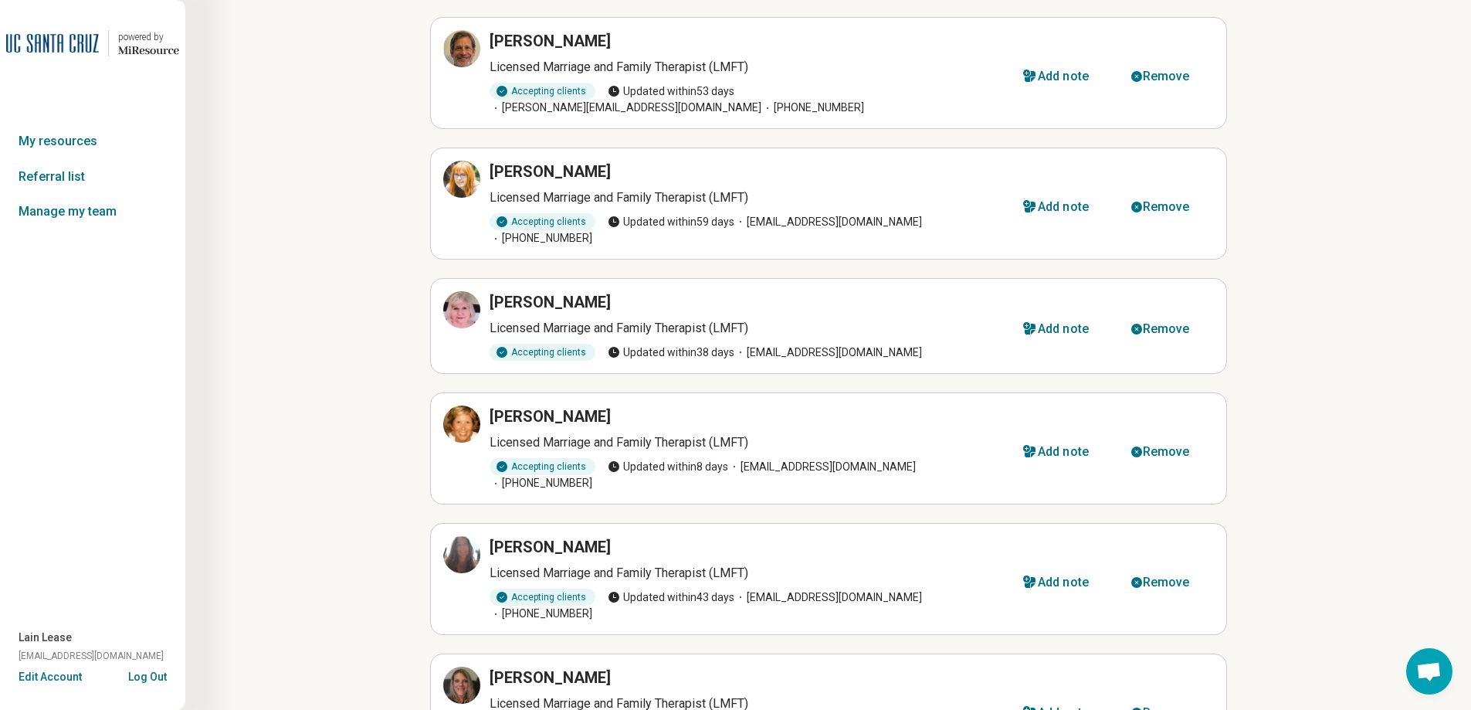
scroll to position [411, 0]
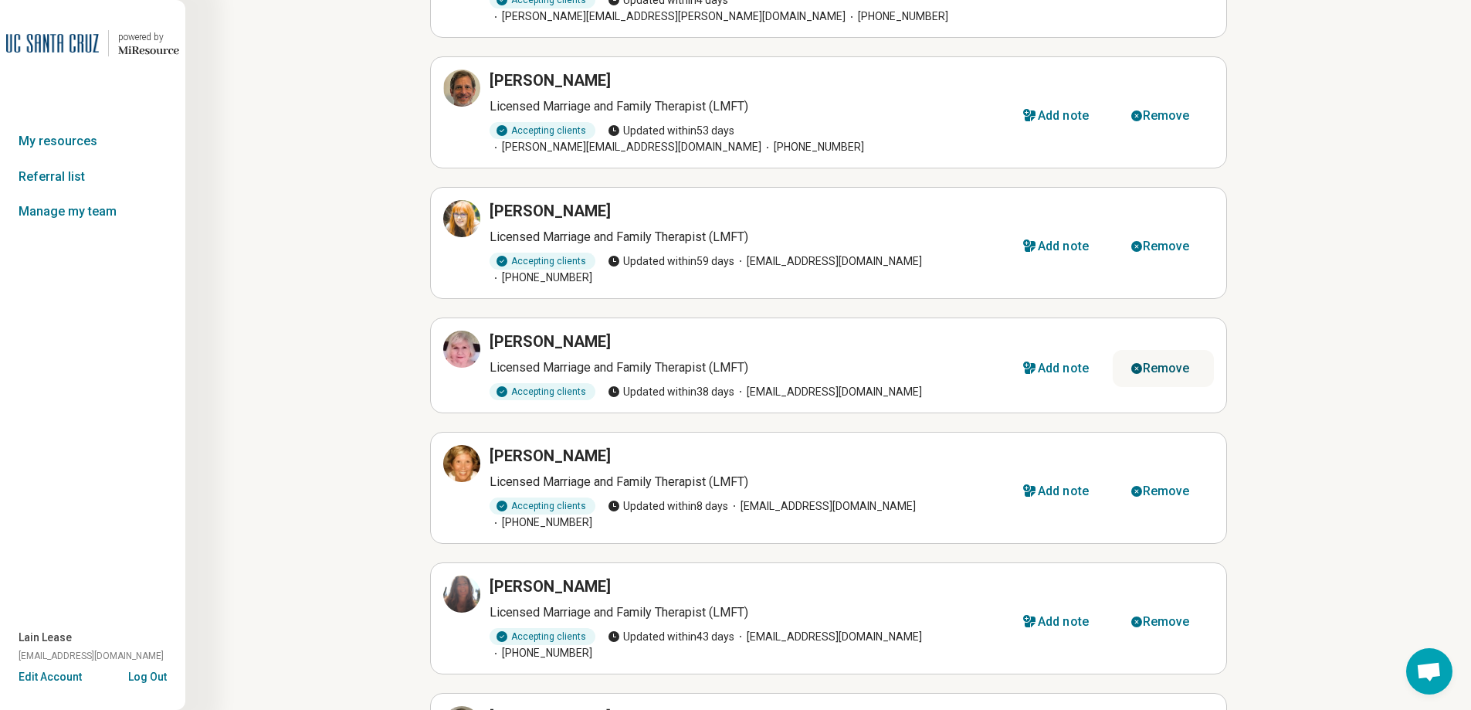
click at [1176, 362] on div "Remove" at bounding box center [1166, 368] width 47 height 12
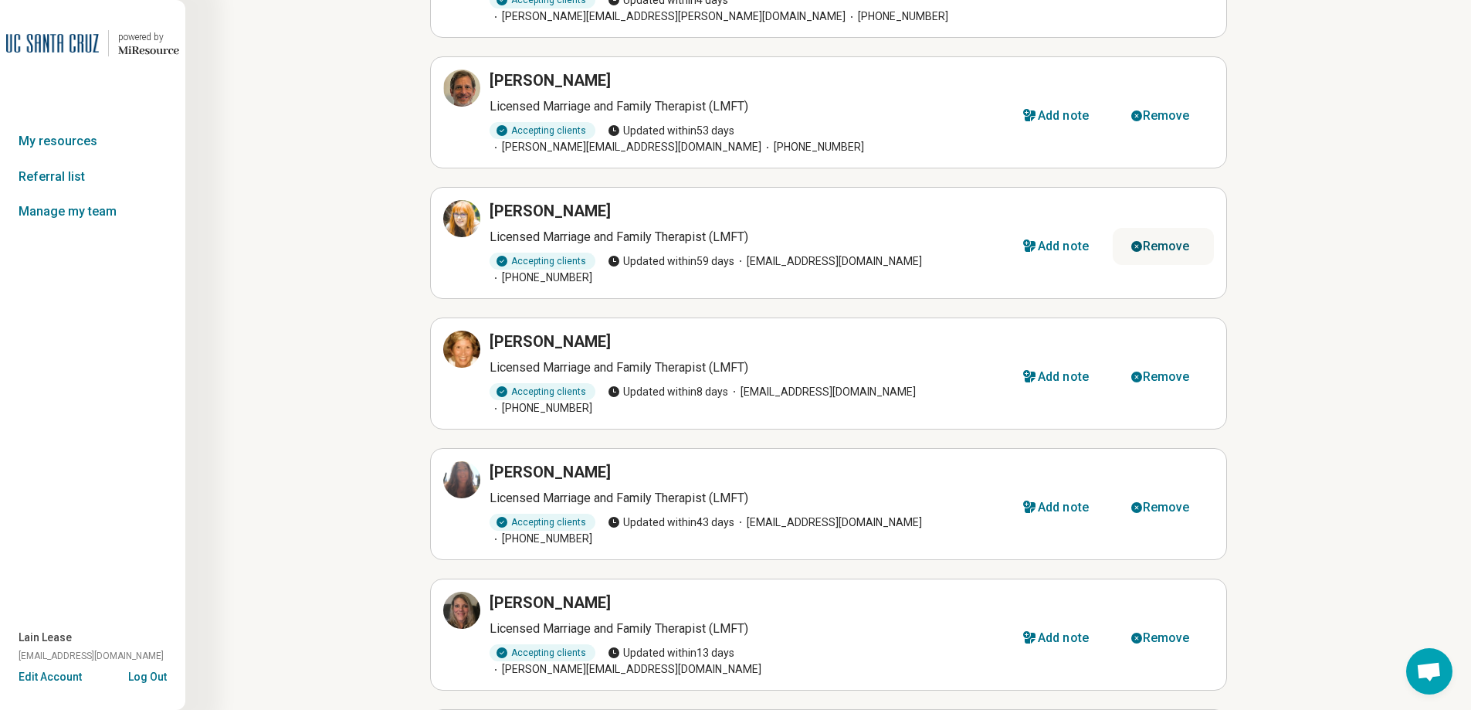
click at [1171, 240] on div "Remove" at bounding box center [1166, 246] width 47 height 12
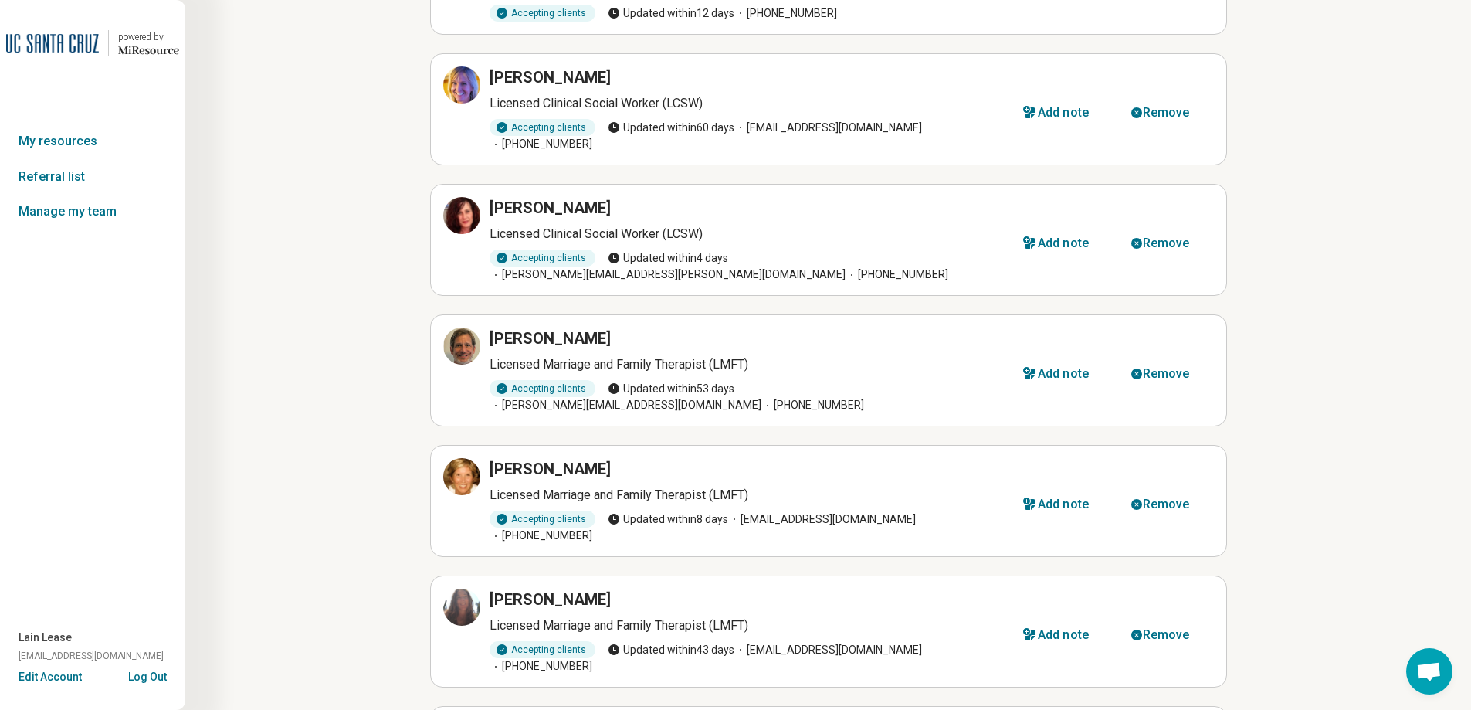
scroll to position [0, 0]
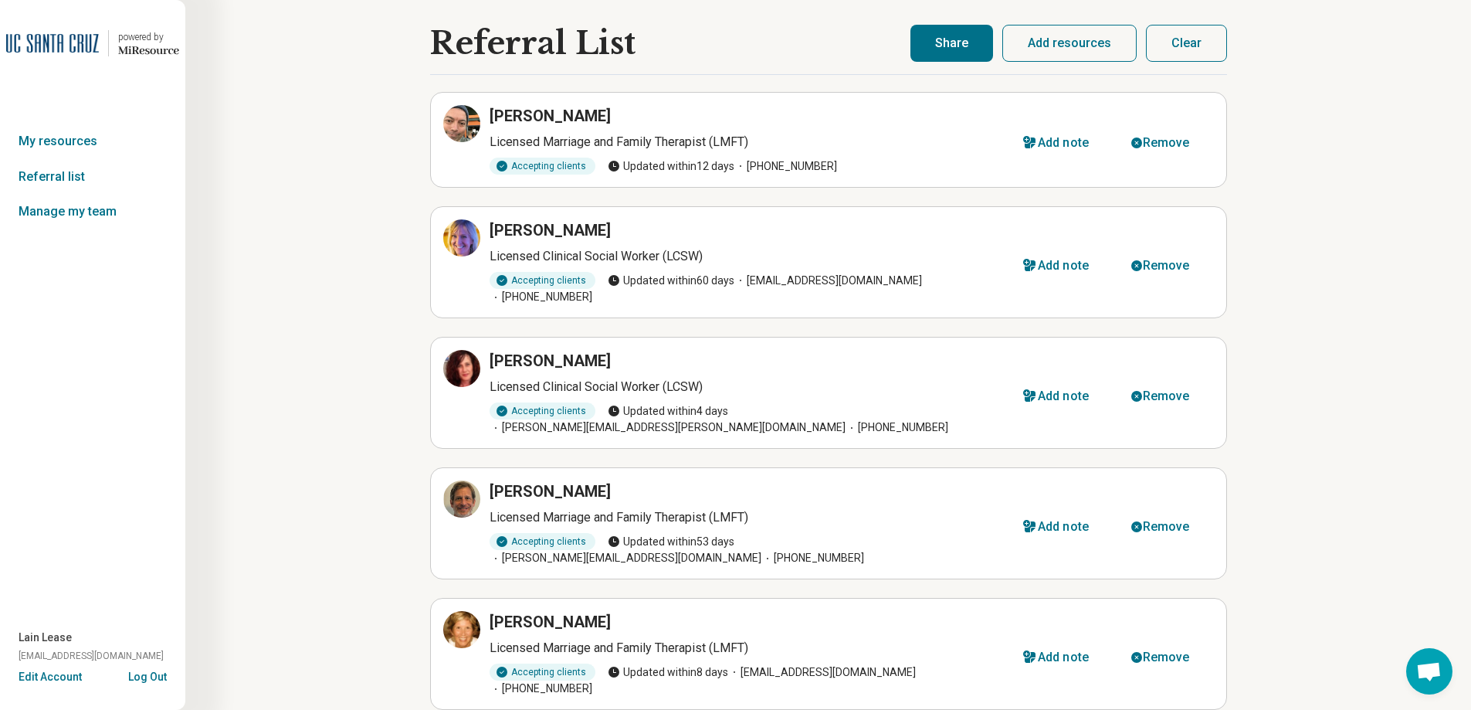
click at [1038, 48] on button "Add resources" at bounding box center [1069, 43] width 134 height 37
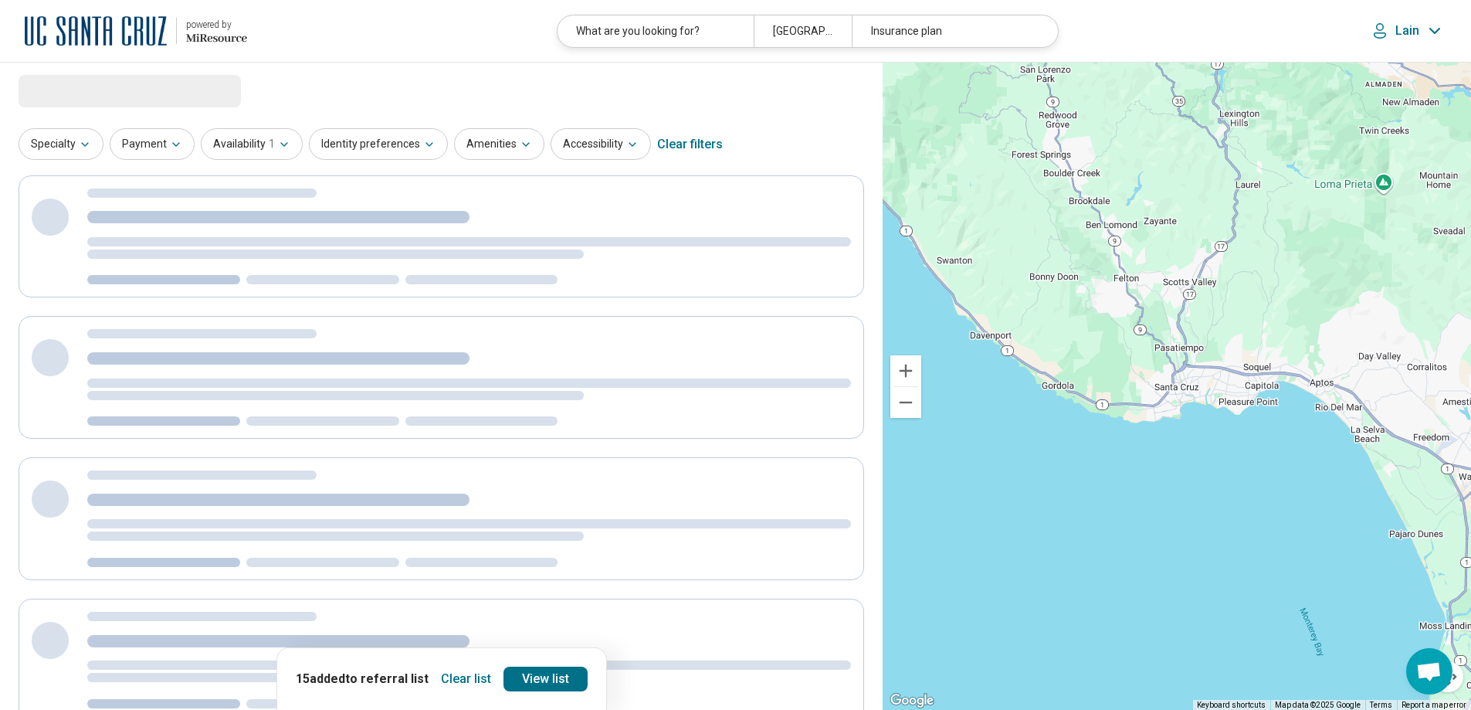
select select "***"
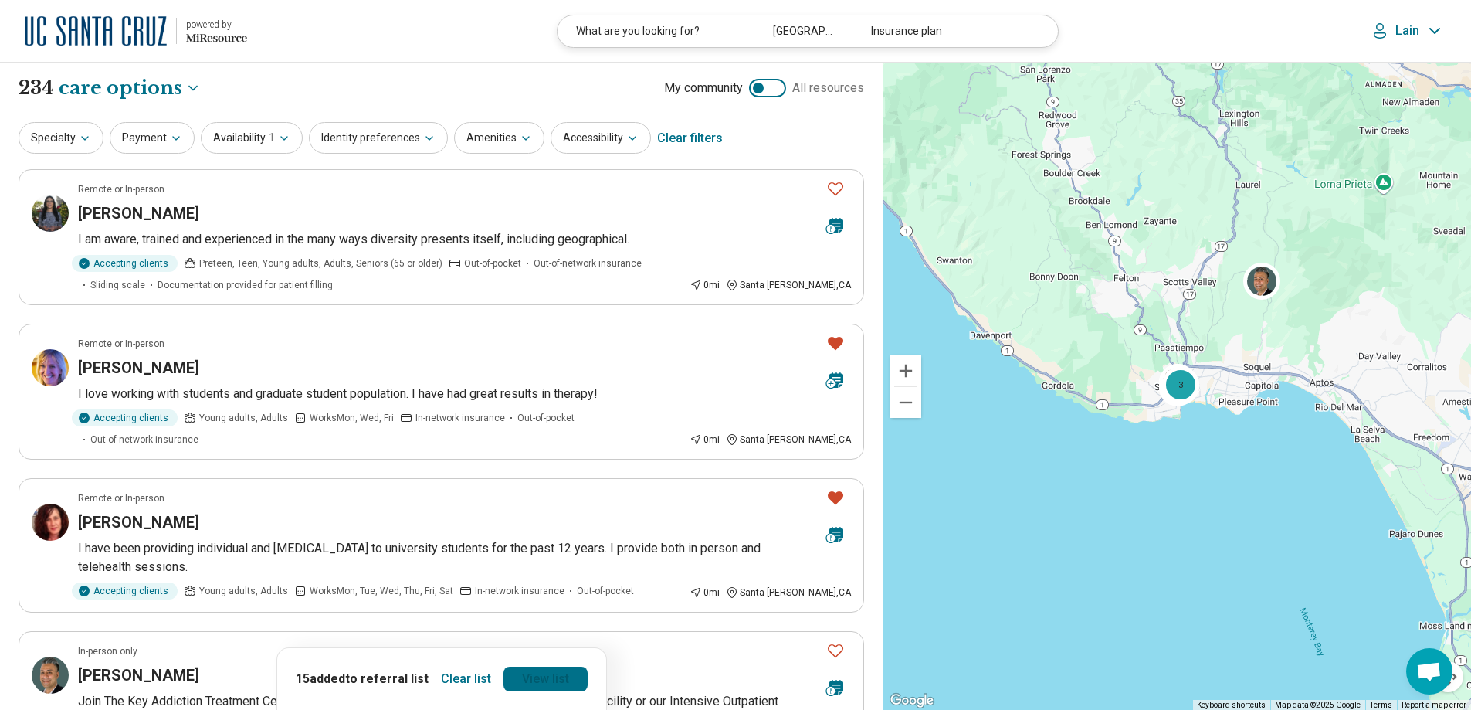
click at [552, 681] on link "View list" at bounding box center [545, 678] width 84 height 25
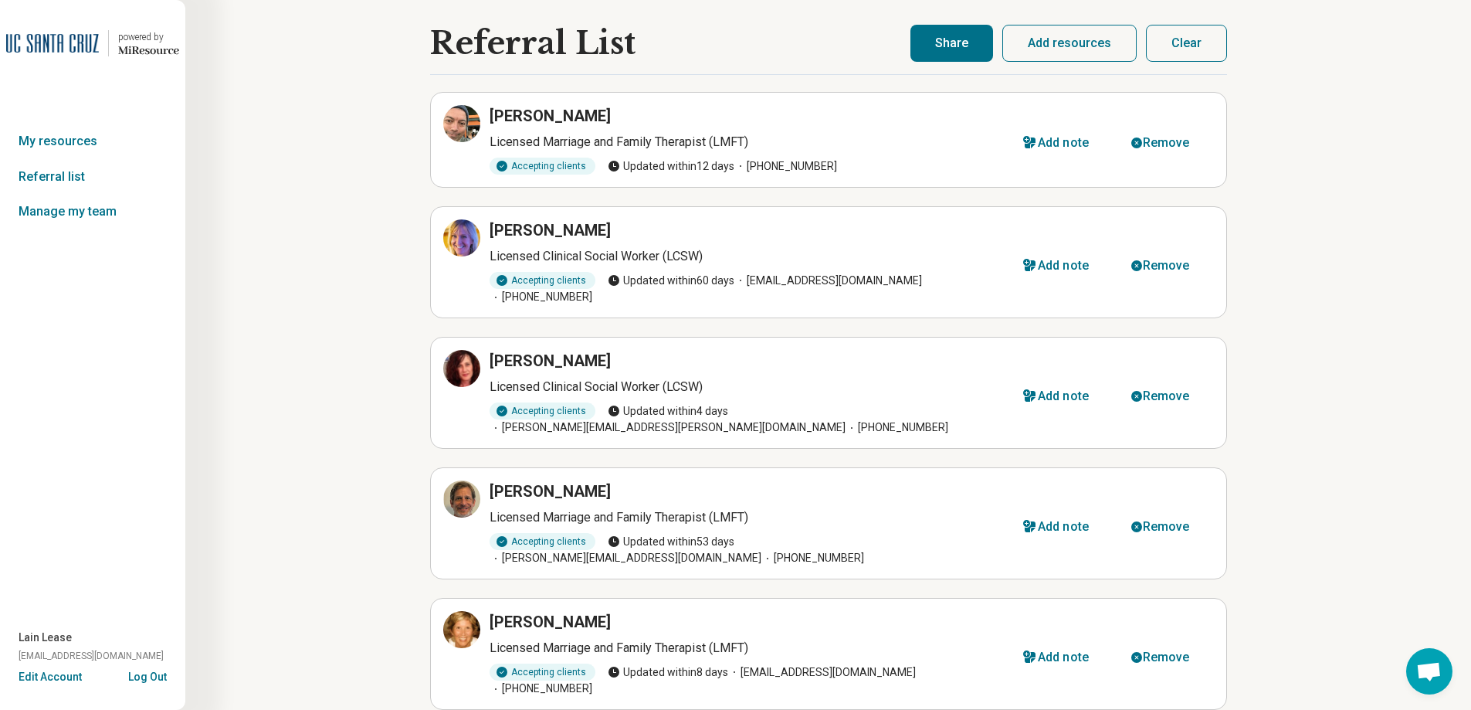
click at [968, 36] on button "Share" at bounding box center [951, 43] width 83 height 37
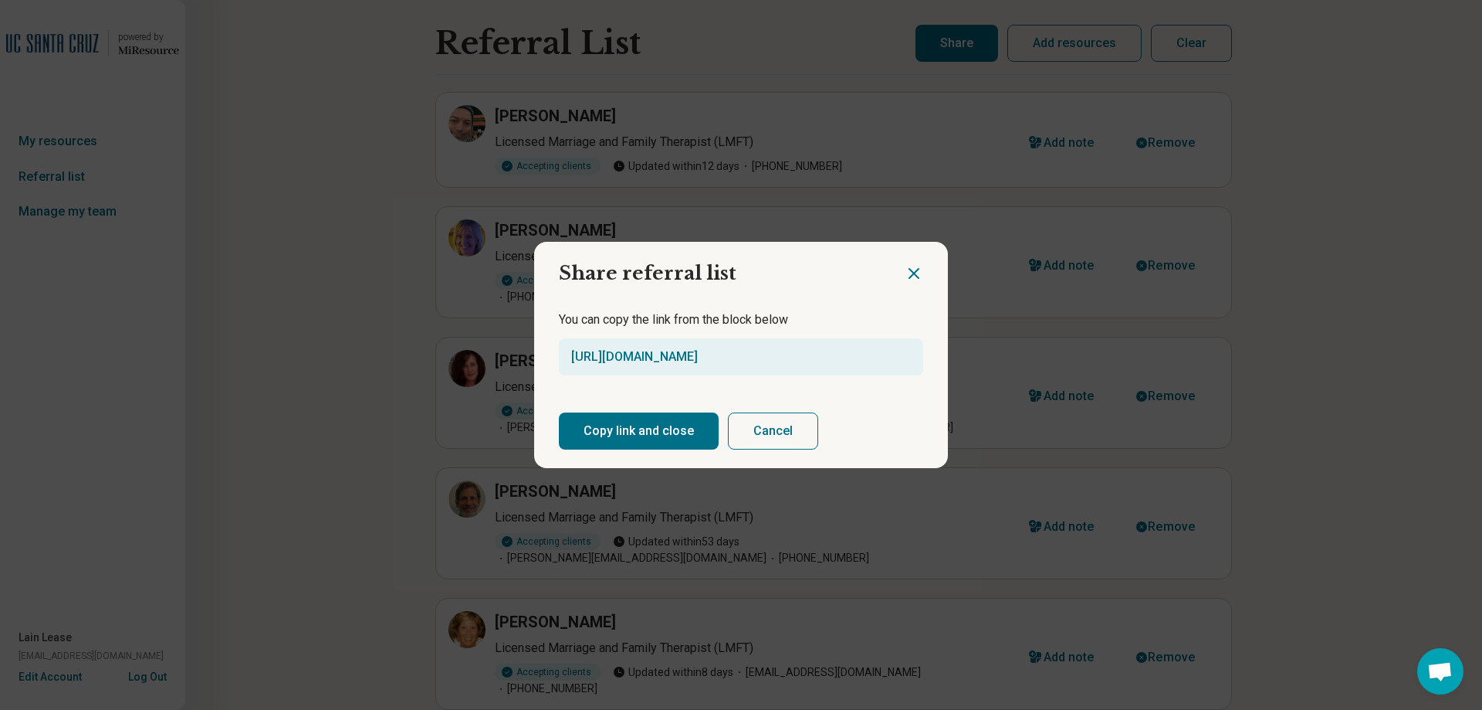
click at [607, 435] on button "Copy link and close" at bounding box center [639, 430] width 160 height 37
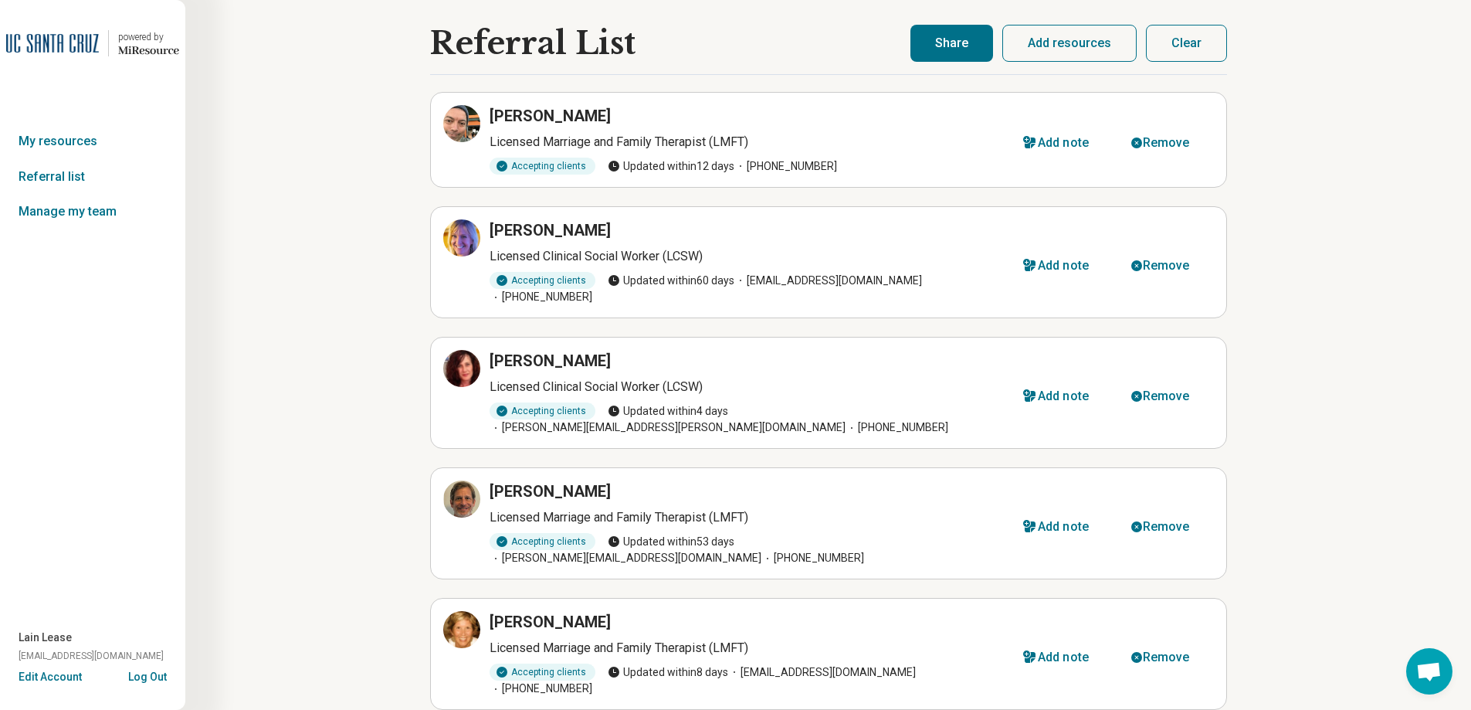
click at [977, 46] on button "Share" at bounding box center [951, 43] width 83 height 37
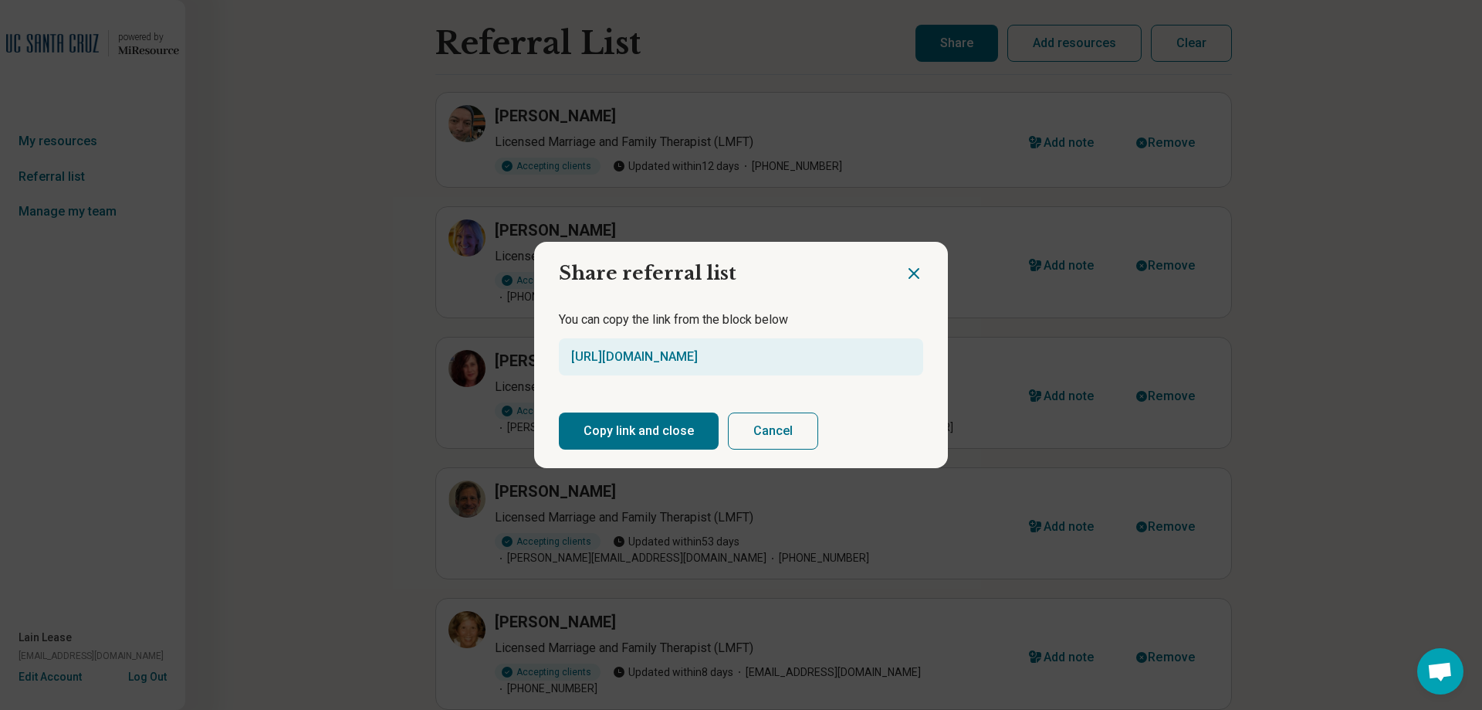
click at [977, 43] on div "Share referral list You can copy the link from the block below https://miresour…" at bounding box center [741, 355] width 1482 height 710
click at [668, 425] on button "Copy link and close" at bounding box center [639, 430] width 160 height 37
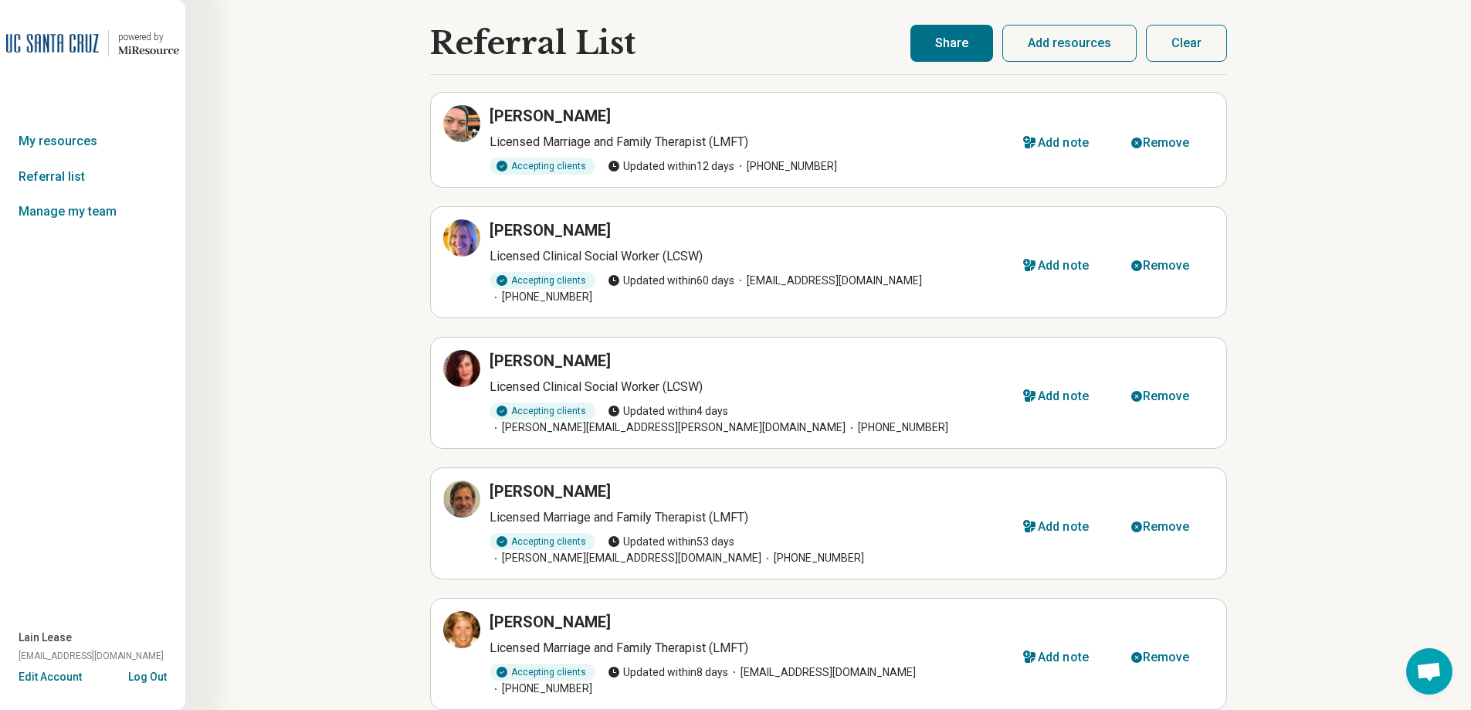
click at [1039, 46] on button "Add resources" at bounding box center [1069, 43] width 134 height 37
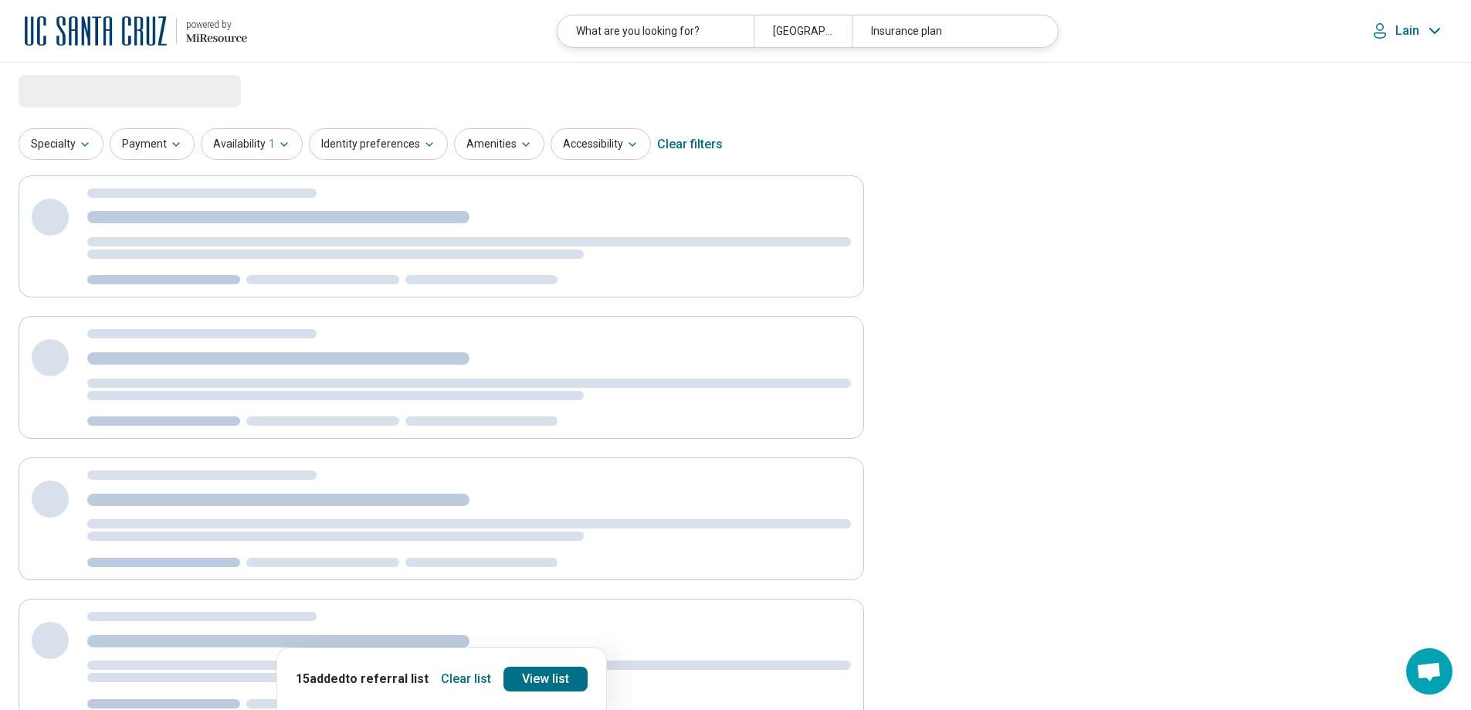
select select "***"
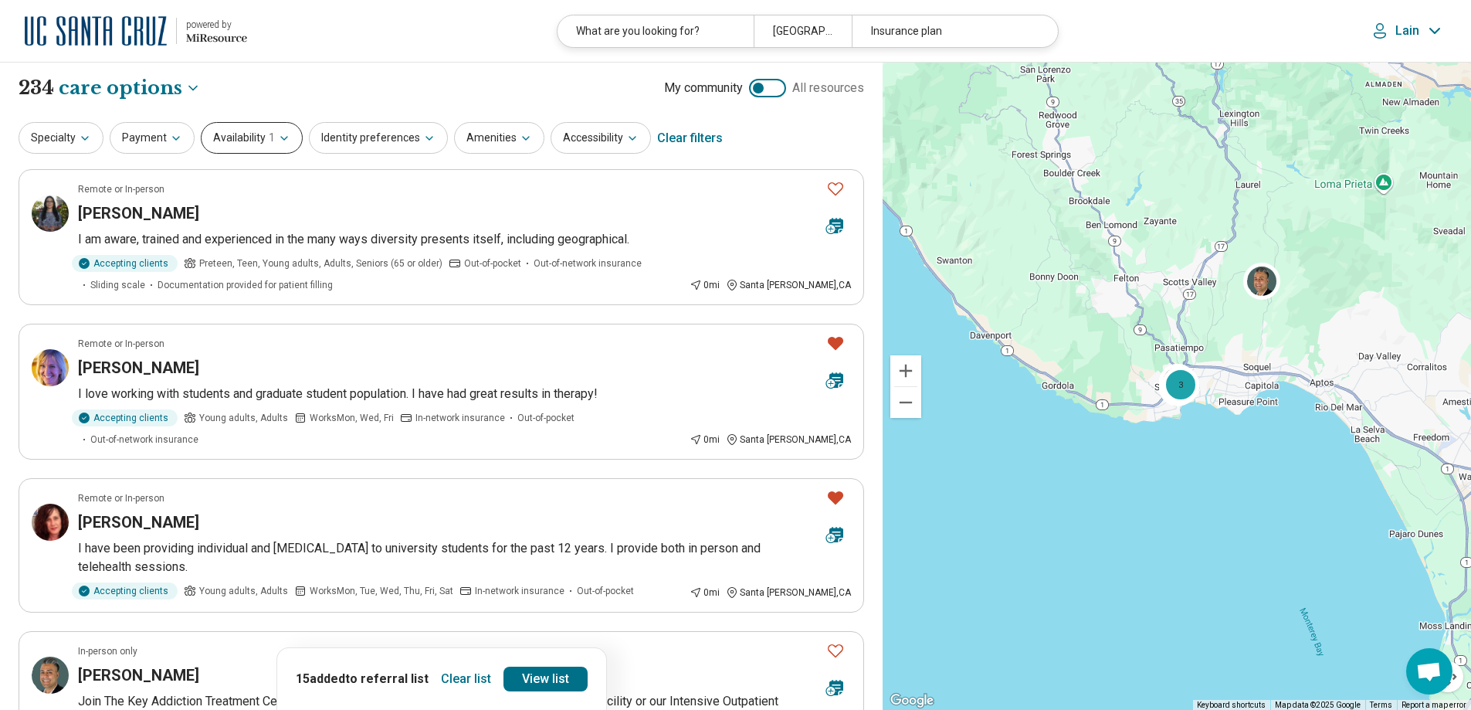
click at [286, 133] on button "Availability 1" at bounding box center [252, 138] width 102 height 32
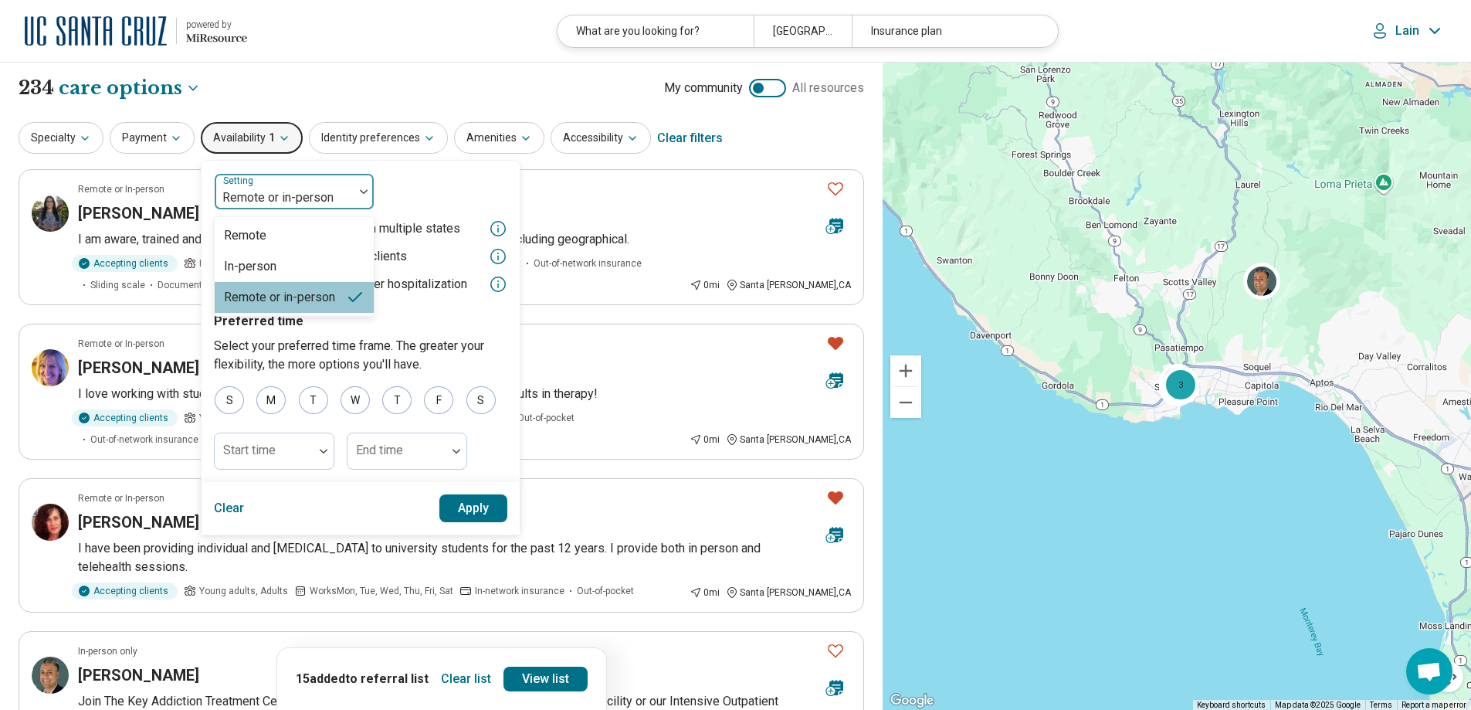
click at [310, 182] on div "Remote or in-person" at bounding box center [284, 191] width 139 height 34
click at [297, 262] on div "In-person" at bounding box center [294, 266] width 159 height 31
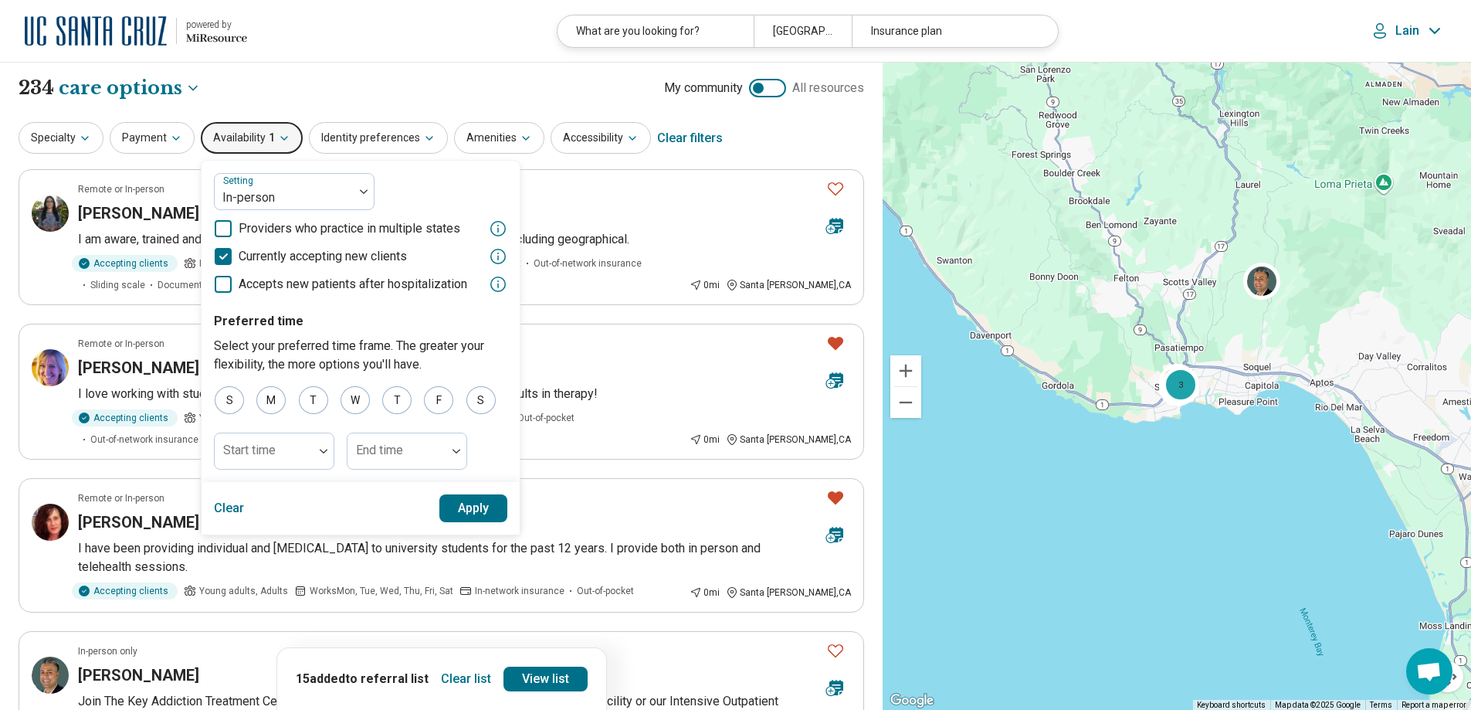
click at [472, 509] on button "Apply" at bounding box center [473, 508] width 69 height 28
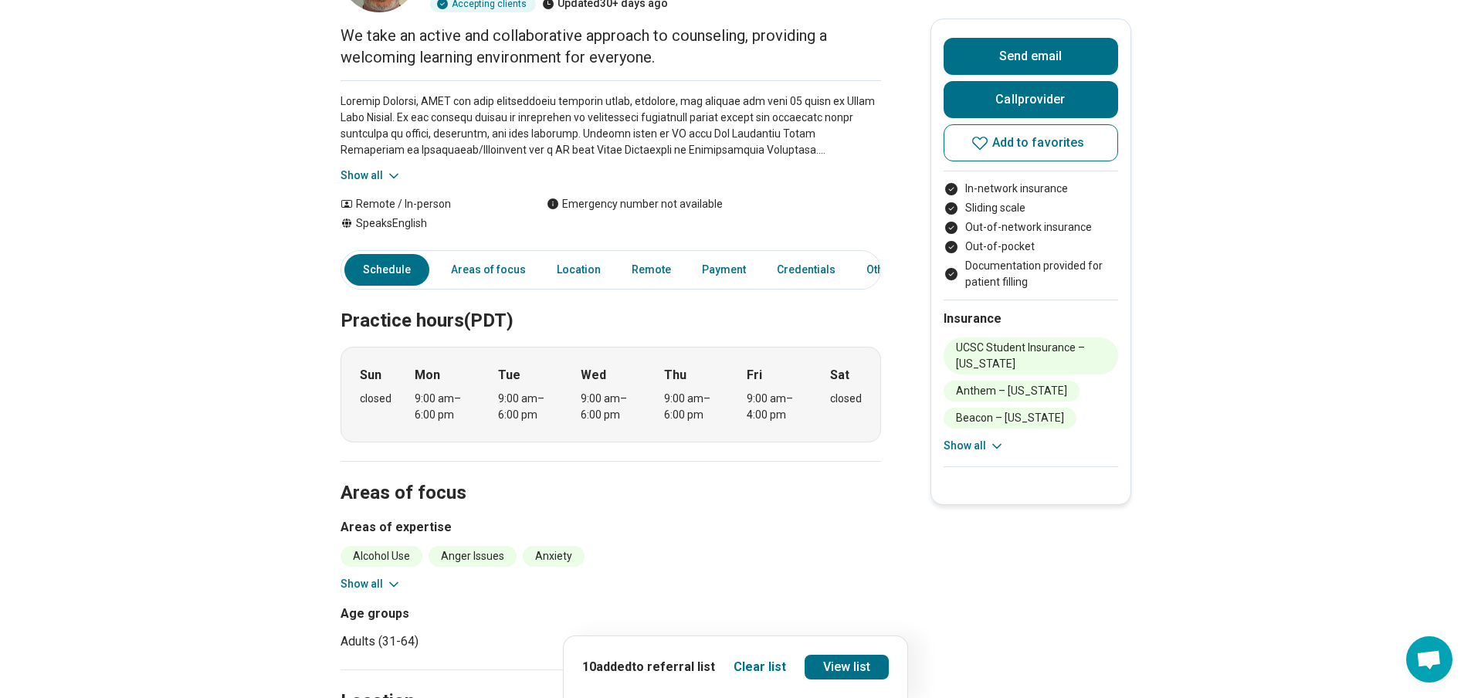
scroll to position [77, 0]
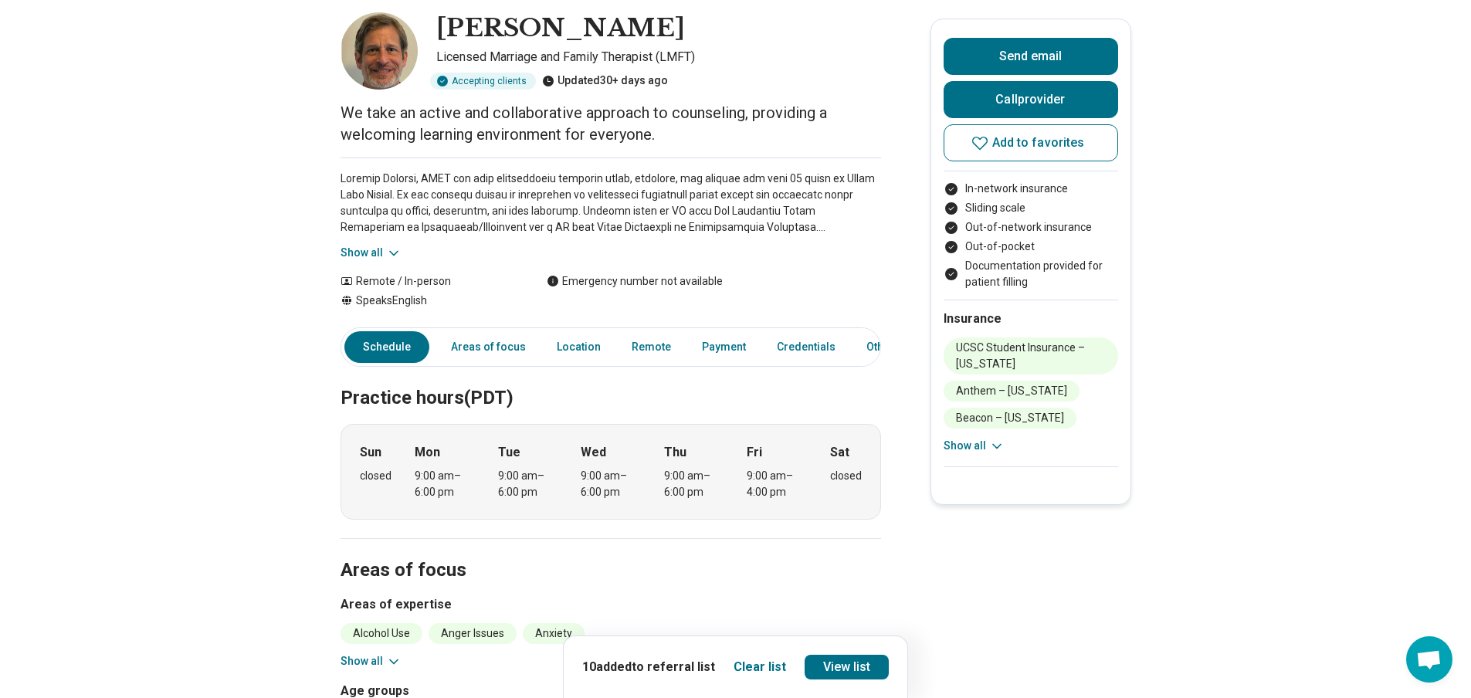
click at [398, 253] on icon at bounding box center [394, 253] width 8 height 4
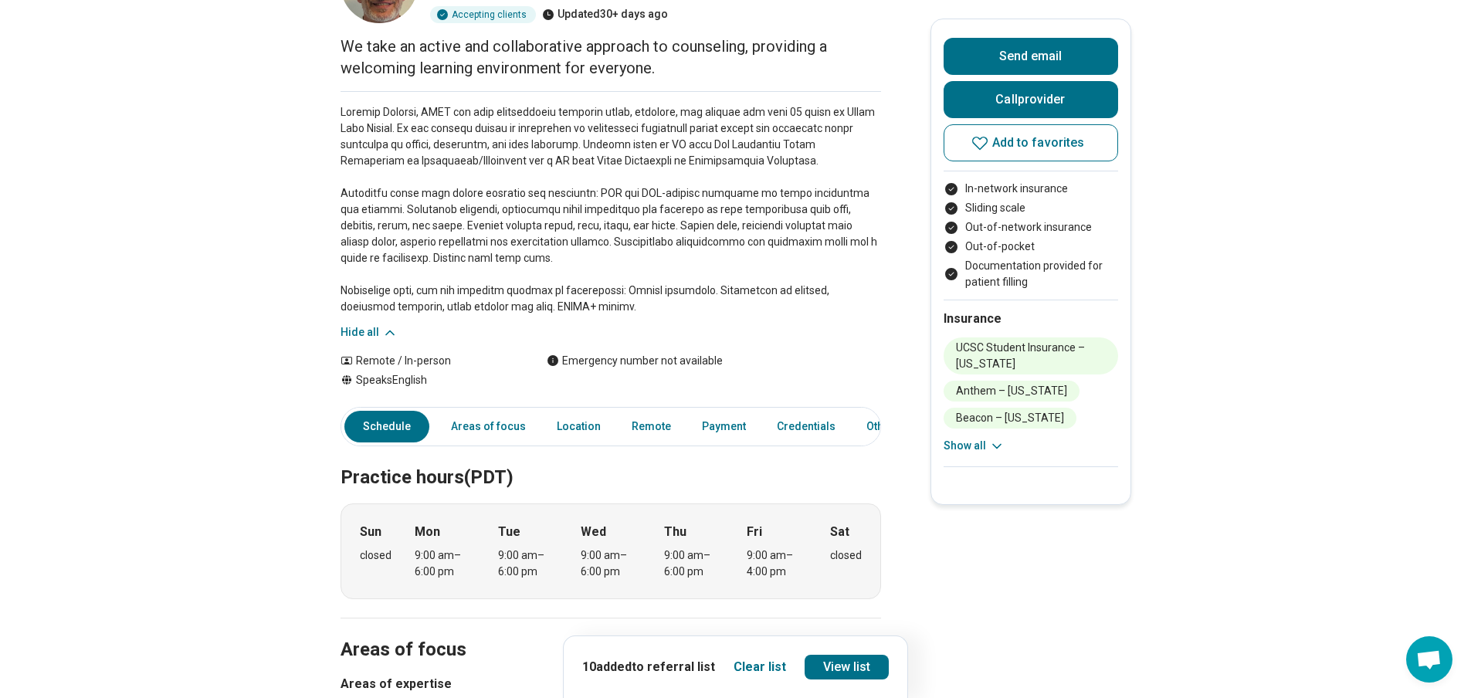
scroll to position [0, 0]
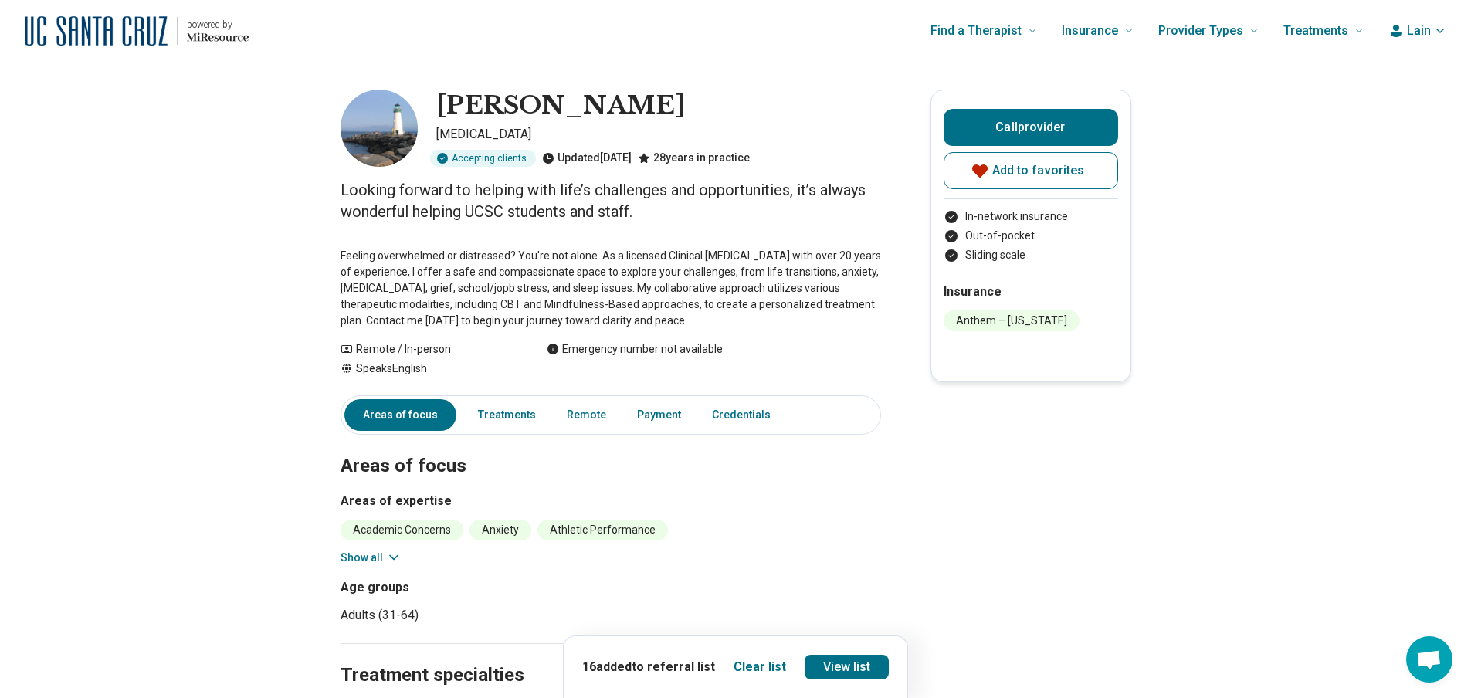
drag, startPoint x: 682, startPoint y: 105, endPoint x: 448, endPoint y: 100, distance: 234.0
click at [448, 100] on div "[PERSON_NAME]" at bounding box center [658, 106] width 445 height 32
copy h1 "[PERSON_NAME]"
